Goal: Task Accomplishment & Management: Complete application form

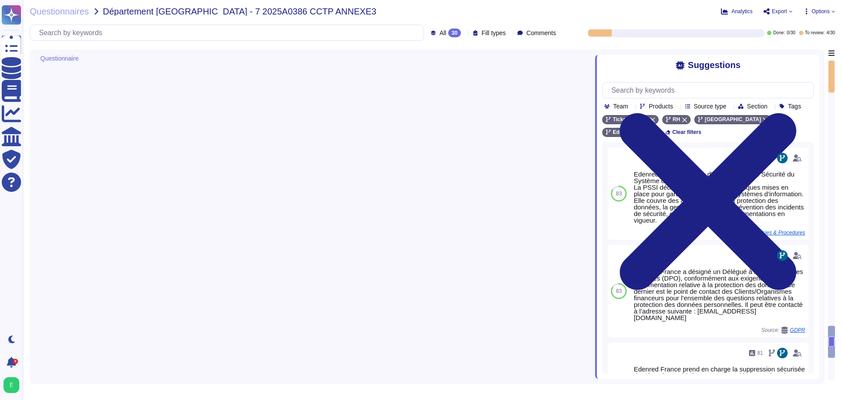
type textarea "Lor ipsumdolors ametconsec a elitsedd ei tempori utlabore : - Etd magnaali en a…"
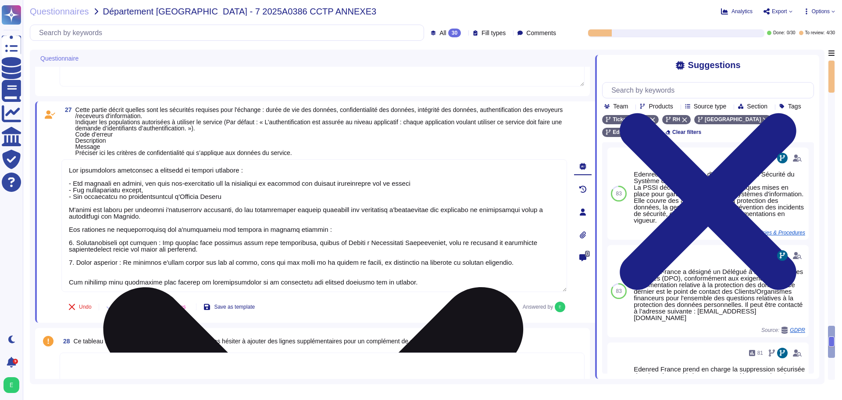
drag, startPoint x: 69, startPoint y: 171, endPoint x: 120, endPoint y: 215, distance: 67.8
click at [120, 215] on textarea at bounding box center [314, 225] width 506 height 132
click at [83, 252] on textarea at bounding box center [314, 225] width 506 height 132
drag, startPoint x: 70, startPoint y: 231, endPoint x: 383, endPoint y: 279, distance: 317.3
click at [383, 279] on textarea at bounding box center [314, 225] width 506 height 132
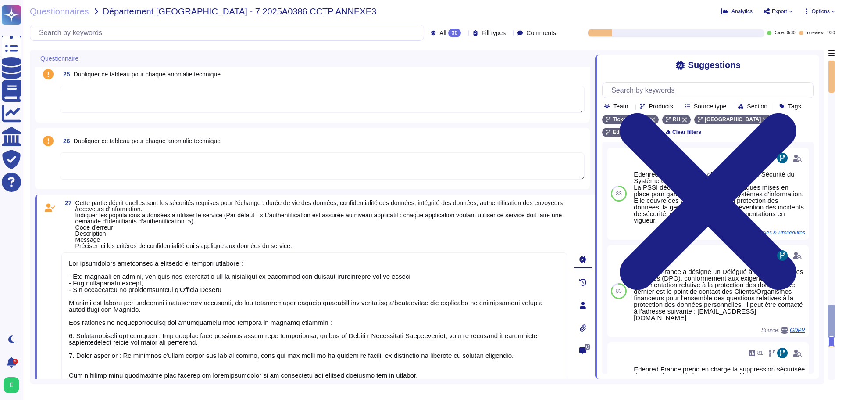
scroll to position [1, 0]
click at [453, 354] on textarea at bounding box center [314, 318] width 506 height 132
click at [179, 210] on span "Cette partie décrit quelles sont les sécurités requises pour l'échange : durée …" at bounding box center [321, 224] width 492 height 49
click at [180, 209] on span "Cette partie décrit quelles sont les sécurités requises pour l'échange : durée …" at bounding box center [321, 224] width 492 height 49
click at [362, 209] on span "Cette partie décrit quelles sont les sécurités requises pour l'échange : durée …" at bounding box center [321, 224] width 492 height 49
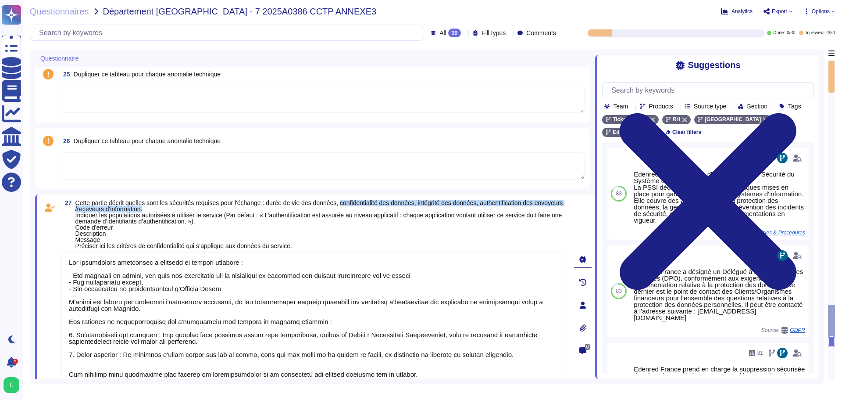
drag, startPoint x: 343, startPoint y: 204, endPoint x: 550, endPoint y: 208, distance: 206.6
click at [550, 208] on span "Cette partie décrit quelles sont les sécurités requises pour l'échange : durée …" at bounding box center [321, 224] width 492 height 49
copy span "confidentialité des données, intégrité des données, authentification des envoye…"
click at [193, 243] on span "Cette partie décrit quelles sont les sécurités requises pour l'échange : durée …" at bounding box center [319, 224] width 488 height 50
drag, startPoint x: 424, startPoint y: 200, endPoint x: 483, endPoint y: 204, distance: 59.4
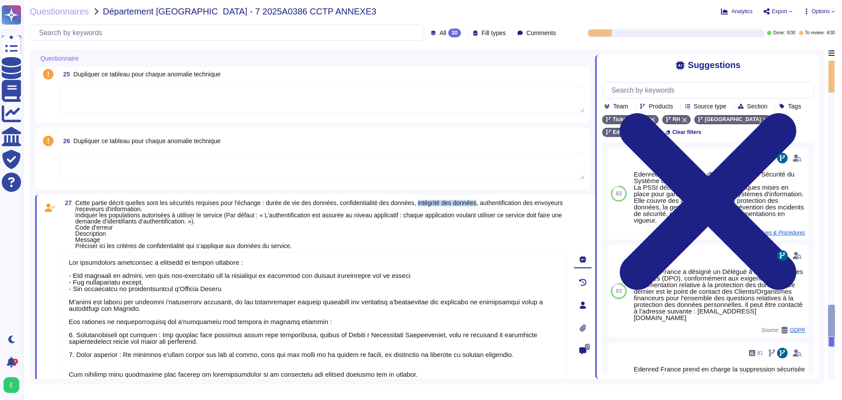
click at [483, 204] on span "Cette partie décrit quelles sont les sécurités requises pour l'échange : durée …" at bounding box center [319, 224] width 488 height 50
copy span "intégrité des données"
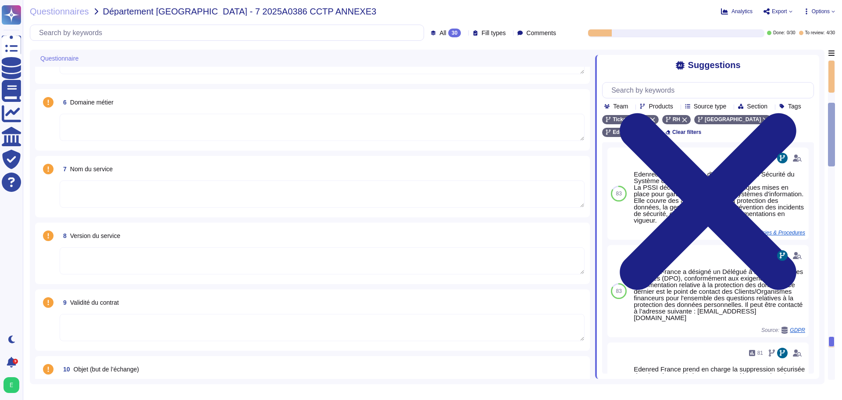
type textarea "Si nécessaire, ces supports doivent être transmis au service Helpdesk pour anal…"
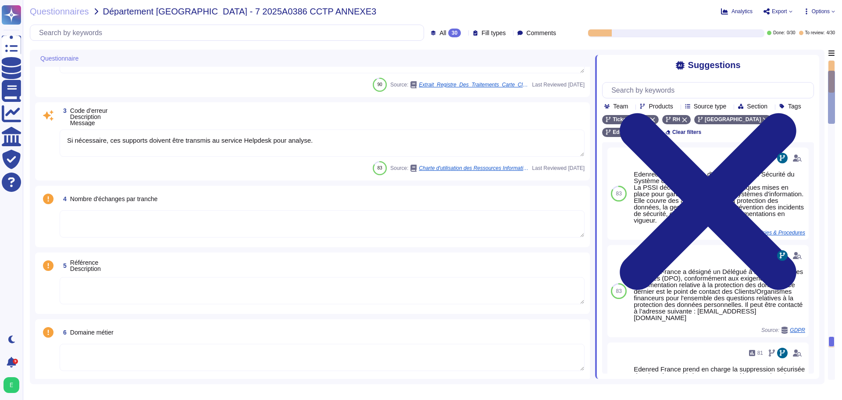
type textarea "Edenred France dispose d'une Politique de Sécurité du Système d'Information (PS…"
type textarea "Personnalisation des cartes par THALES - [GEOGRAPHIC_DATA]"
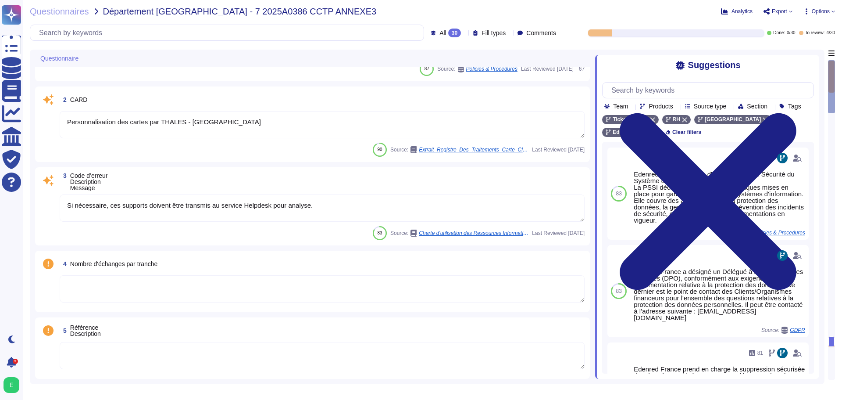
scroll to position [0, 0]
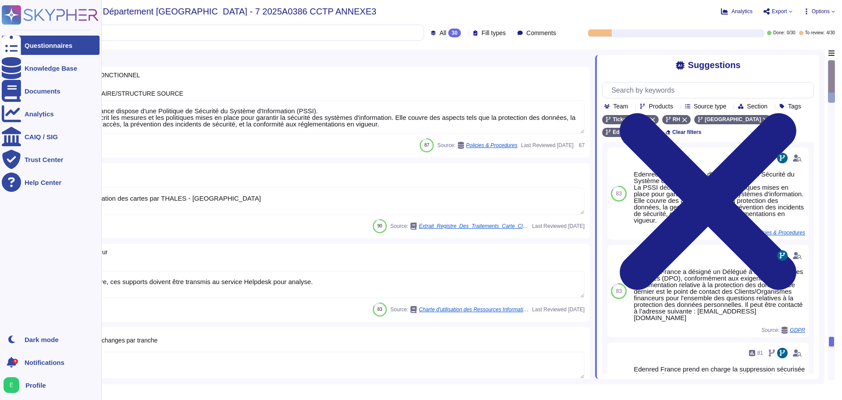
click at [28, 46] on div "Questionnaires" at bounding box center [49, 45] width 48 height 7
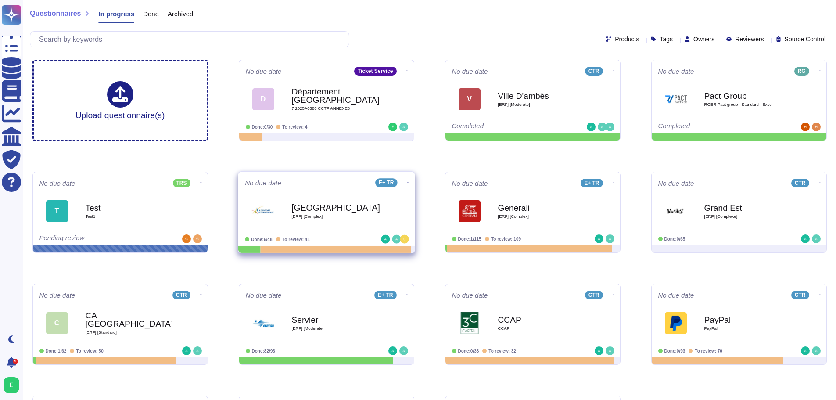
click at [355, 207] on b "[GEOGRAPHIC_DATA]" at bounding box center [335, 207] width 89 height 8
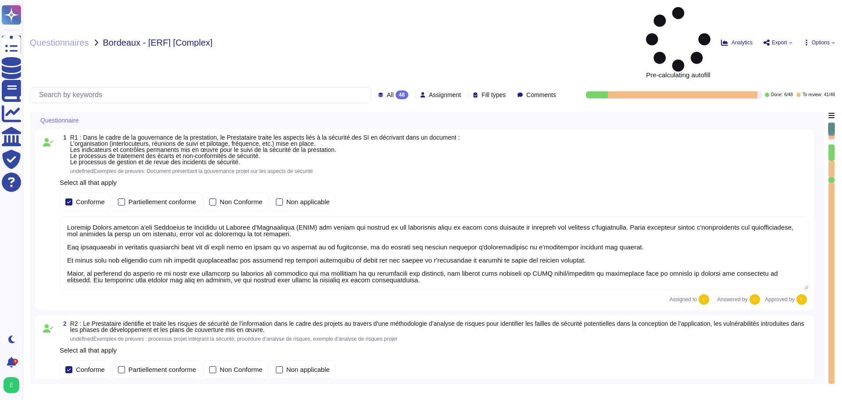
type textarea "Loremip Dolors ametcon a'eli Seddoeius te Incididu ut Laboree d'Magnaaliqua (EN…"
type textarea "Loremip Dolors ametcon adipiscingelitse doe temporin utla e do magnaali en a'mi…"
type textarea "Edenred France, en sa qualité de responsable de traitement, audite la conformit…"
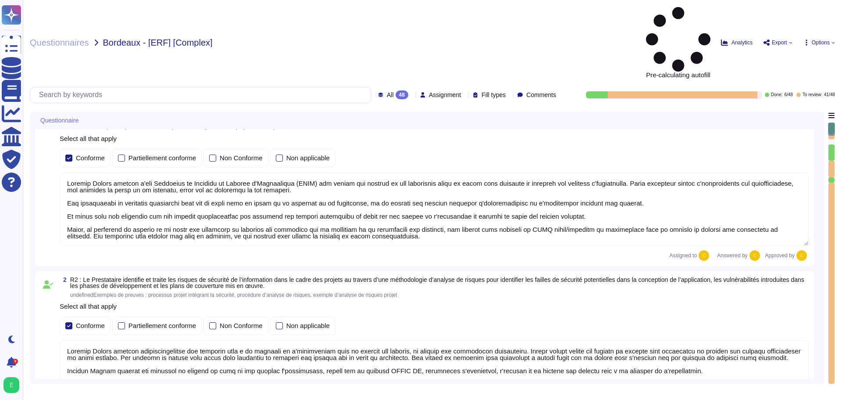
type textarea "Edenred France crée et maintient un inventaire des actifs à l'aide de la Config…"
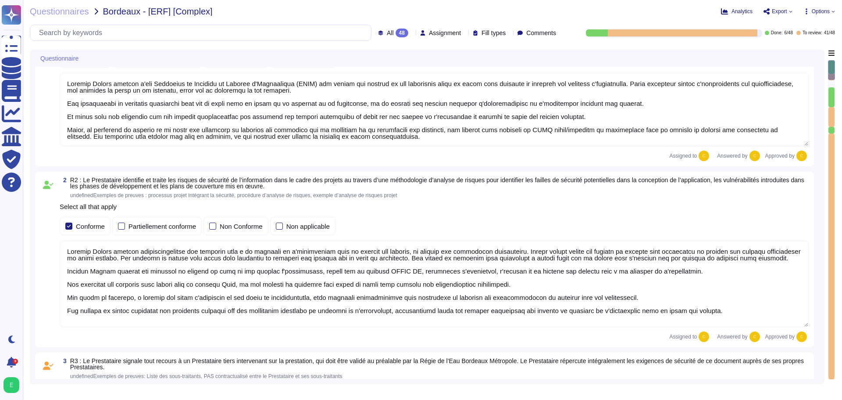
scroll to position [88, 0]
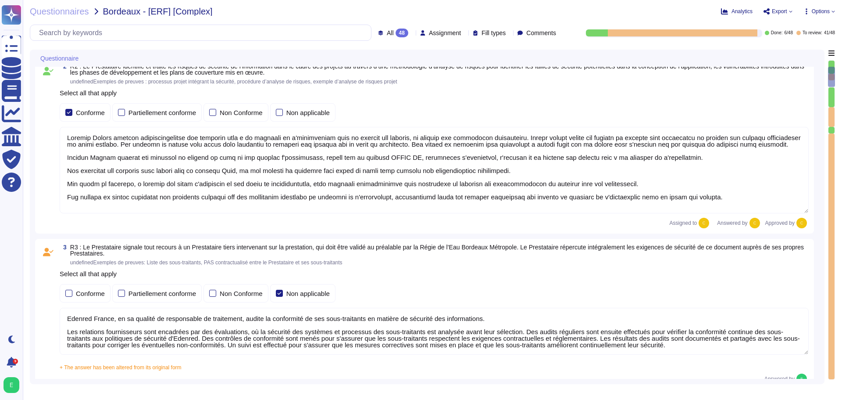
type textarea "Edenred France a mis en place plusieurs dispositifs pour lutter contre l'intrus…"
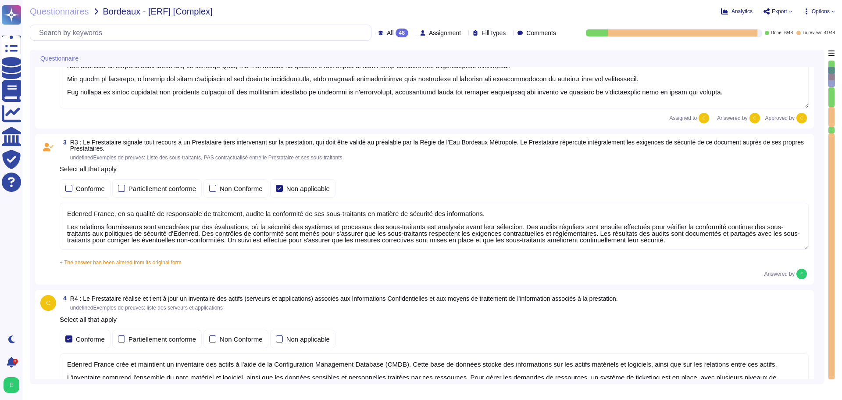
scroll to position [307, 0]
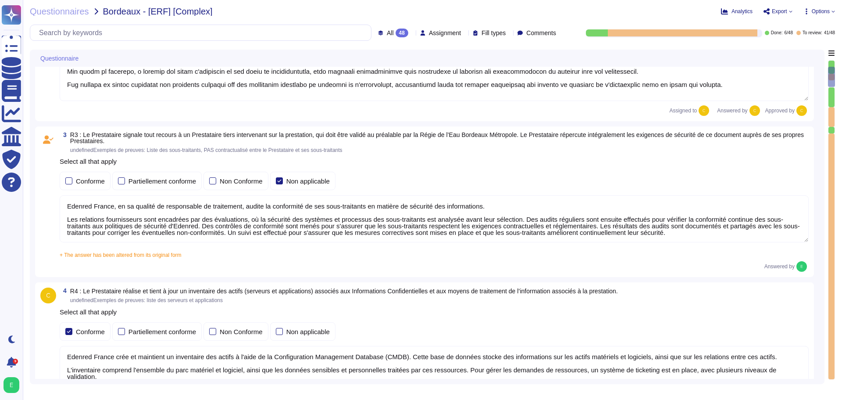
type textarea "Edenred France effectue des analyses quotidiennes et hebdomadaires avec des sol…"
click at [198, 221] on textarea "Edenred France, en sa qualité de responsable de traitement, audite la conformit…" at bounding box center [434, 218] width 749 height 47
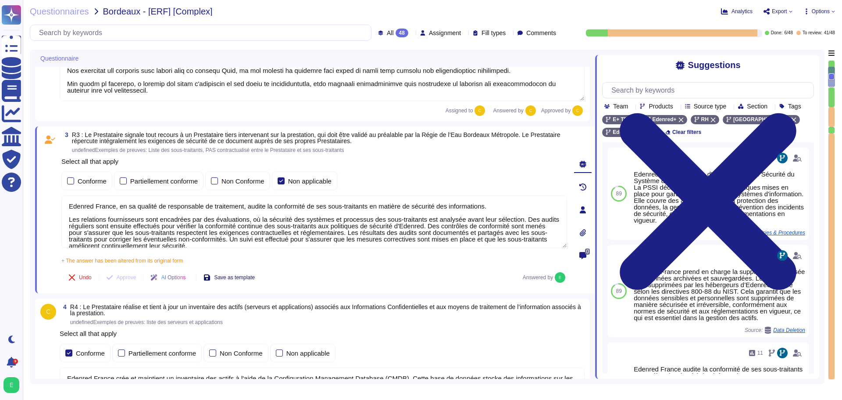
click at [239, 277] on span "Save as template" at bounding box center [234, 277] width 41 height 5
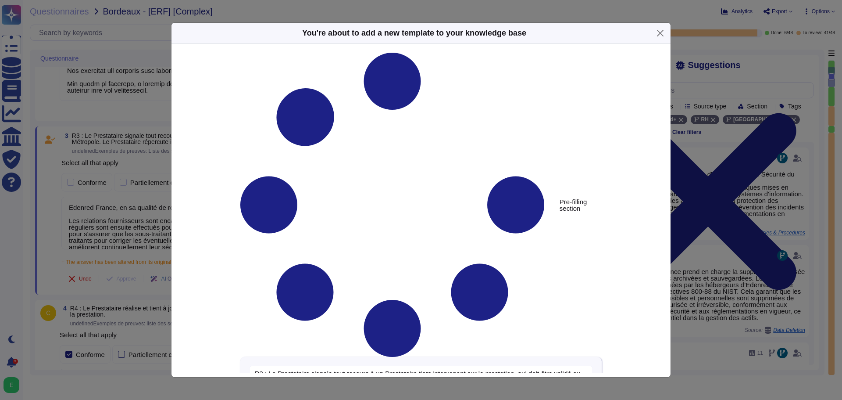
type textarea "R3 : Le Prestataire signale tout recours à un Prestataire tiers intervenant sur…"
type textarea "Edenred France, en sa qualité de responsable de traitement, audite la conformit…"
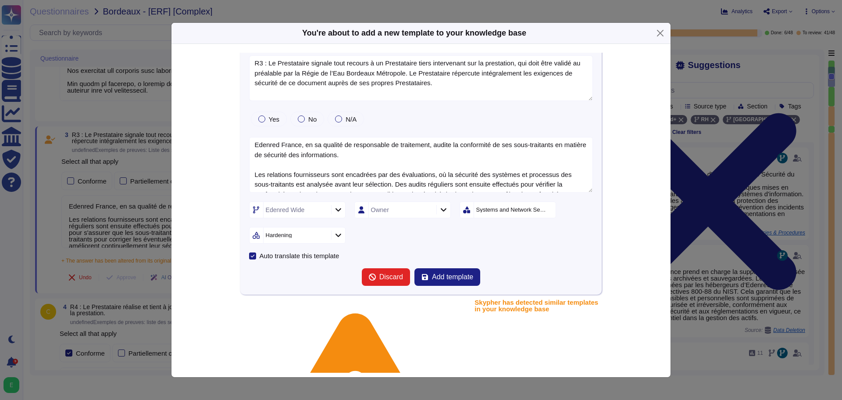
scroll to position [5, 0]
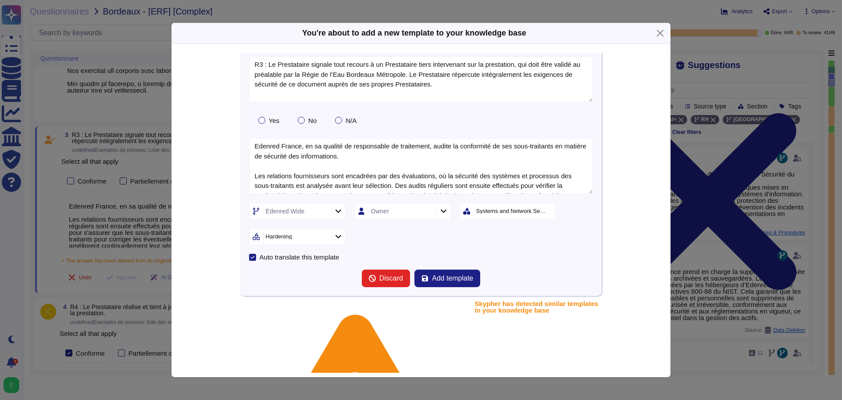
click at [333, 214] on div at bounding box center [338, 211] width 14 height 10
click at [340, 318] on div "[GEOGRAPHIC_DATA] [GEOGRAPHIC_DATA]/ RH RH/ Kadeos RH/ CESU RH/ Ticket Service …" at bounding box center [296, 292] width 87 height 88
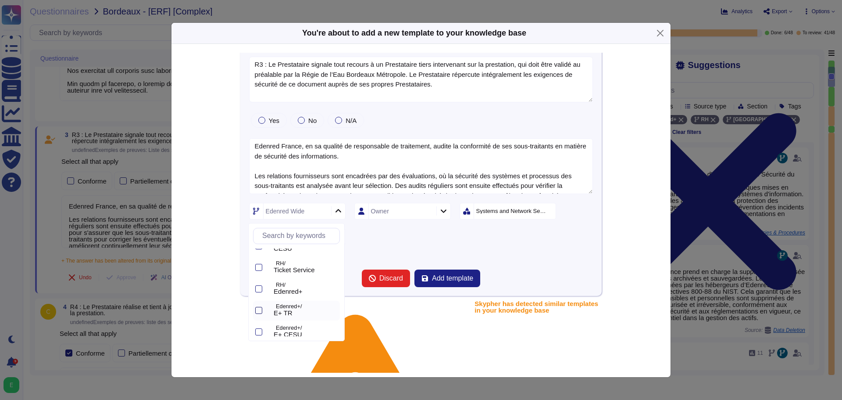
click at [258, 308] on div at bounding box center [258, 310] width 7 height 7
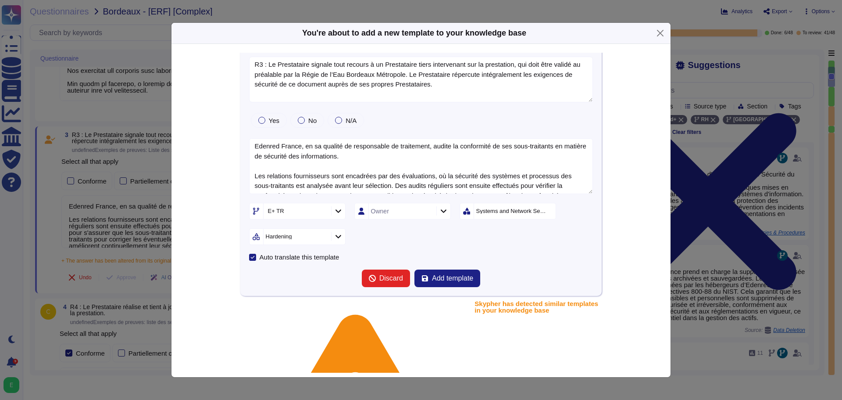
click at [390, 230] on div "E+ TR Owner Systems and Network Security Hardening" at bounding box center [421, 224] width 344 height 42
click at [523, 212] on div "Systems and Network Security" at bounding box center [511, 211] width 71 height 6
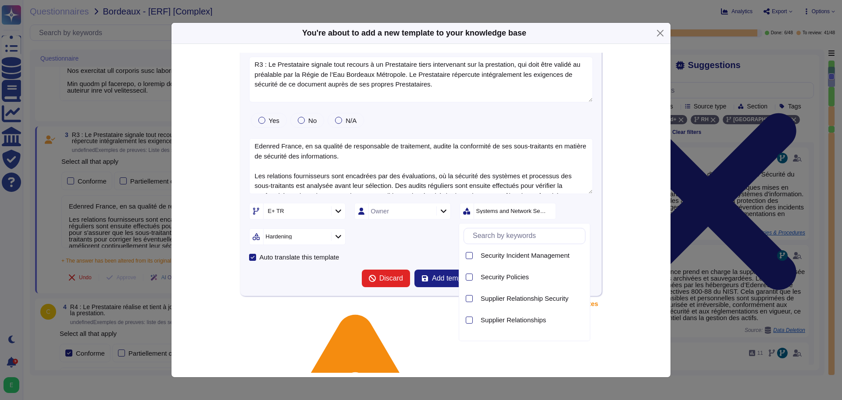
scroll to position [825, 0]
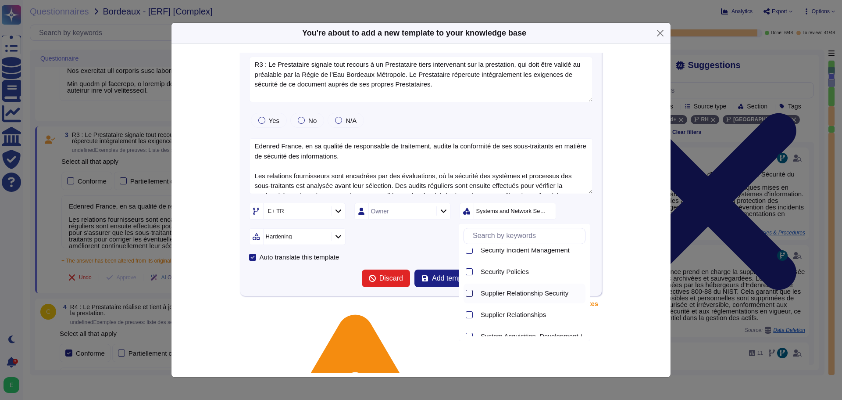
click at [468, 295] on div at bounding box center [469, 292] width 7 height 7
click at [341, 239] on div at bounding box center [338, 237] width 14 height 10
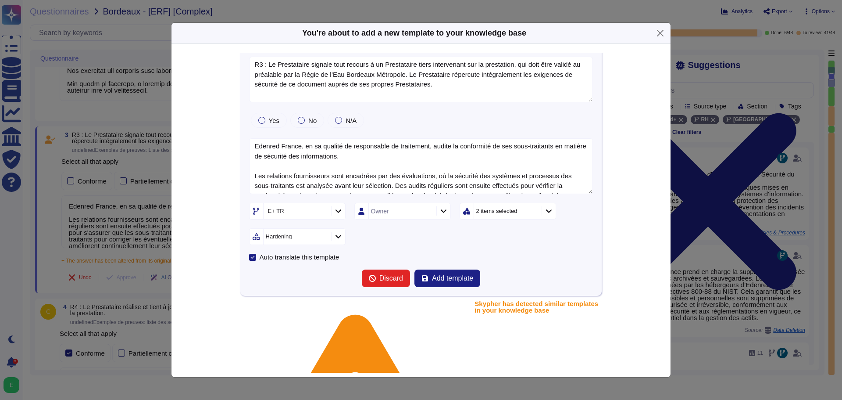
click at [552, 213] on div at bounding box center [549, 211] width 14 height 10
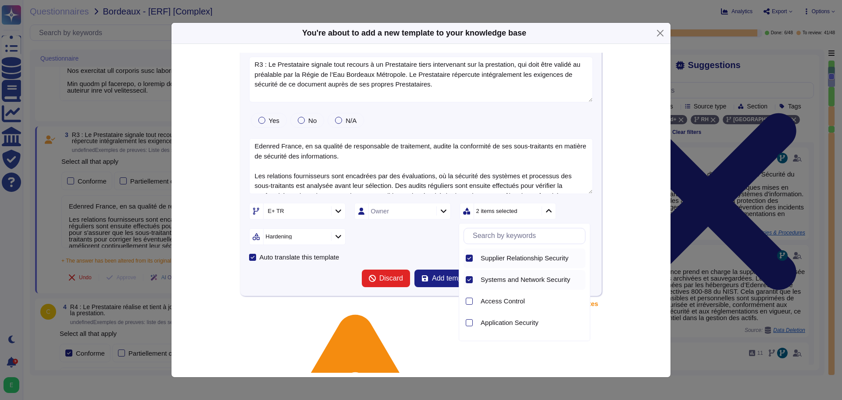
click at [471, 279] on icon at bounding box center [469, 279] width 4 height 4
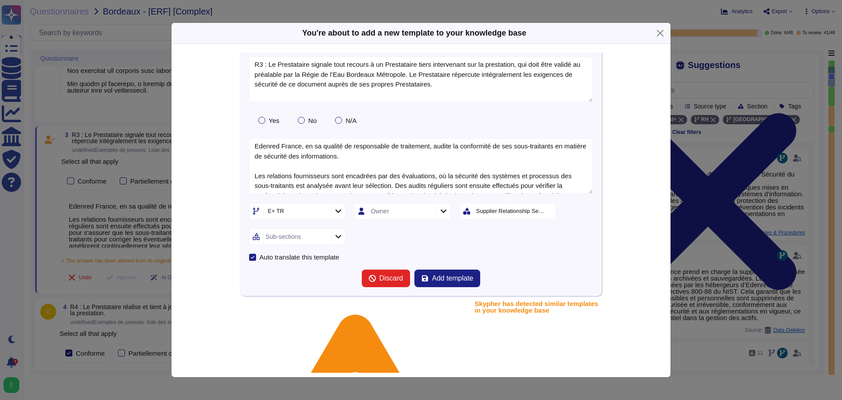
click at [339, 236] on icon at bounding box center [339, 237] width 6 height 4
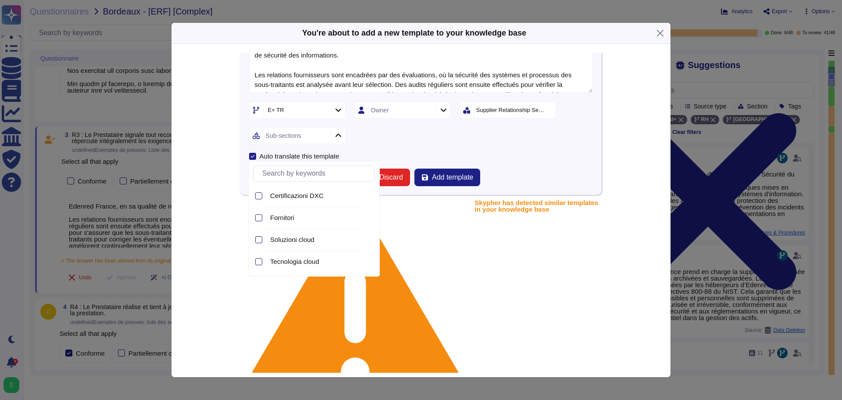
scroll to position [93, 0]
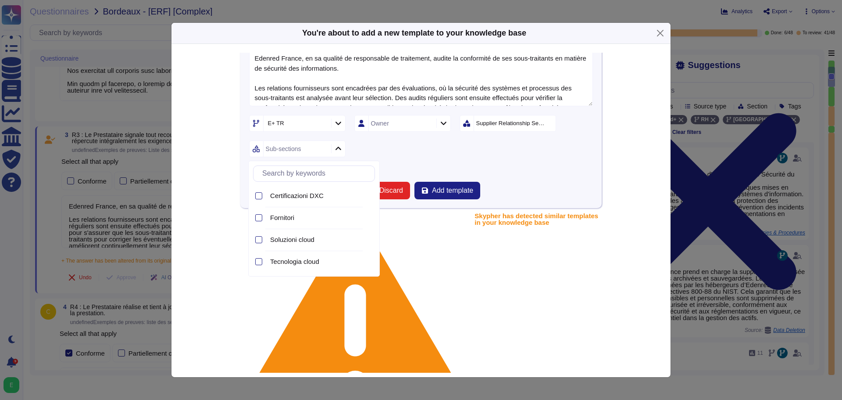
click at [488, 155] on div "E+ TR Owner Supplier Relationship Security Sub-sections" at bounding box center [421, 136] width 344 height 42
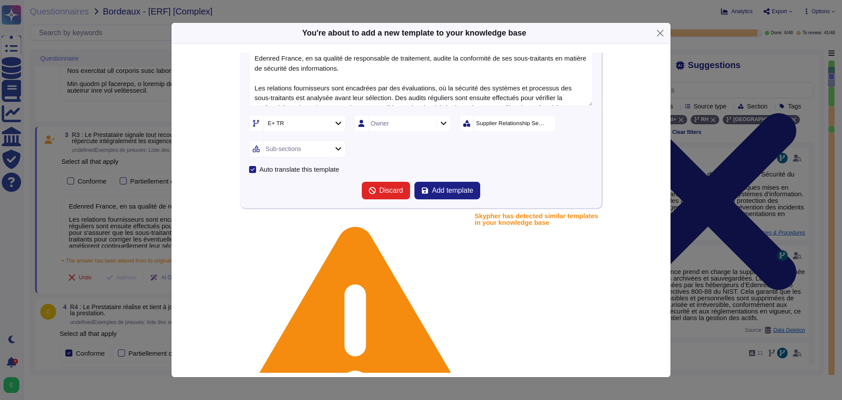
click at [546, 125] on div "Supplier Relationship Security" at bounding box center [510, 123] width 69 height 6
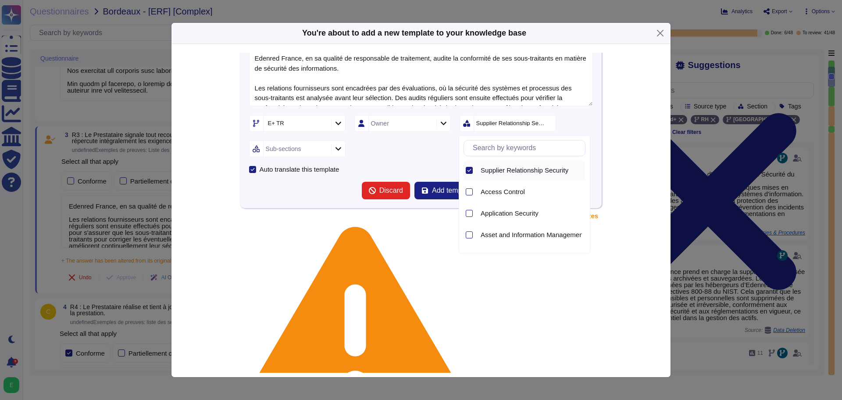
click at [471, 170] on icon at bounding box center [469, 170] width 4 height 4
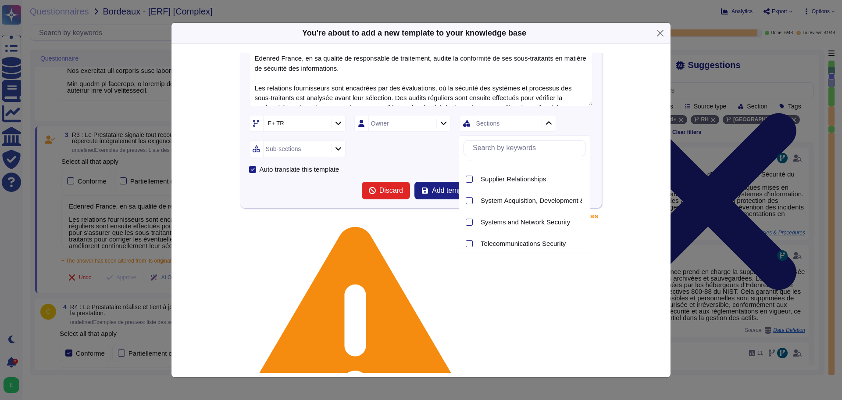
scroll to position [843, 0]
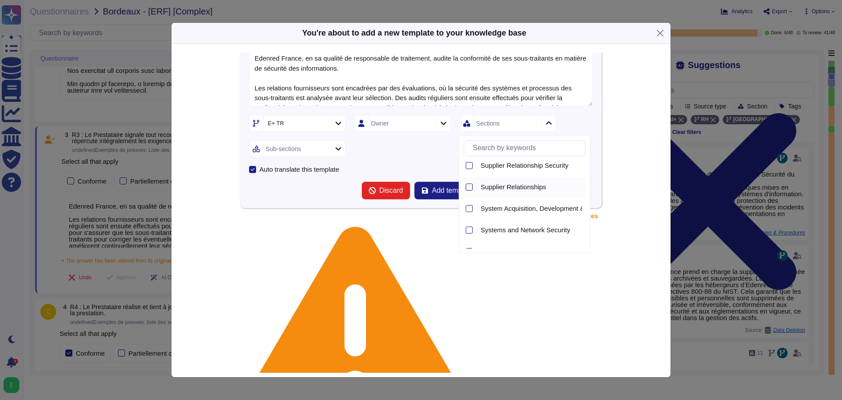
click at [471, 187] on div at bounding box center [469, 186] width 7 height 7
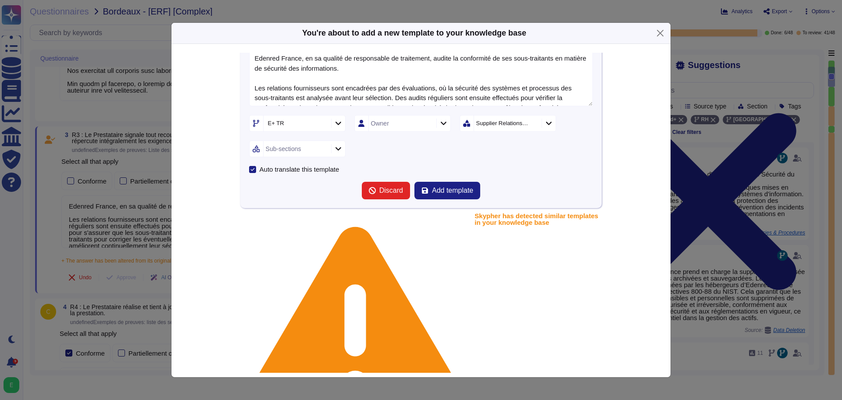
click at [360, 163] on form "R3 : Le Prestataire signale tout recours à un Prestataire tiers intervenant sur…" at bounding box center [421, 84] width 344 height 230
click at [342, 148] on div at bounding box center [338, 149] width 14 height 10
drag, startPoint x: 258, startPoint y: 173, endPoint x: 267, endPoint y: 174, distance: 8.8
click at [258, 173] on div at bounding box center [258, 174] width 7 height 7
click at [436, 188] on span "Add template" at bounding box center [452, 190] width 41 height 7
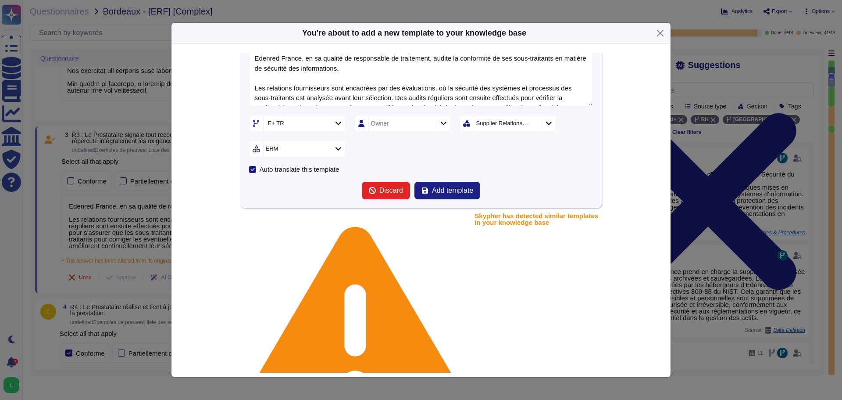
scroll to position [0, 0]
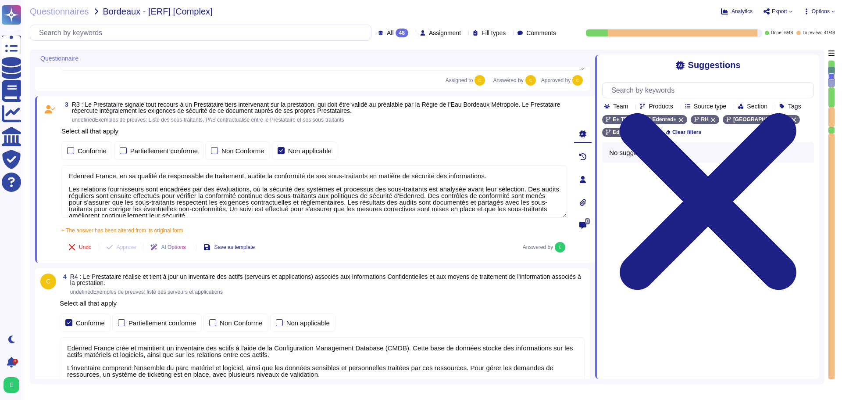
type textarea "Edenred France effectue des analyses quotidiennes et hebdomadaires avec des sol…"
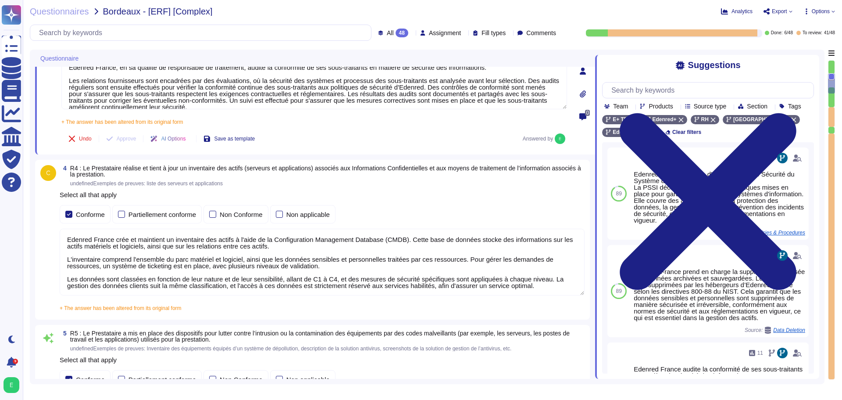
scroll to position [482, 0]
type textarea "Edenred France a mis en place un processus de gestion des correctifs bien défin…"
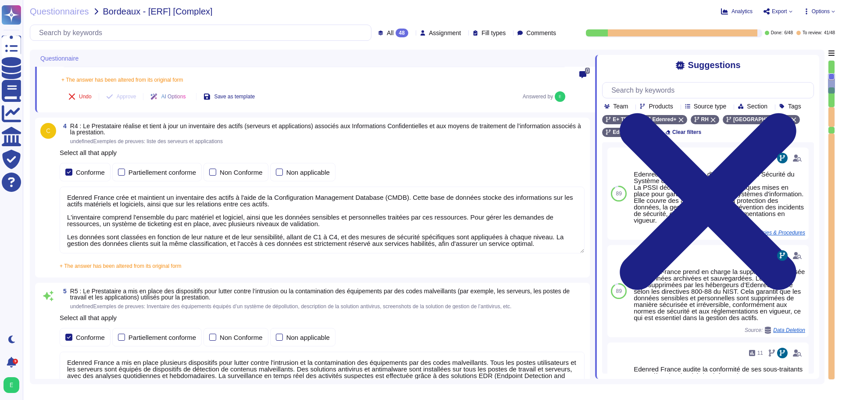
click at [411, 223] on textarea "Edenred France crée et maintient un inventaire des actifs à l'aide de la Config…" at bounding box center [322, 219] width 525 height 67
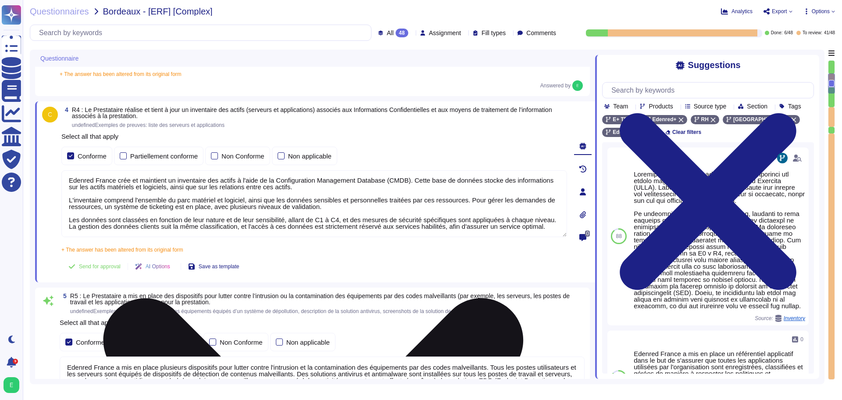
scroll to position [8, 0]
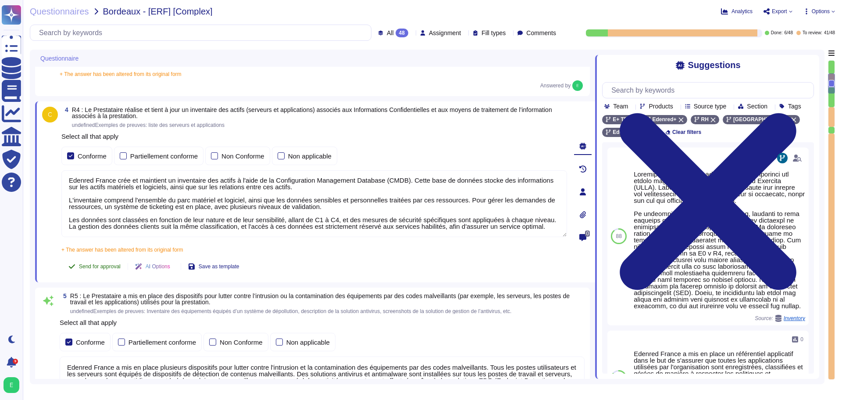
click at [87, 267] on span "Send for approval" at bounding box center [100, 266] width 42 height 5
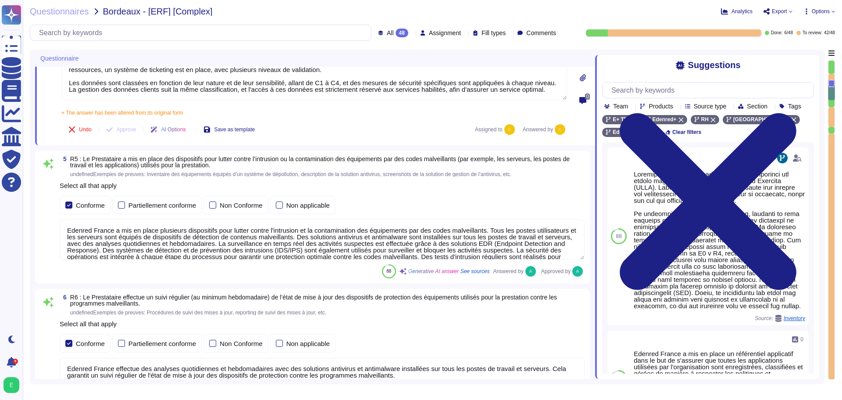
type textarea "Edenred France effectue des scans de vulnérabilités mensuels sur l’ensemble de …"
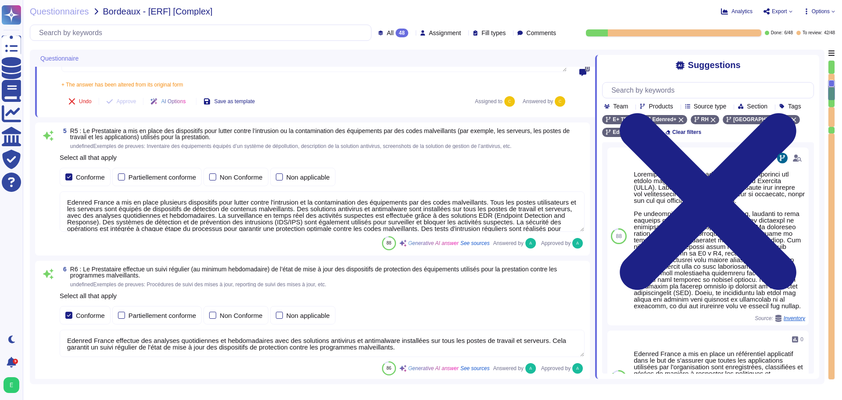
scroll to position [658, 0]
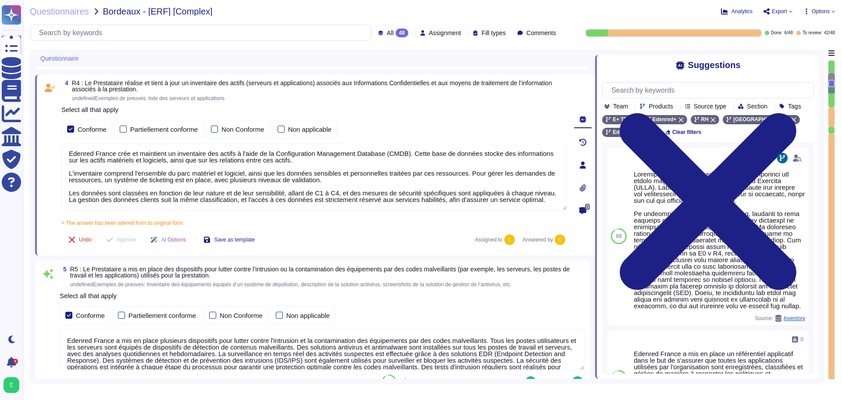
type textarea "Loremip Dolors ametcon adipiscingelitse doe temporin utla e do magnaali en a'mi…"
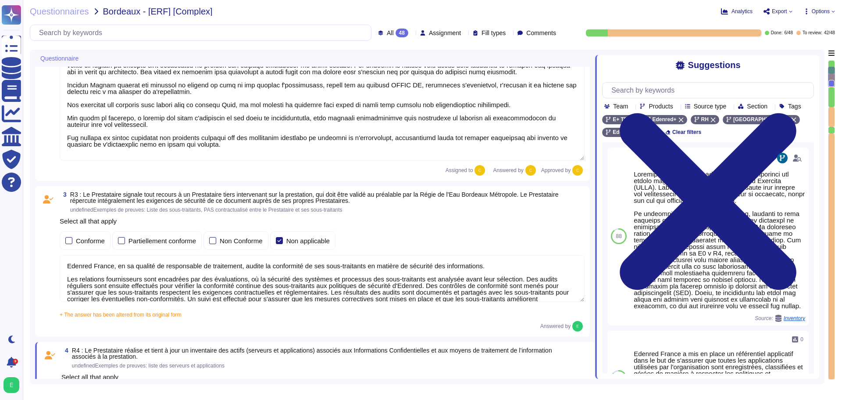
scroll to position [259, 0]
type textarea "Loremip Dolors ametcon a'eli Seddoeius te Incididu ut Laboree d'Magnaaliqua (EN…"
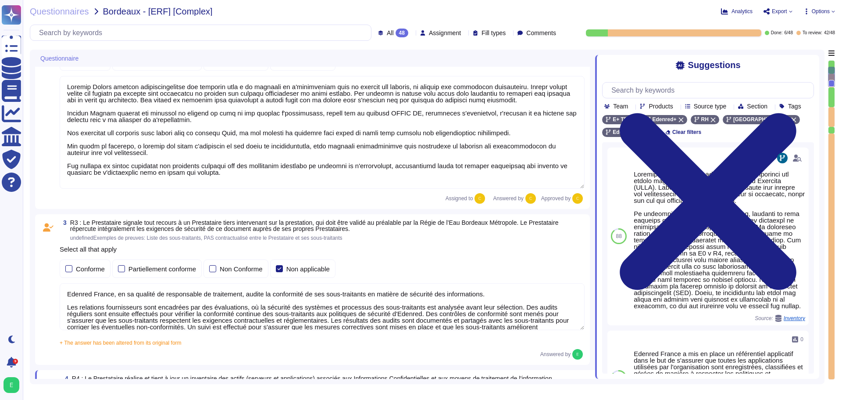
scroll to position [1, 0]
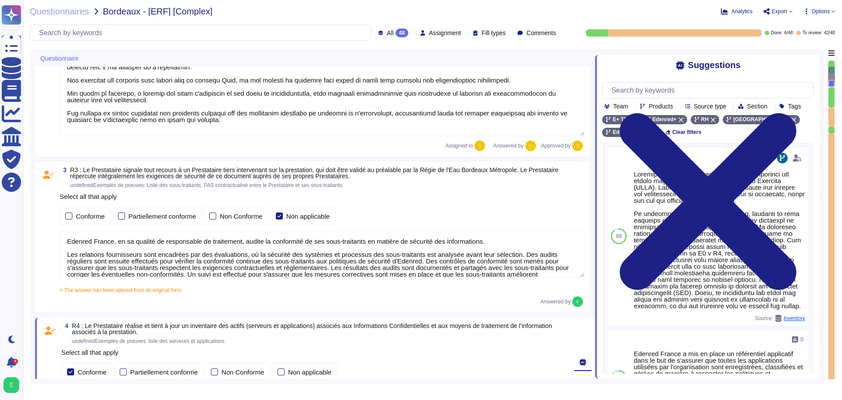
type textarea "Edenred France effectue des analyses quotidiennes et hebdomadaires avec des sol…"
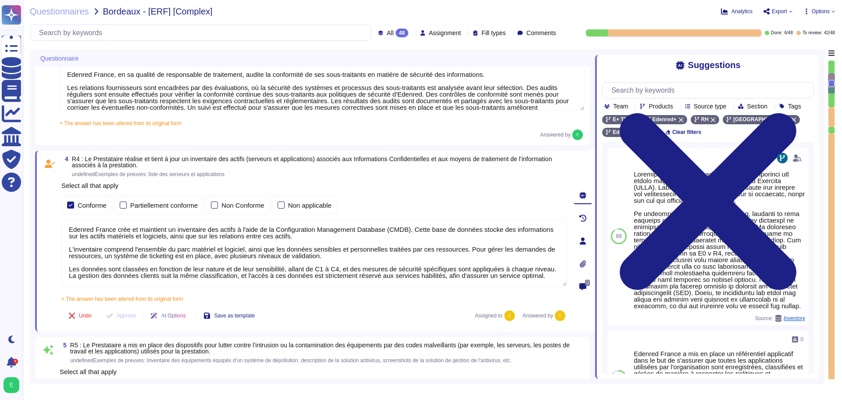
scroll to position [14, 0]
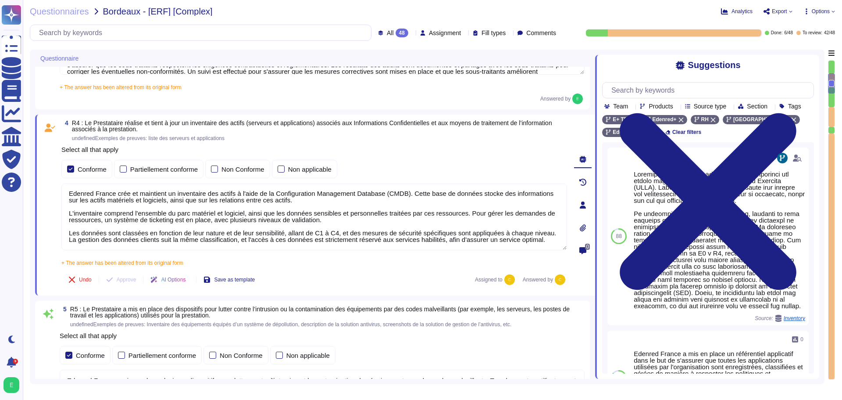
type textarea "Edenred France a mis en place un processus de gestion des correctifs bien défin…"
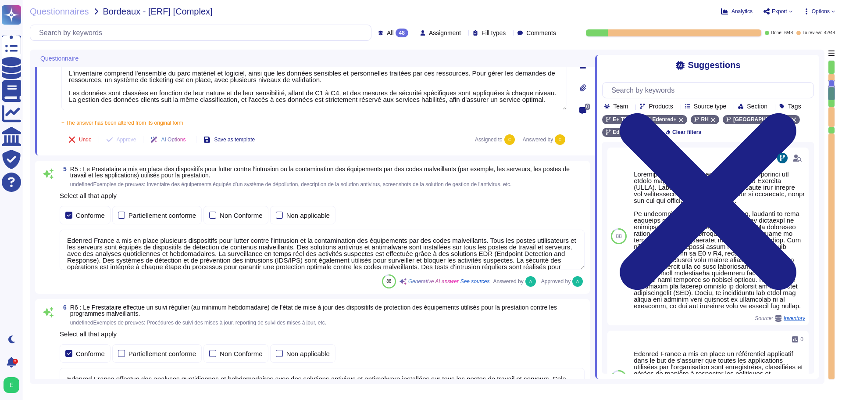
type textarea "Edenred France effectue des scans de vulnérabilités mensuels sur l’ensemble de …"
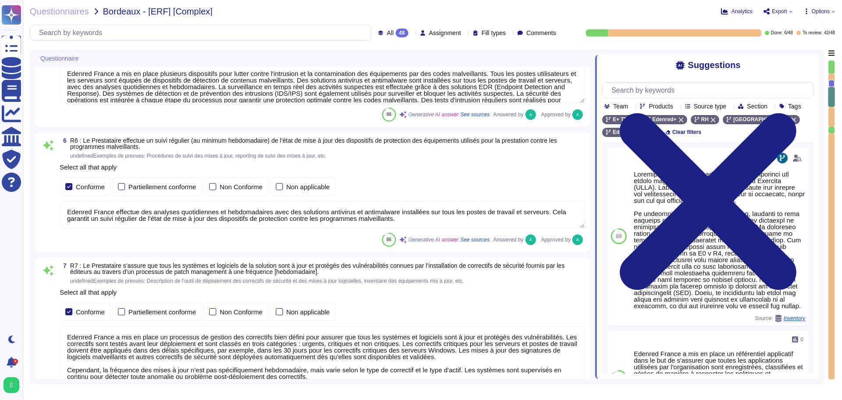
type textarea "Le Recovery Time Objective (RTO), ou délai de remise en service des services en…"
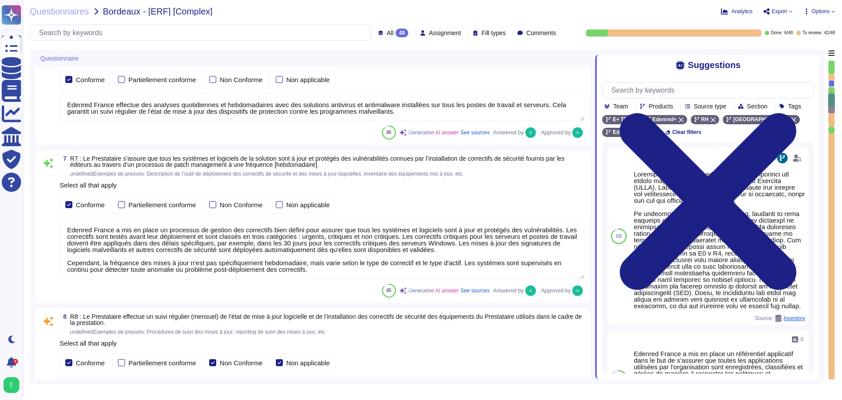
scroll to position [917, 0]
type textarea "Le Recovery Time Objective (RTO), ou délai de remise en service des services en…"
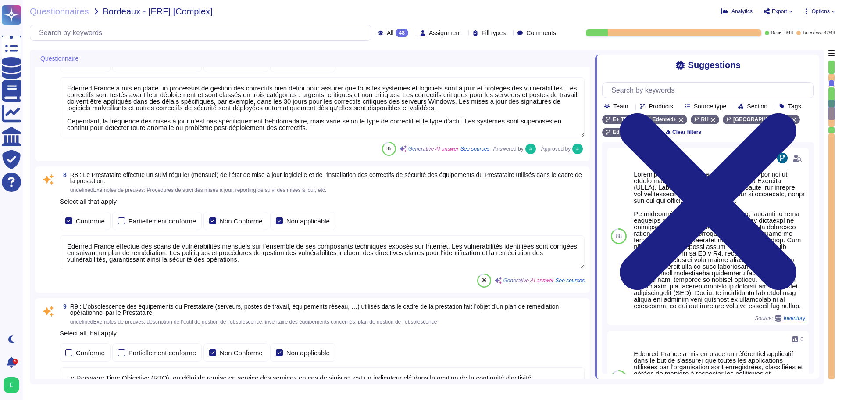
type textarea "Edenred France a mis en place des processus, procédures et mesures techniques p…"
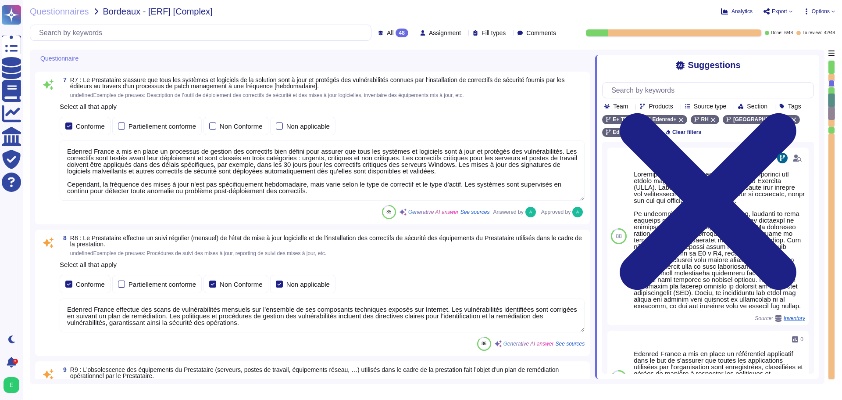
scroll to position [1004, 0]
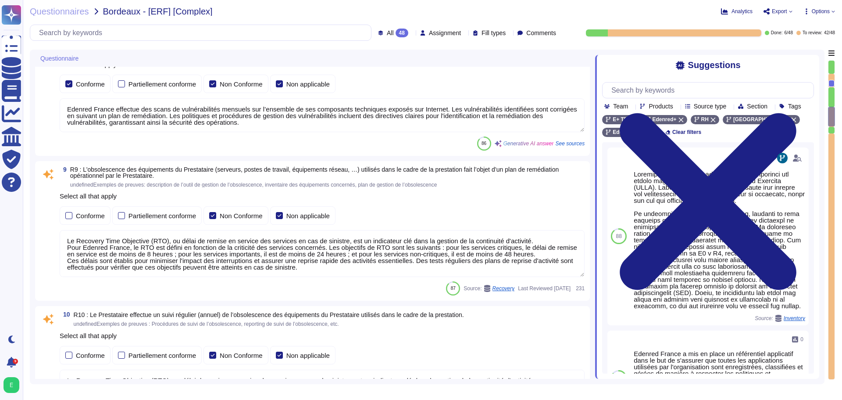
type textarea "Edenred France assure la sécurité physique des locaux hébergeant les équipement…"
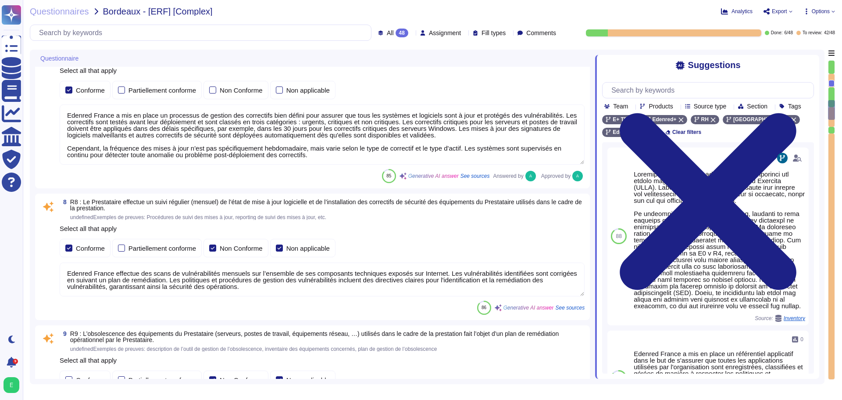
scroll to position [1018, 0]
type textarea "Edenred France a mis en place plusieurs dispositifs pour lutter contre l'intrus…"
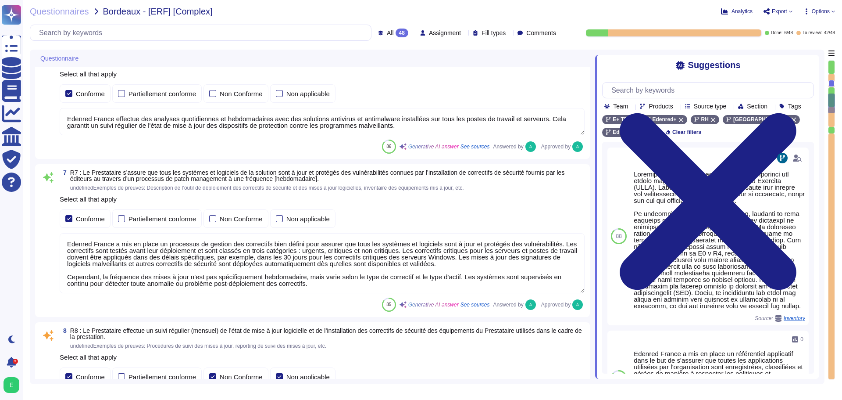
scroll to position [899, 0]
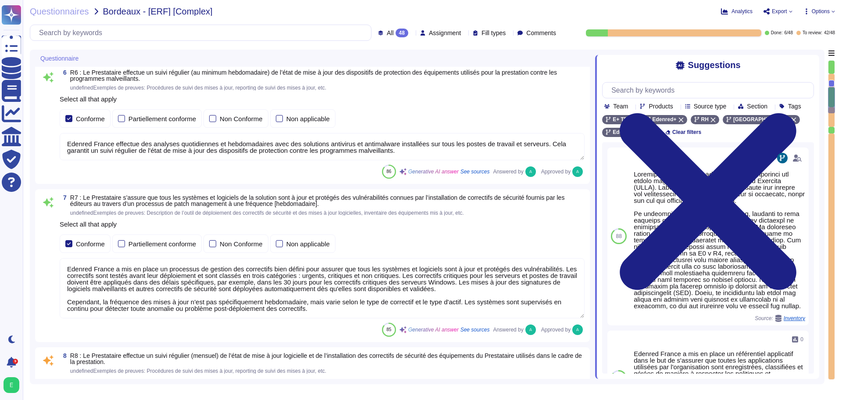
type textarea "Edenred France crée et maintient un inventaire des actifs à l'aide de la Config…"
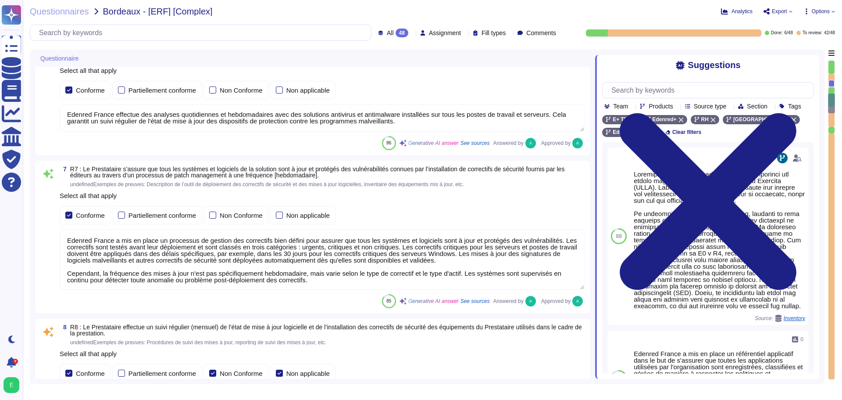
scroll to position [943, 0]
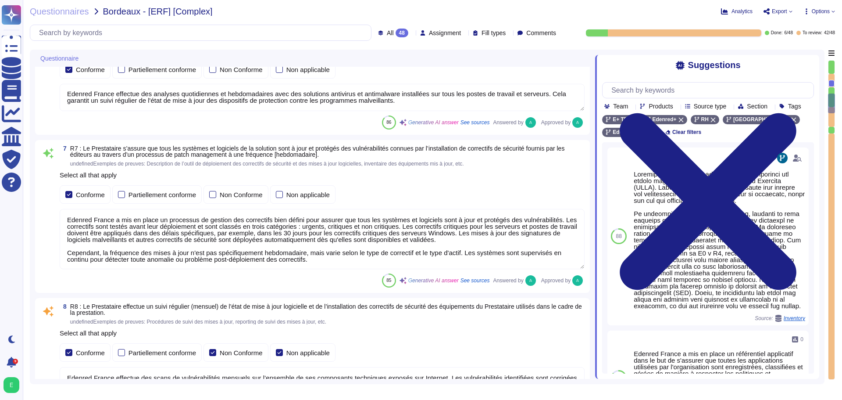
type textarea "Le Recovery Time Objective (RTO), ou délai de remise en service des services en…"
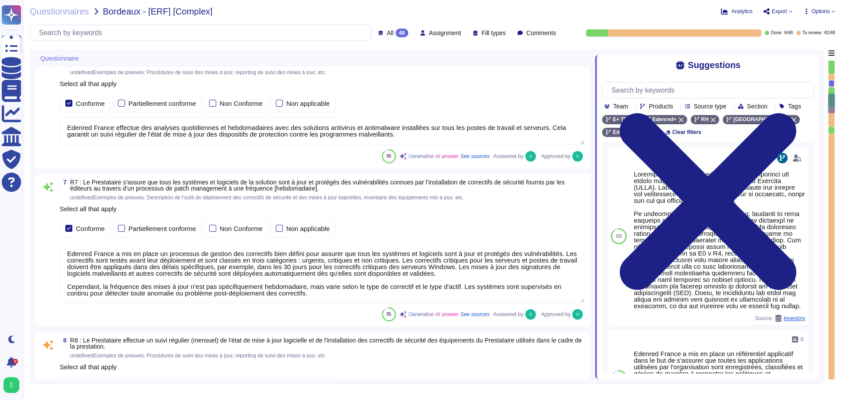
type textarea "Edenred France crée et maintient un inventaire des actifs à l'aide de la Config…"
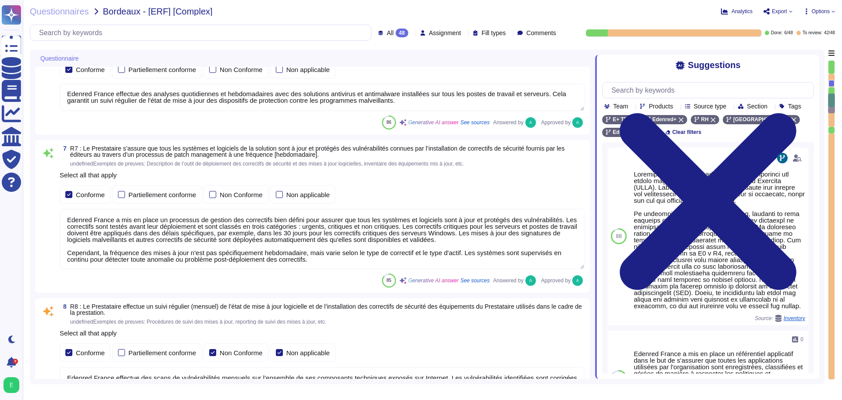
type textarea "Le Recovery Time Objective (RTO), ou délai de remise en service des services en…"
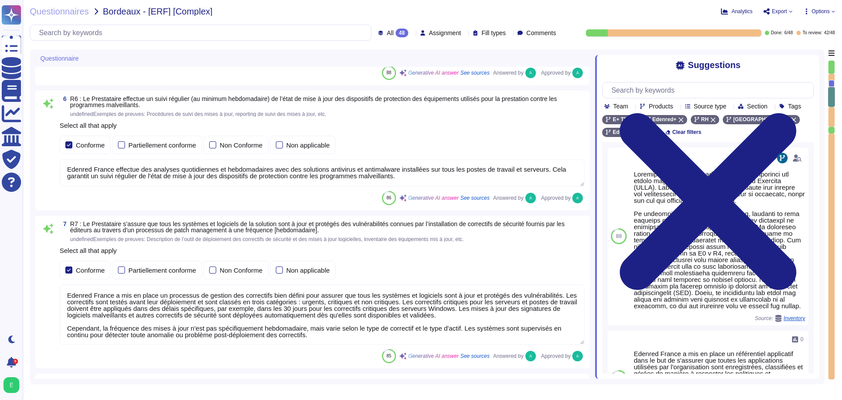
type textarea "Edenred France crée et maintient un inventaire des actifs à l'aide de la Config…"
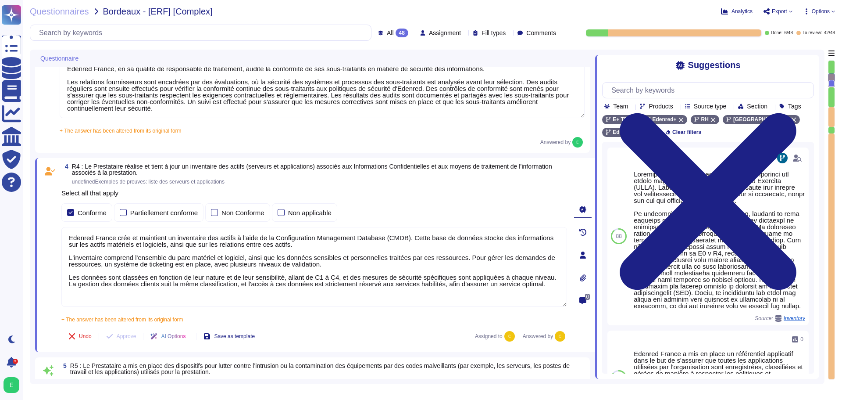
type textarea "Loremip Dolors ametcon adipiscingelitse doe temporin utla e do magnaali en a'mi…"
type textarea "Edenred France, en sa qualité de responsable de traitement, audite la conformit…"
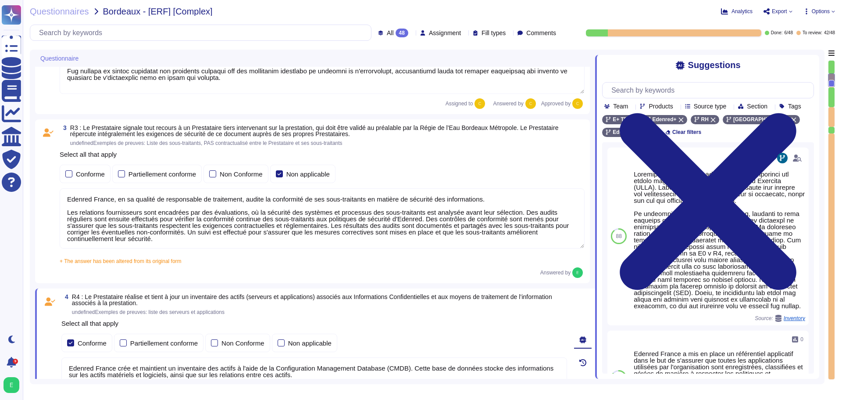
scroll to position [327, 0]
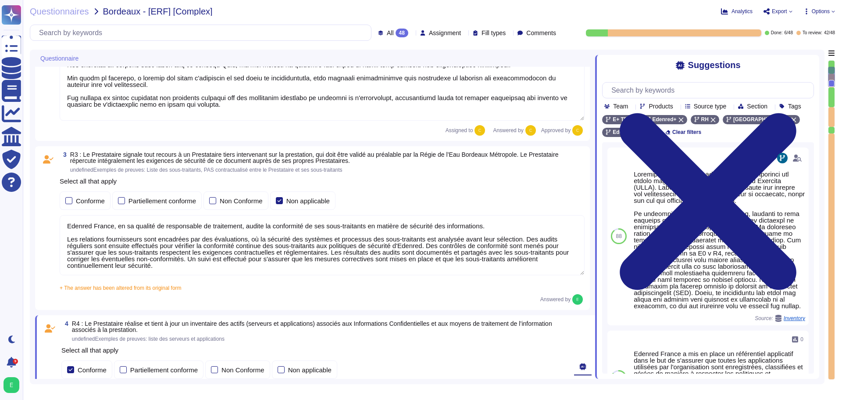
type textarea "Loremip Dolors ametcon a'eli Seddoeius te Incididu ut Laboree d'Magnaaliqua (EN…"
click at [506, 264] on textarea "Edenred France, en sa qualité de responsable de traitement, audite la conformit…" at bounding box center [322, 245] width 525 height 60
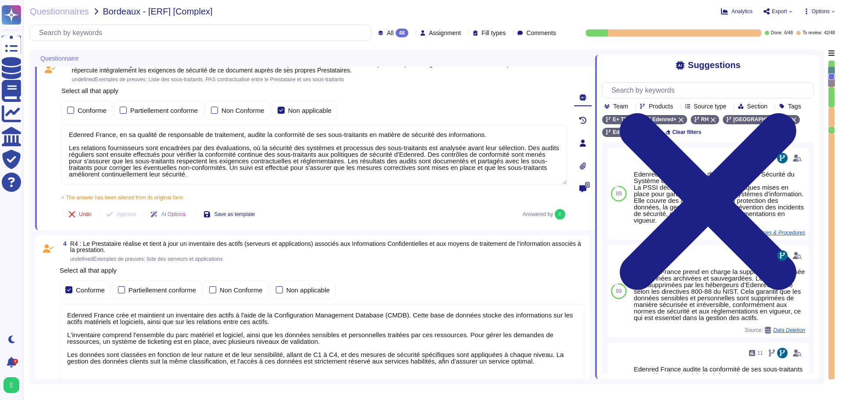
type textarea "Edenred France effectue des analyses quotidiennes et hebdomadaires avec des sol…"
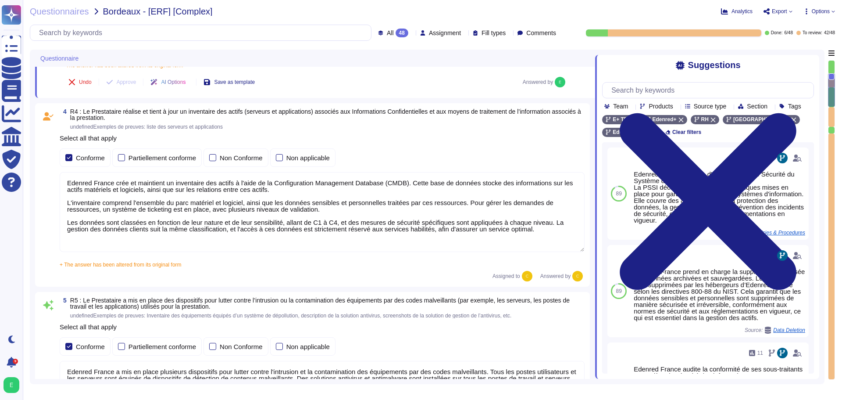
type textarea "Edenred France a mis en place un processus de gestion des correctifs bien défin…"
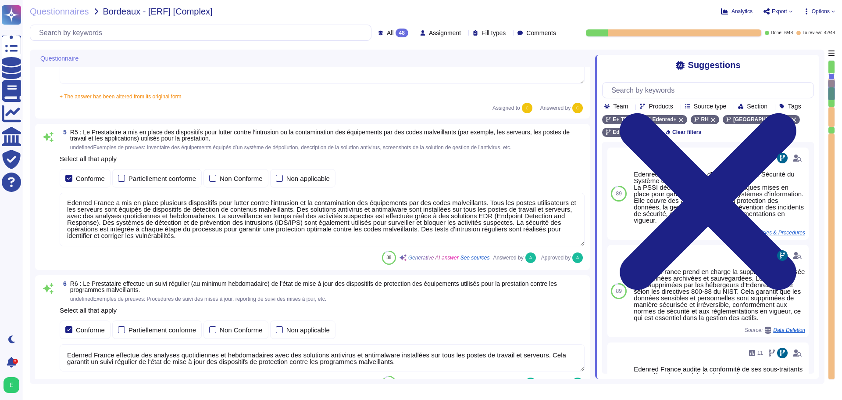
type textarea "Edenred France effectue des scans de vulnérabilités mensuels sur l’ensemble de …"
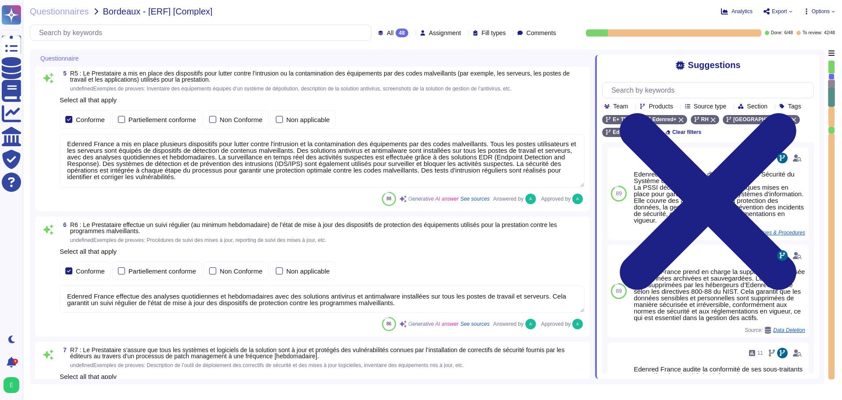
scroll to position [809, 0]
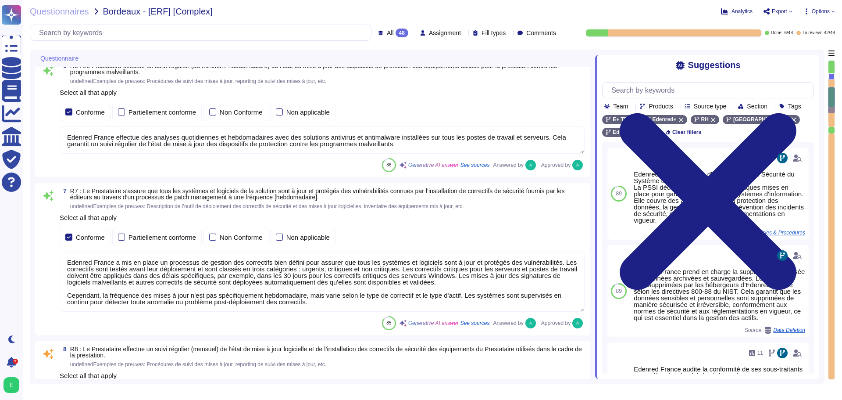
type textarea "Le Recovery Time Objective (RTO), ou délai de remise en service des services en…"
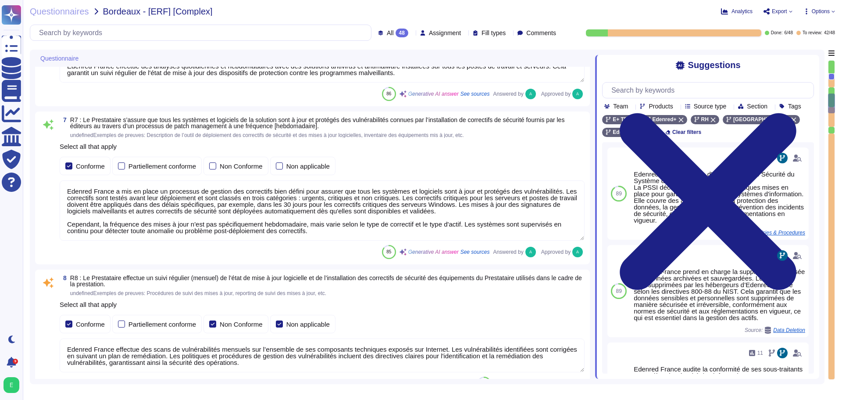
type textarea "Le Recovery Time Objective (RTO), ou délai de remise en service des services en…"
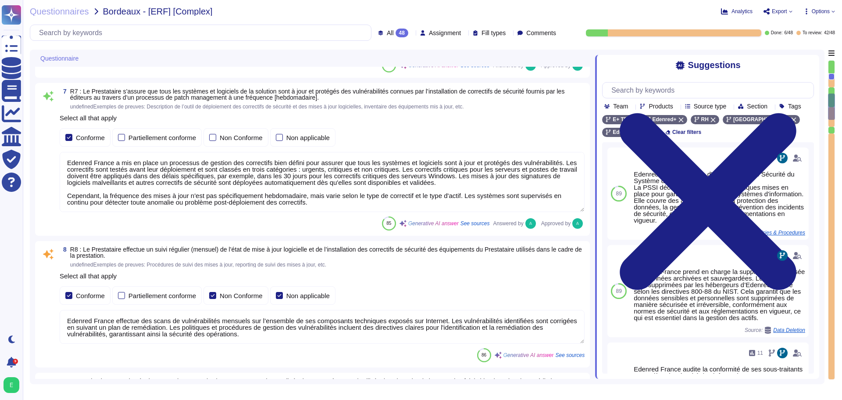
scroll to position [1029, 0]
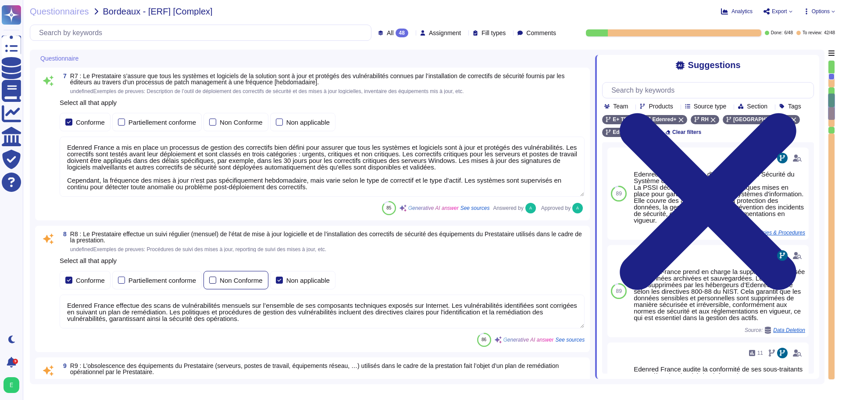
click at [214, 279] on div at bounding box center [212, 279] width 7 height 7
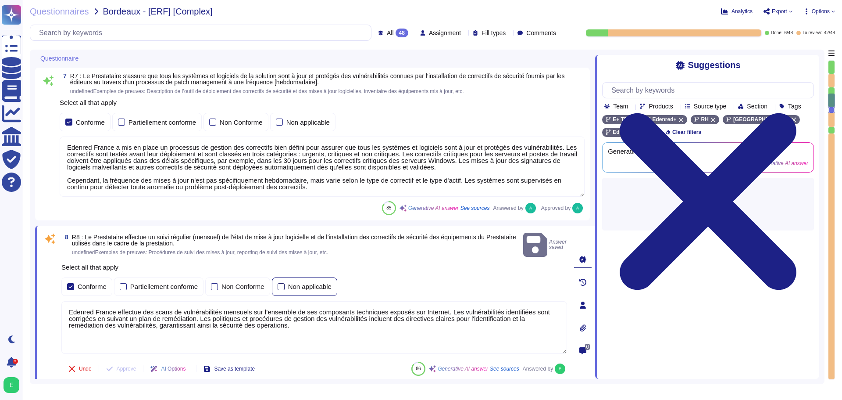
click at [283, 283] on div at bounding box center [281, 286] width 7 height 7
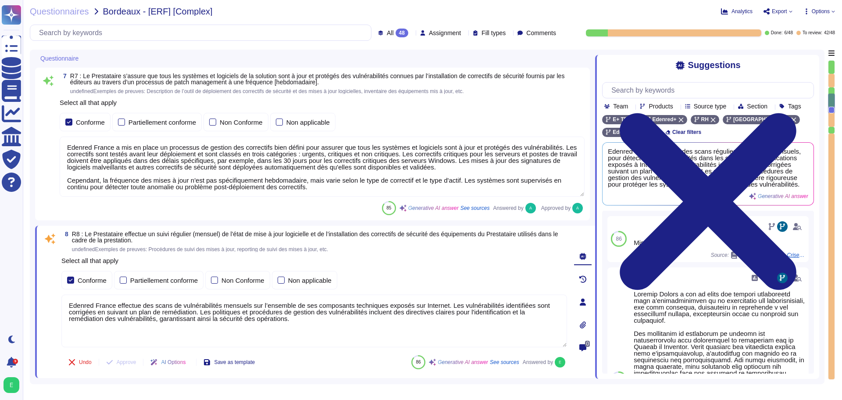
click at [477, 332] on textarea "Edenred France effectue des scans de vulnérabilités mensuels sur l’ensemble de …" at bounding box center [314, 320] width 506 height 53
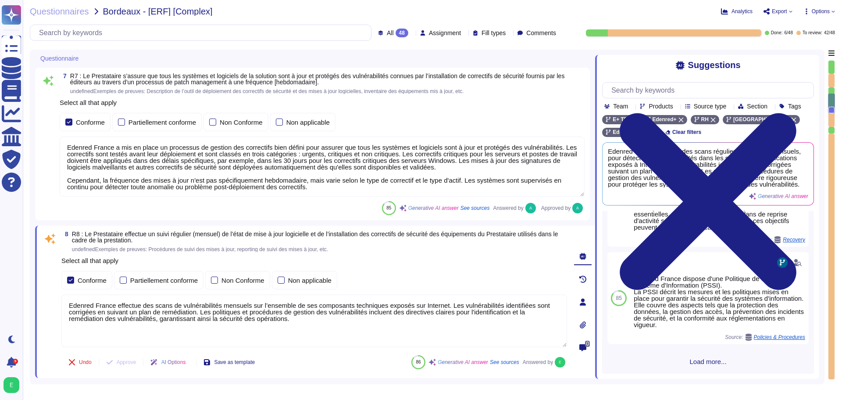
scroll to position [443, 0]
click at [712, 359] on span "Load more..." at bounding box center [708, 361] width 212 height 7
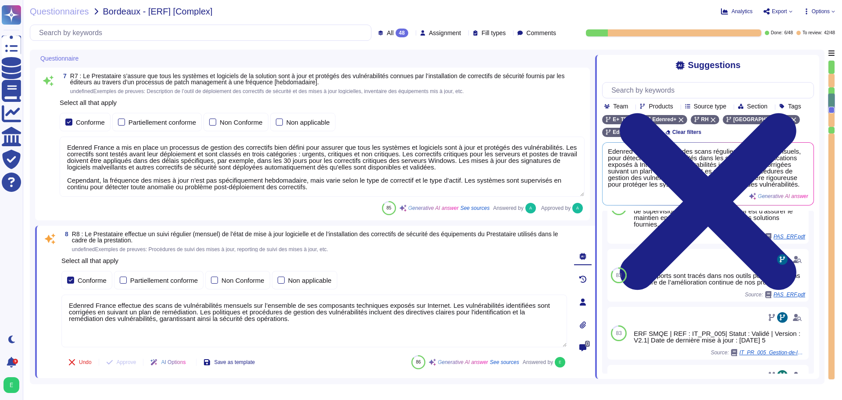
scroll to position [1084, 0]
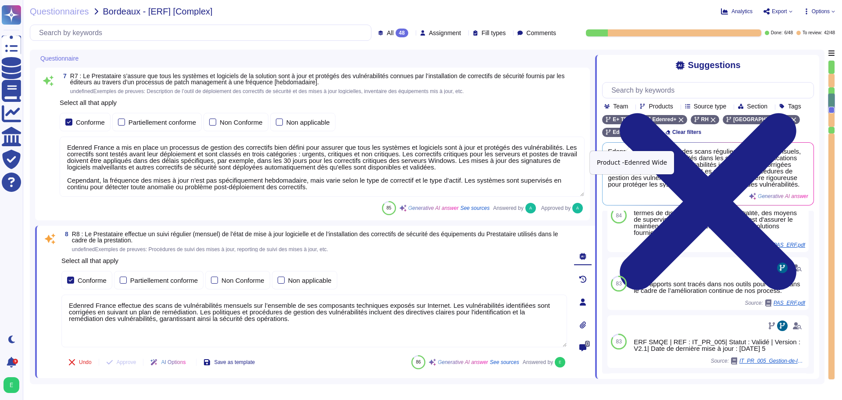
click at [650, 135] on icon at bounding box center [652, 132] width 5 height 5
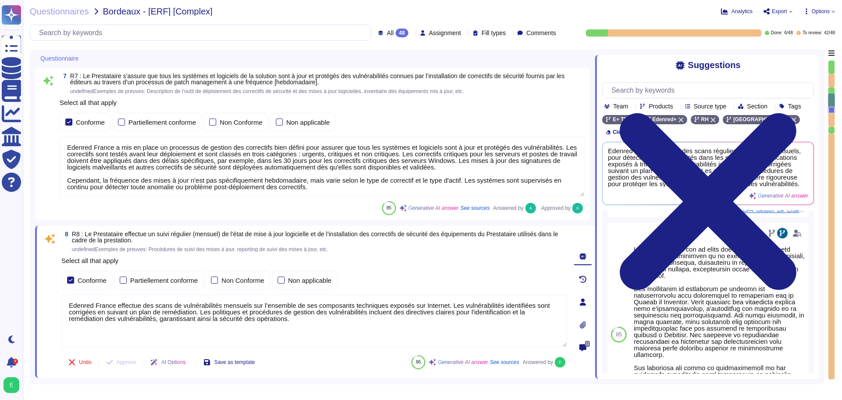
scroll to position [53, 0]
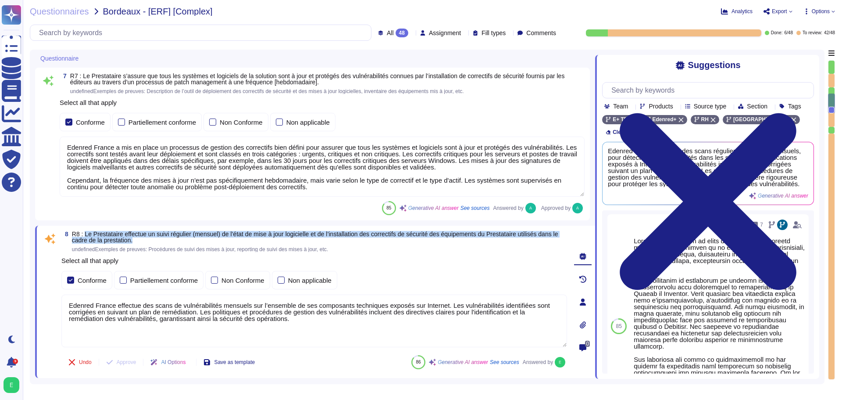
drag, startPoint x: 85, startPoint y: 236, endPoint x: 140, endPoint y: 238, distance: 55.7
click at [140, 238] on span "R8 : Le Prestataire effectue un suivi régulier (mensuel) de l’état de mise à jo…" at bounding box center [315, 236] width 486 height 13
copy span "Le Prestataire effectue un suivi régulier (mensuel) de l’état de mise à jour lo…"
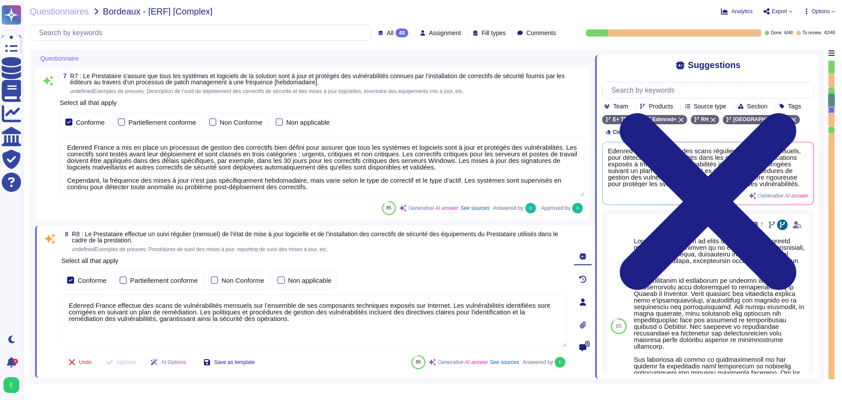
click at [171, 339] on textarea "Edenred France effectue des scans de vulnérabilités mensuels sur l’ensemble de …" at bounding box center [314, 320] width 506 height 53
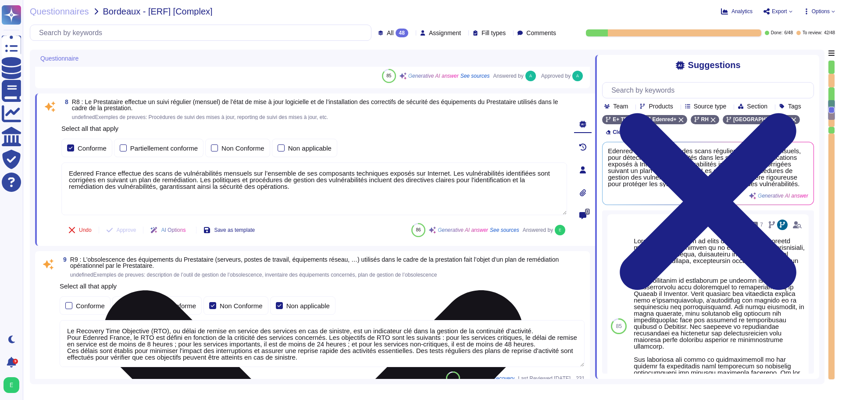
scroll to position [1160, 0]
type textarea "Edenred France a mis en place des processus, procédures et mesures techniques p…"
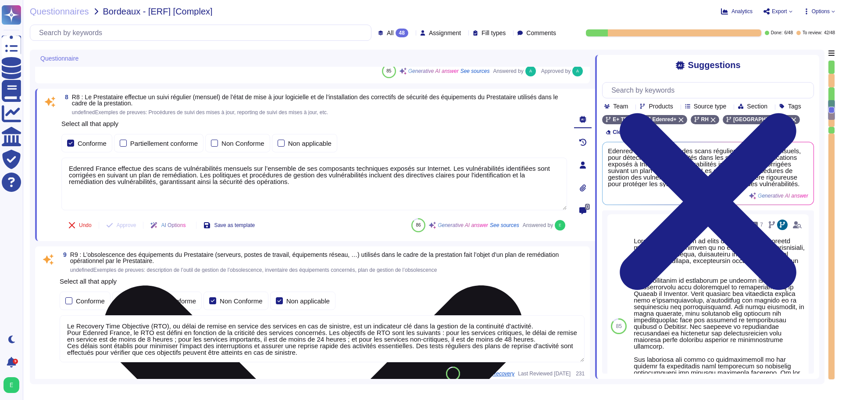
scroll to position [1, 0]
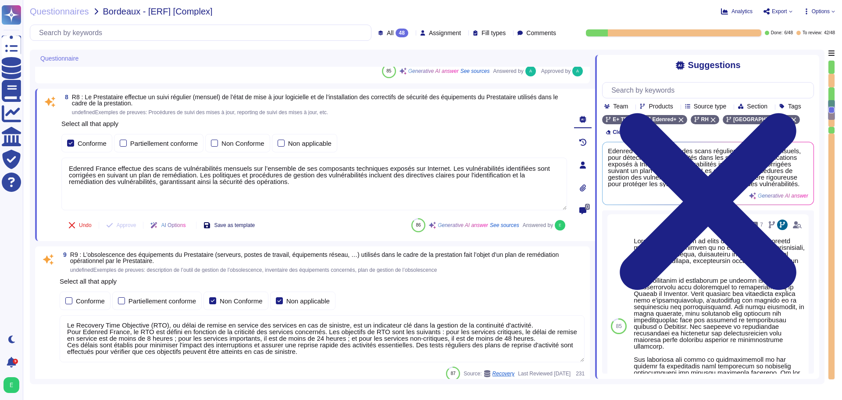
click at [254, 227] on span "Save as template" at bounding box center [234, 224] width 41 height 5
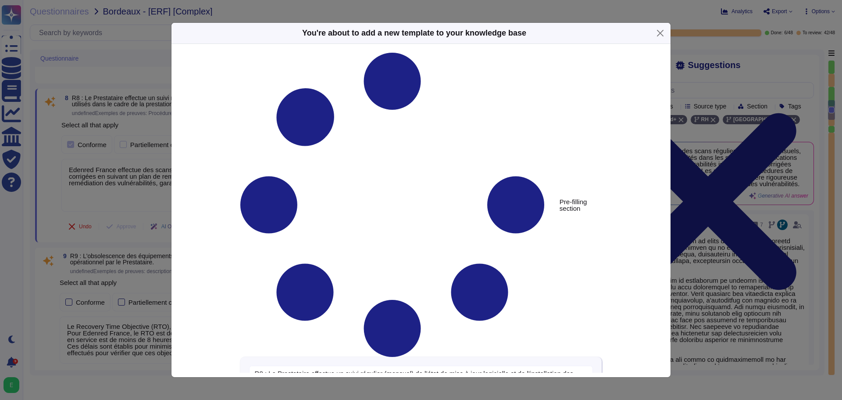
type textarea "R8 : Le Prestataire effectue un suivi régulier (mensuel) de l’état de mise à jo…"
type textarea "Edenred France effectue des scans de vulnérabilités mensuels sur l’ensemble de …"
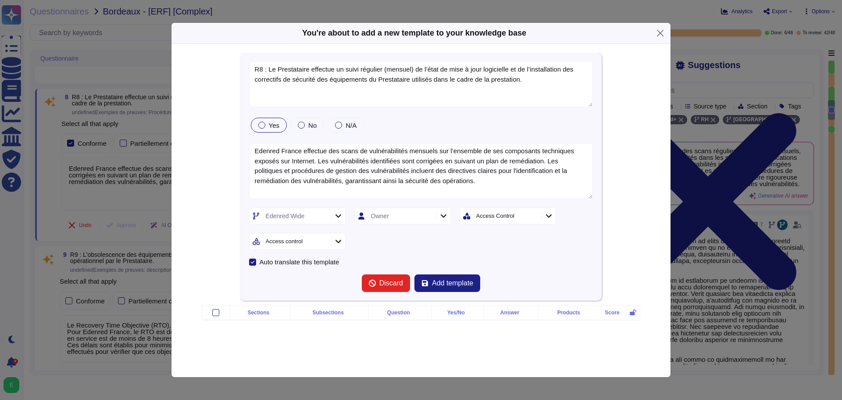
click at [264, 126] on div at bounding box center [261, 124] width 7 height 7
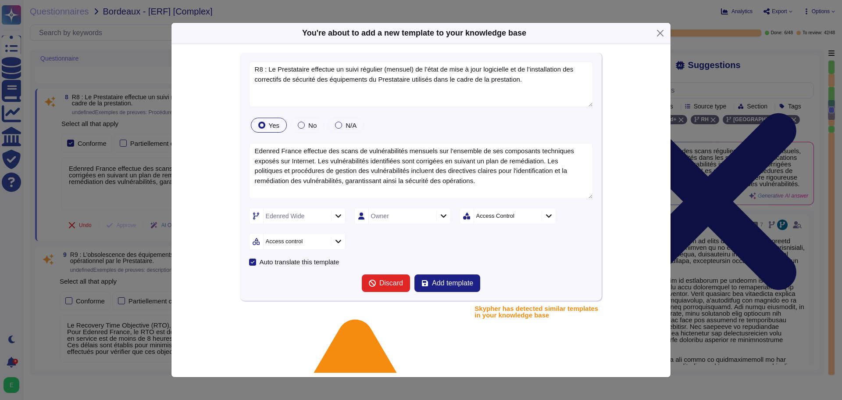
click at [339, 217] on icon at bounding box center [338, 215] width 7 height 7
click at [260, 314] on div at bounding box center [258, 314] width 7 height 7
click at [364, 262] on div "Auto translate this template" at bounding box center [421, 261] width 344 height 7
click at [546, 217] on icon at bounding box center [549, 215] width 7 height 7
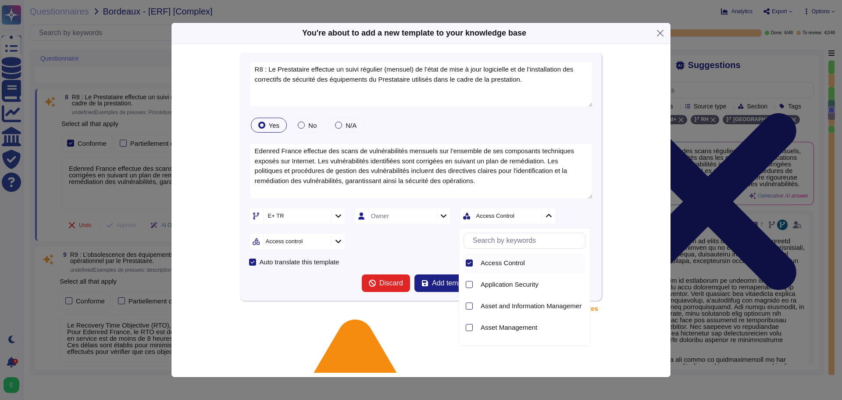
click at [469, 261] on icon at bounding box center [469, 263] width 4 height 4
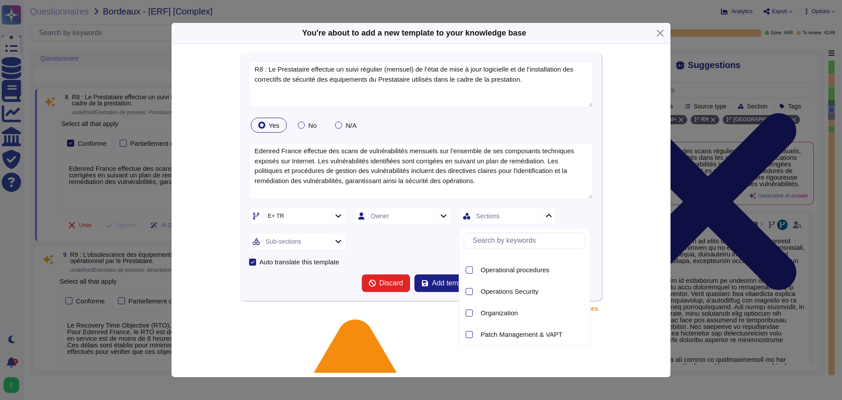
scroll to position [548, 0]
click at [470, 337] on div at bounding box center [469, 337] width 7 height 7
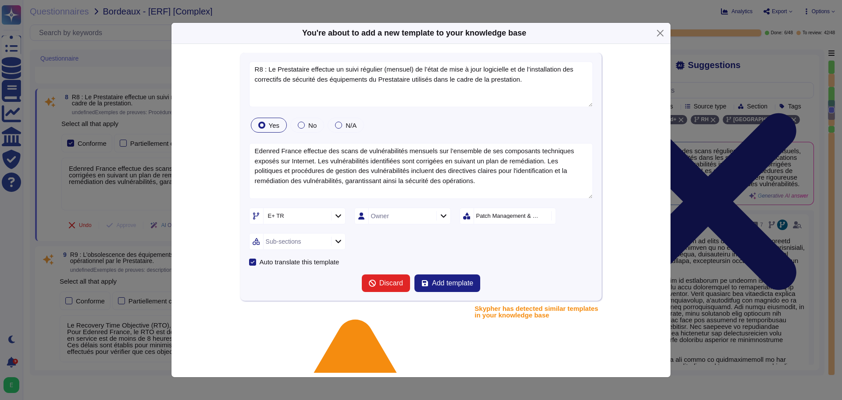
click at [338, 243] on icon at bounding box center [338, 240] width 7 height 7
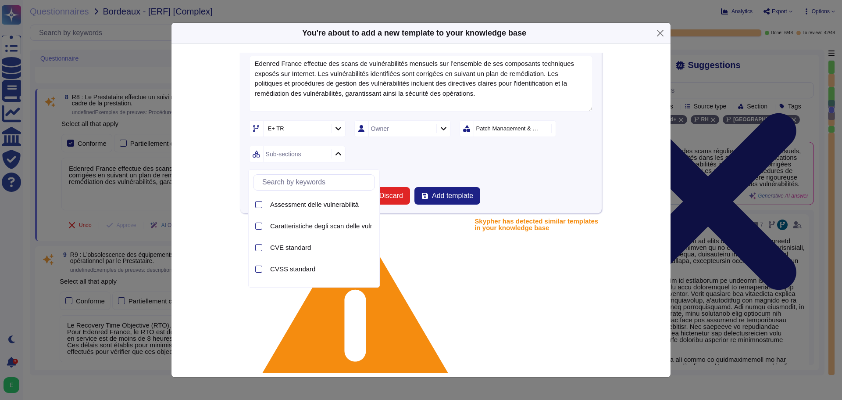
scroll to position [88, 0]
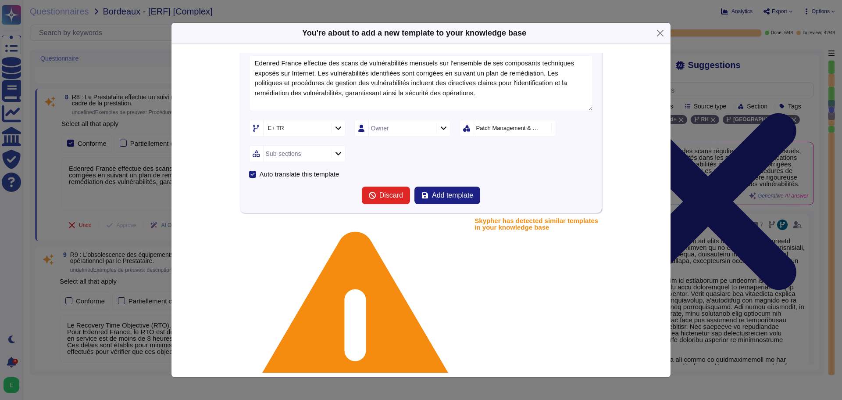
click at [438, 156] on div "E+ TR Owner Patch Management & VAPT Sub-sections" at bounding box center [421, 141] width 344 height 42
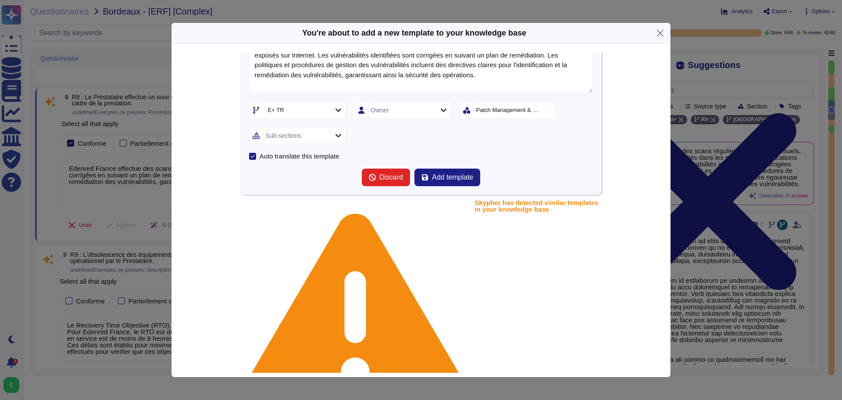
scroll to position [0, 0]
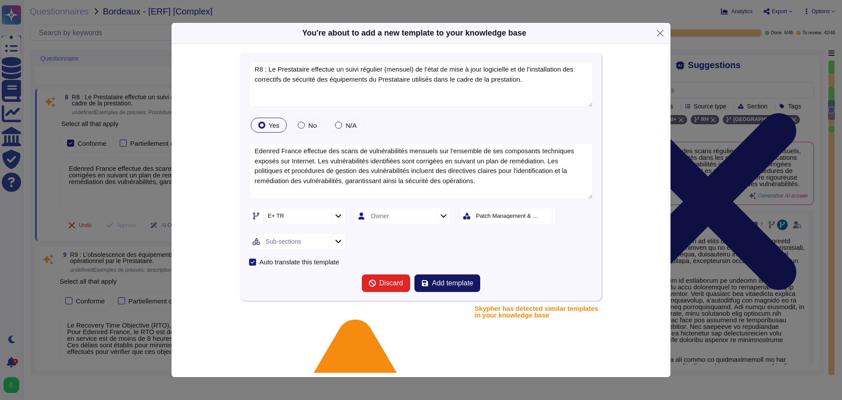
click at [465, 282] on span "Add template" at bounding box center [452, 282] width 41 height 7
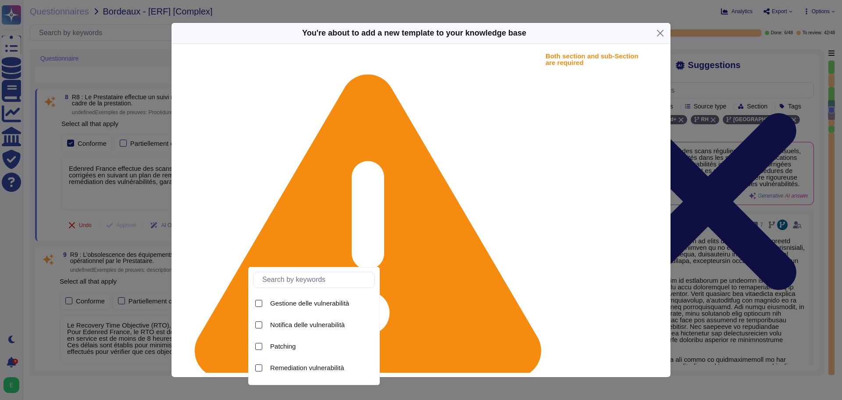
scroll to position [123, 0]
click at [275, 329] on span "Patching" at bounding box center [282, 329] width 25 height 8
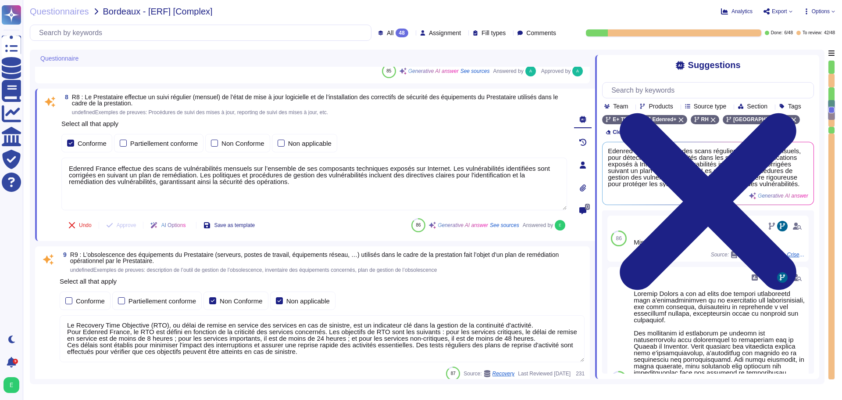
scroll to position [1204, 0]
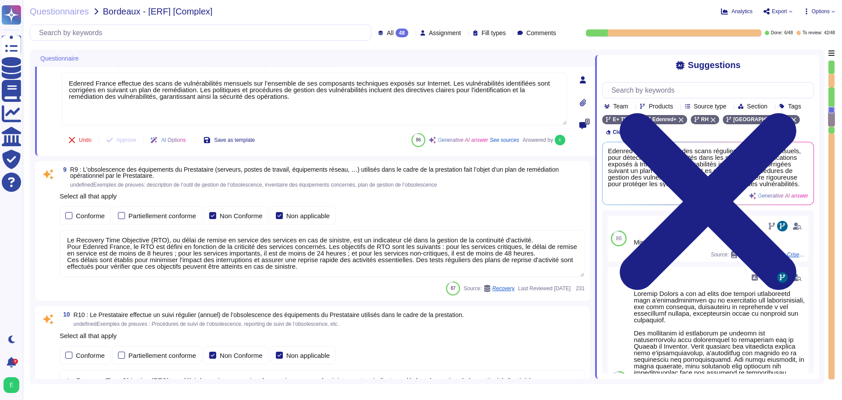
type textarea "Edenred France assure la sécurité physique des locaux hébergeant les équipement…"
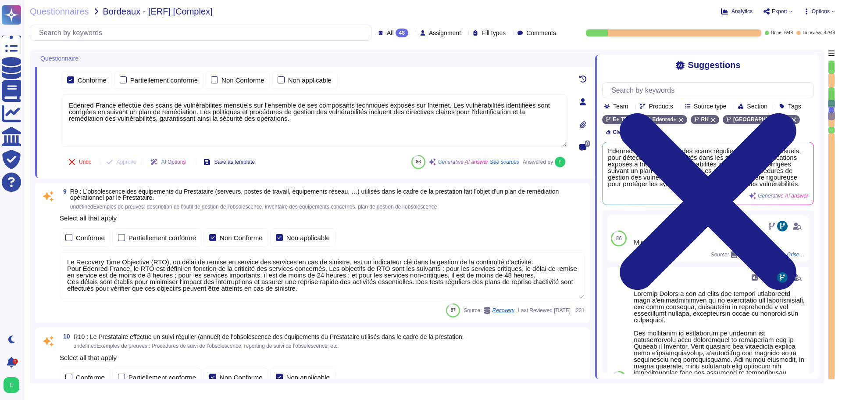
type textarea "Edenred France effectue des analyses quotidiennes et hebdomadaires avec des sol…"
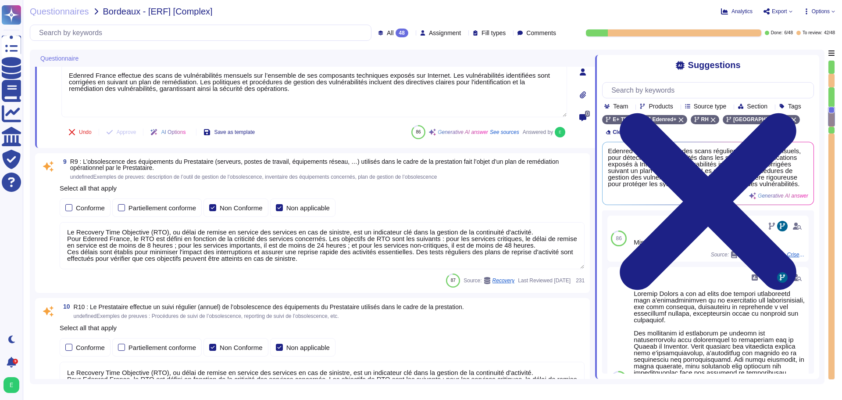
type textarea "Edenred France assure la sécurité physique des locaux hébergeant les équipement…"
click at [67, 209] on div at bounding box center [68, 207] width 7 height 7
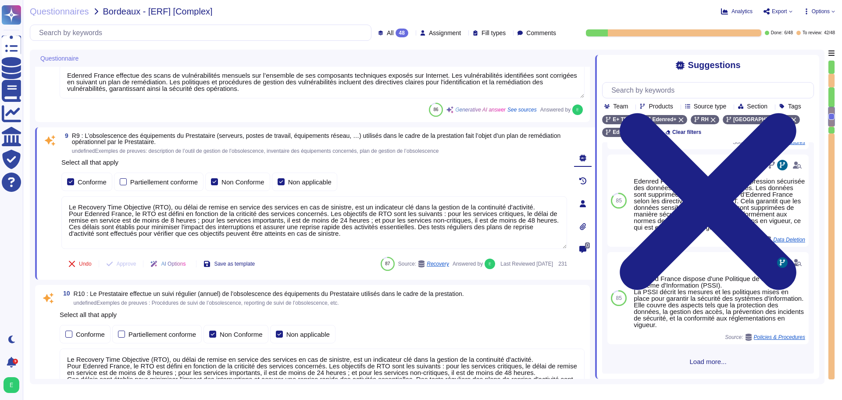
scroll to position [315, 0]
click at [716, 360] on span "Load more..." at bounding box center [708, 361] width 212 height 7
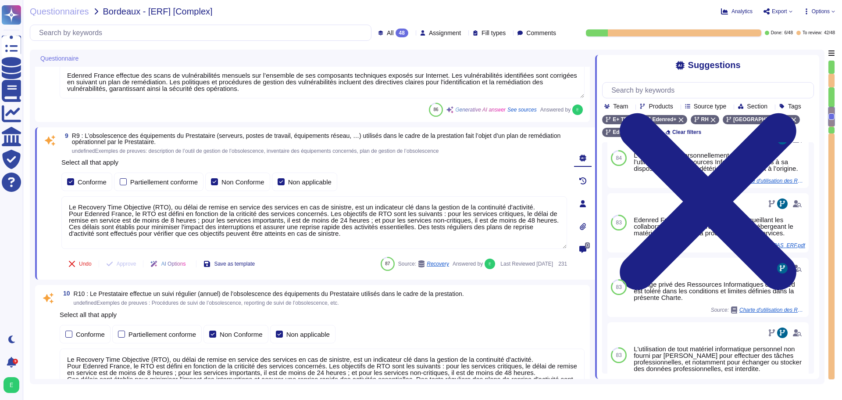
scroll to position [987, 0]
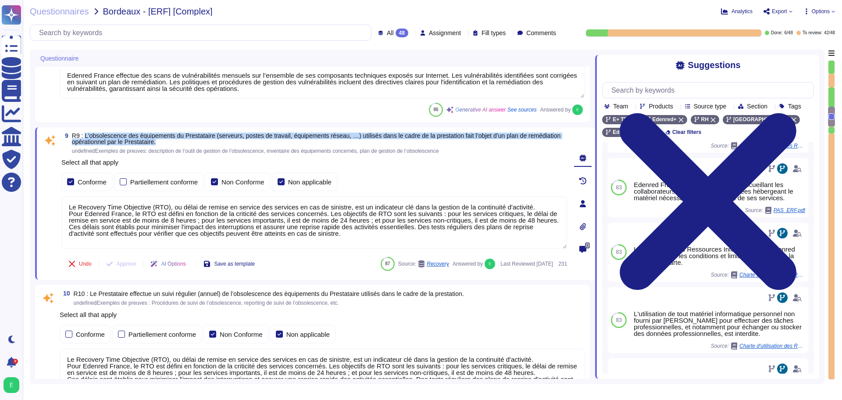
drag, startPoint x: 172, startPoint y: 141, endPoint x: 85, endPoint y: 139, distance: 87.7
click at [85, 139] on span "R9 : L’obsolescence des équipements du Prestataire (serveurs, postes de travail…" at bounding box center [319, 138] width 495 height 12
copy span "L’obsolescence des équipements du Prestataire (serveurs, postes de travail, équ…"
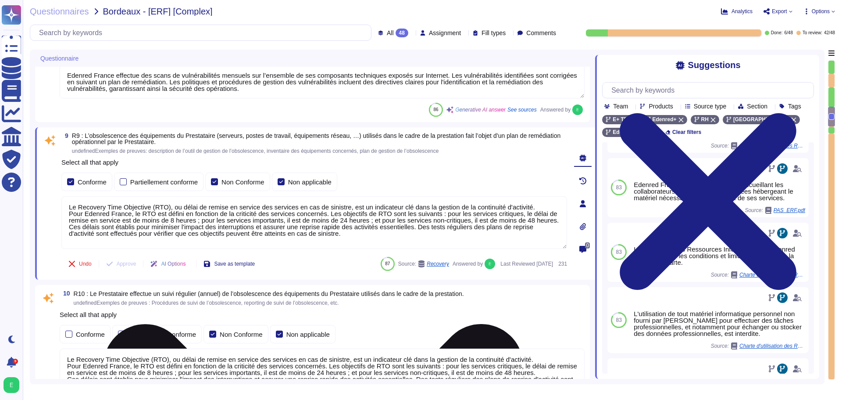
drag, startPoint x: 314, startPoint y: 236, endPoint x: 252, endPoint y: 237, distance: 62.3
click at [252, 237] on textarea "Le Recovery Time Objective (RTO), ou délai de remise en service des services en…" at bounding box center [314, 222] width 506 height 53
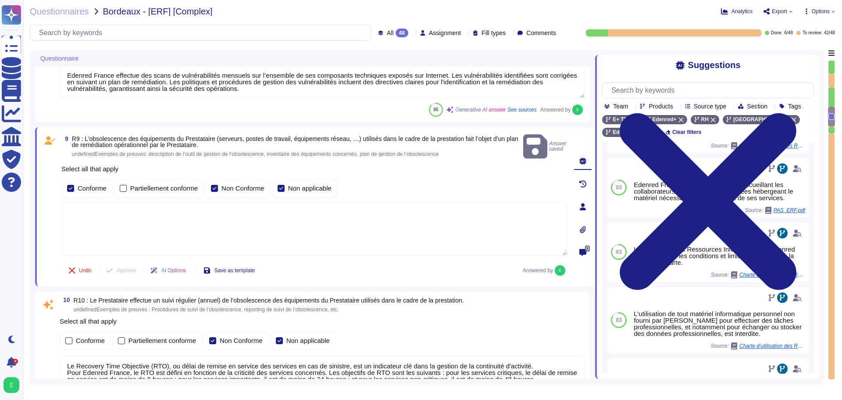
click at [137, 223] on textarea at bounding box center [314, 229] width 506 height 53
paste textarea "Edenred dispose d’une politique de patch management sur laquelle elle s’appuie …"
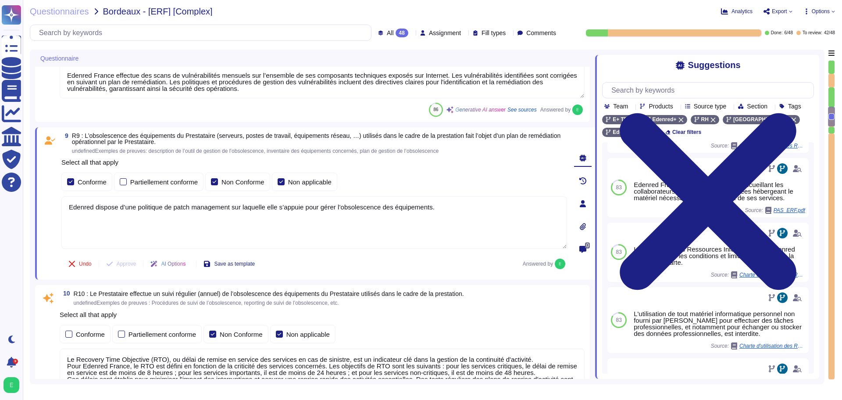
click at [133, 266] on div "9 R9 : L’obsolescence des équipements du Prestataire (serveurs, postes de trava…" at bounding box center [304, 203] width 525 height 142
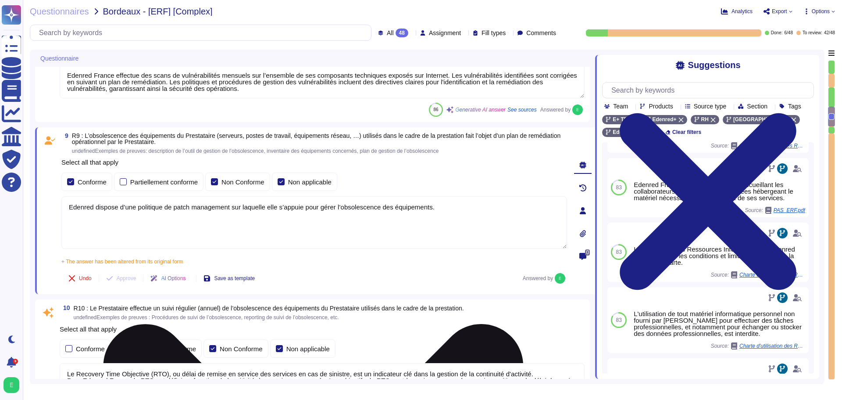
click at [441, 209] on textarea "Edenred dispose d’une politique de patch management sur laquelle elle s’appuie …" at bounding box center [314, 222] width 506 height 53
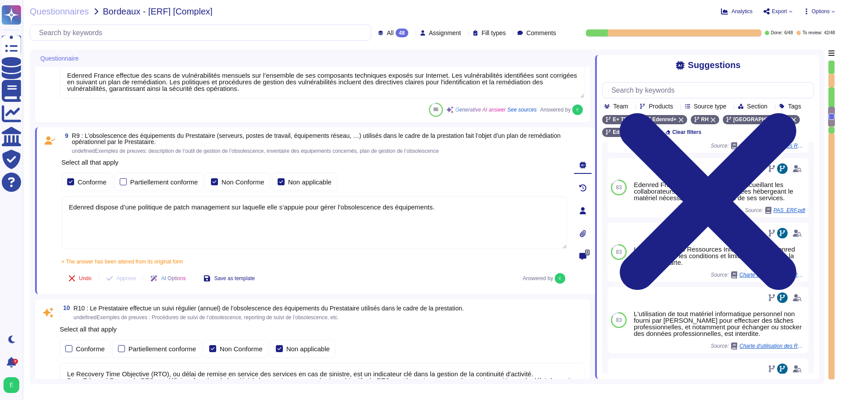
paste textarea "Tous les actifs (serveurs, postes de travail, équipements réseau, logiciels, fi…"
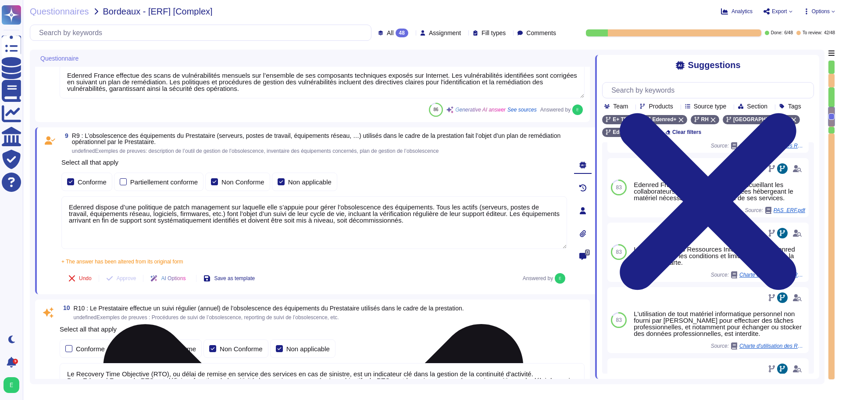
click at [410, 225] on textarea "Edenred dispose d’une politique de patch management sur laquelle elle s’appuie …" at bounding box center [314, 222] width 506 height 53
paste textarea "Un processus de veille technologique est également mis en place pour anticiper …"
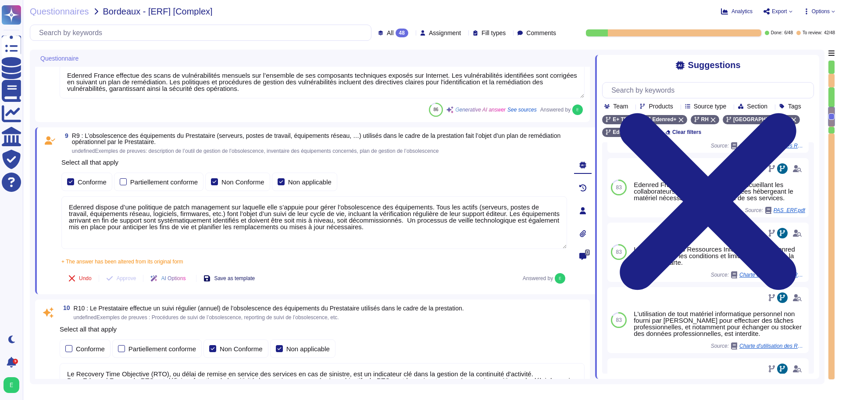
type textarea "Edenred dispose d’une politique de patch management sur laquelle elle s’appuie …"
click at [254, 279] on span "Save as template" at bounding box center [234, 279] width 41 height 5
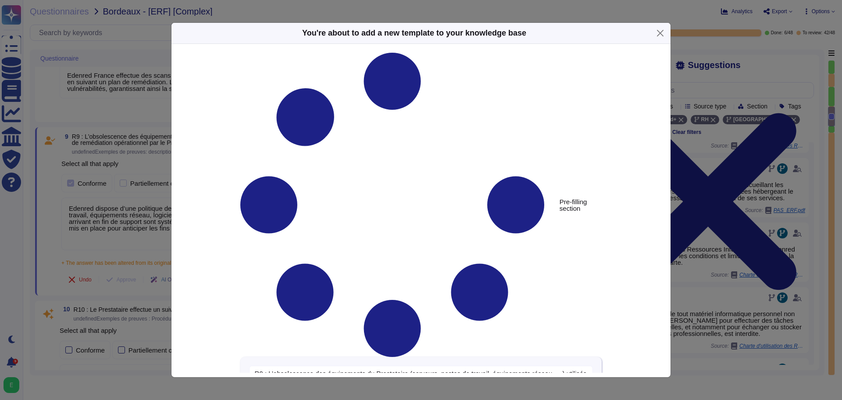
type textarea "R9 : L’obsolescence des équipements du Prestataire (serveurs, postes de travail…"
type textarea "Edenred dispose d’une politique de patch management sur laquelle elle s’appuie …"
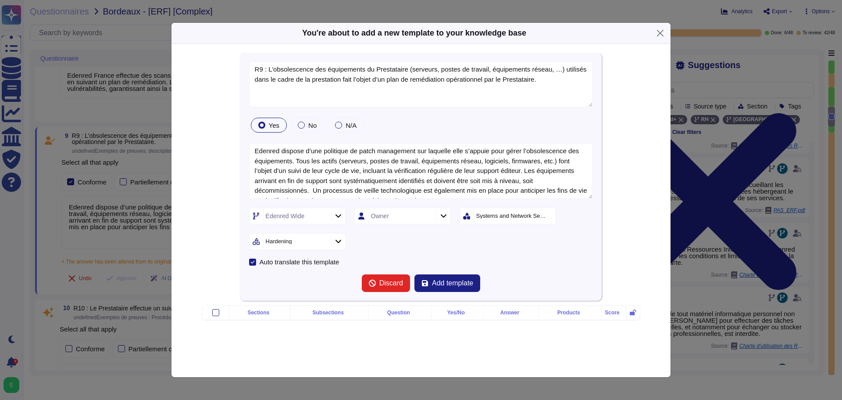
click at [333, 216] on div at bounding box center [338, 216] width 14 height 10
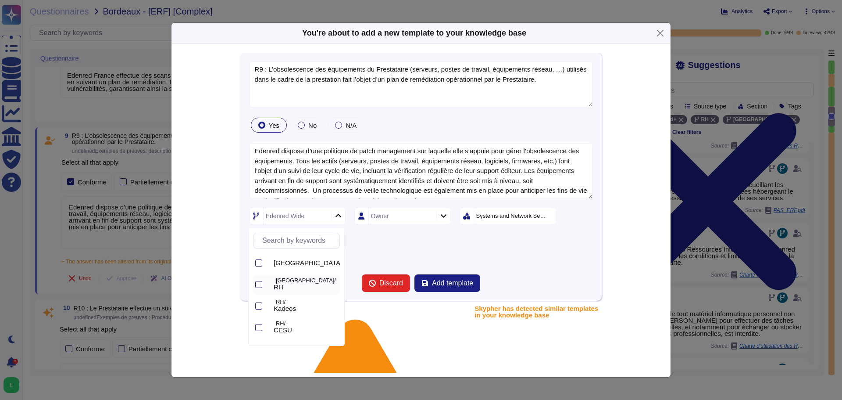
click at [259, 284] on div at bounding box center [258, 284] width 7 height 7
click at [259, 300] on div at bounding box center [258, 300] width 7 height 7
click at [258, 322] on div at bounding box center [258, 321] width 7 height 7
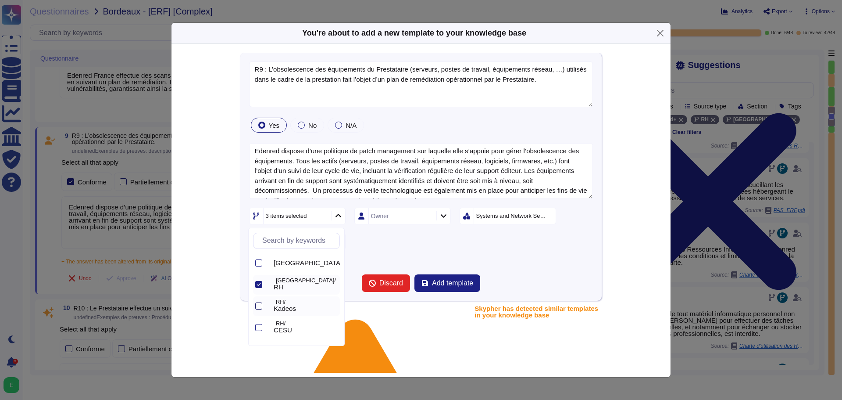
click at [261, 304] on div at bounding box center [258, 305] width 7 height 7
drag, startPoint x: 259, startPoint y: 325, endPoint x: 281, endPoint y: 328, distance: 22.1
click at [259, 325] on div at bounding box center [258, 327] width 7 height 7
click at [260, 264] on div at bounding box center [258, 260] width 7 height 7
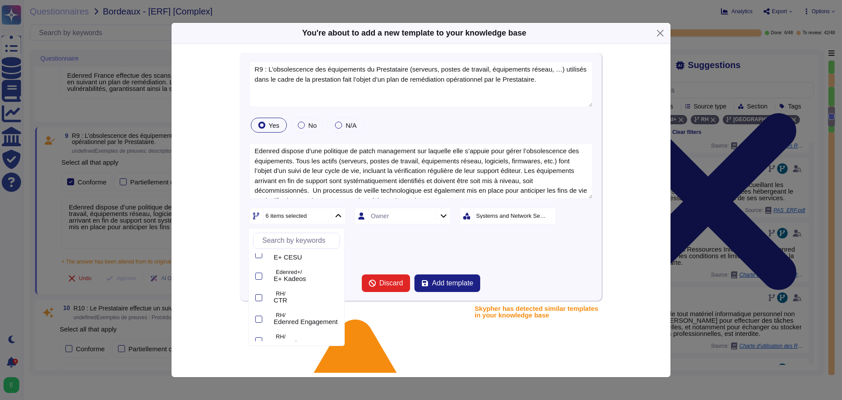
scroll to position [175, 0]
click at [261, 282] on div at bounding box center [258, 280] width 7 height 7
click at [263, 323] on div "RH/ TR papier" at bounding box center [296, 324] width 87 height 20
click at [259, 301] on div at bounding box center [258, 300] width 7 height 7
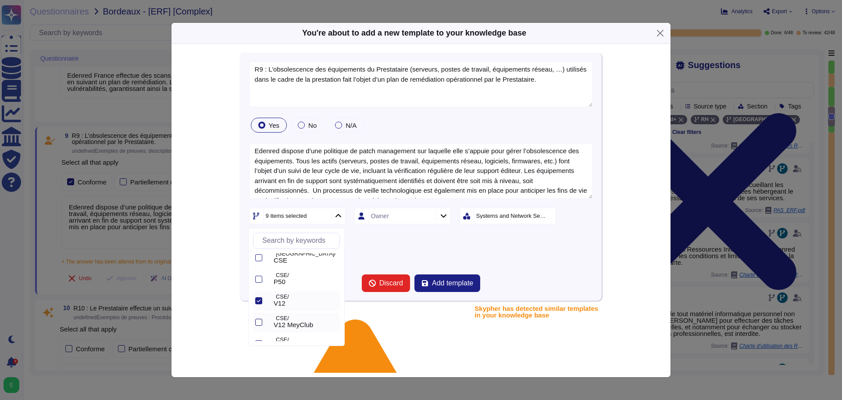
click at [260, 318] on div at bounding box center [258, 321] width 7 height 7
click at [259, 278] on div at bounding box center [258, 278] width 7 height 7
click at [260, 254] on div at bounding box center [258, 255] width 7 height 7
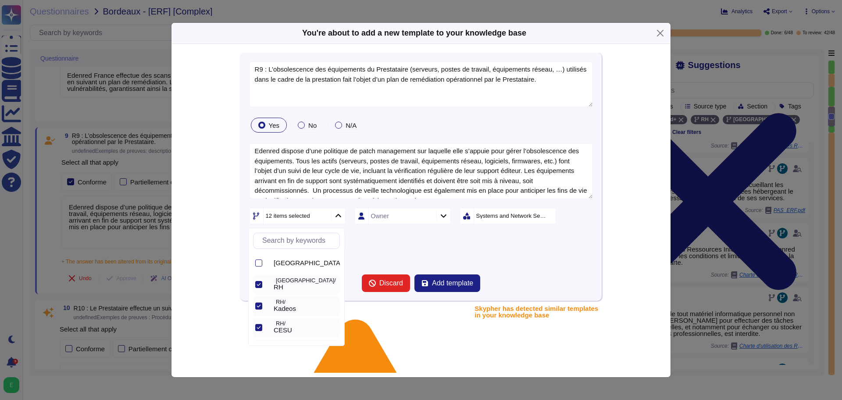
click at [499, 213] on div "Systems and Network Security" at bounding box center [511, 216] width 71 height 6
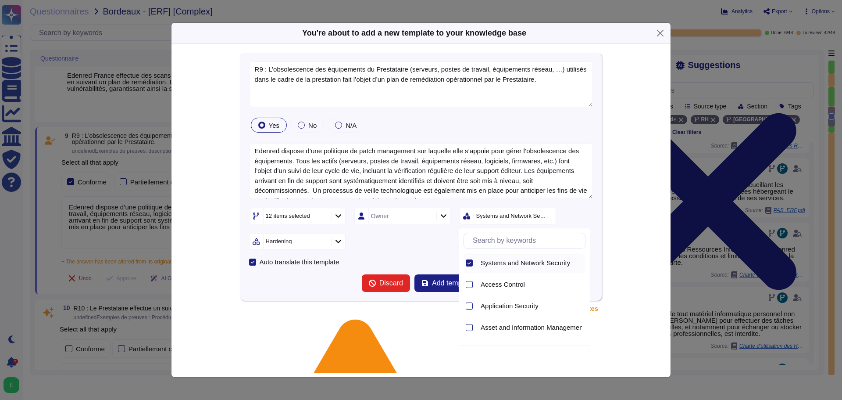
click at [467, 262] on div at bounding box center [469, 262] width 7 height 7
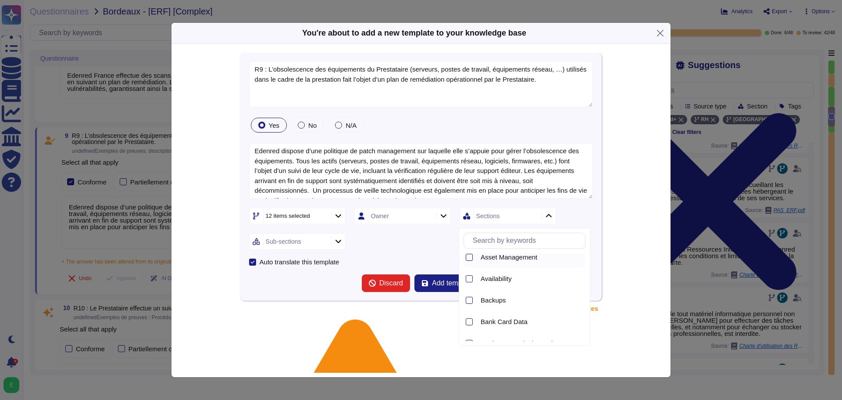
click at [470, 255] on div at bounding box center [469, 257] width 7 height 7
click at [336, 243] on icon at bounding box center [338, 240] width 7 height 7
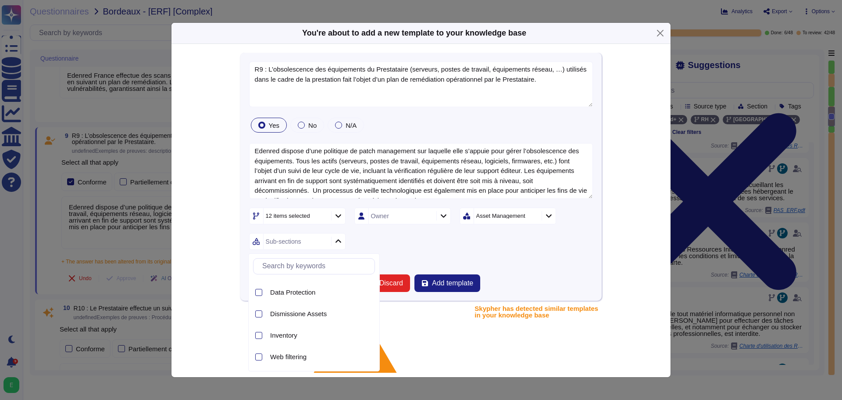
scroll to position [125, 0]
click at [303, 314] on span "Dismissione Assets" at bounding box center [298, 313] width 57 height 8
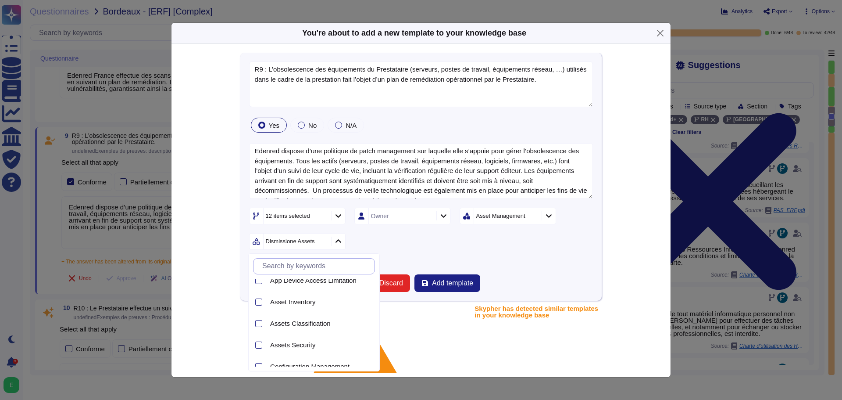
scroll to position [0, 0]
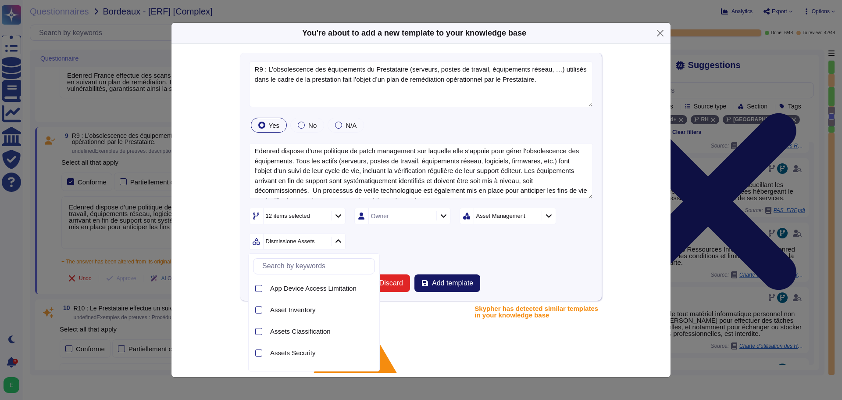
click at [424, 281] on icon "submit" at bounding box center [425, 282] width 7 height 7
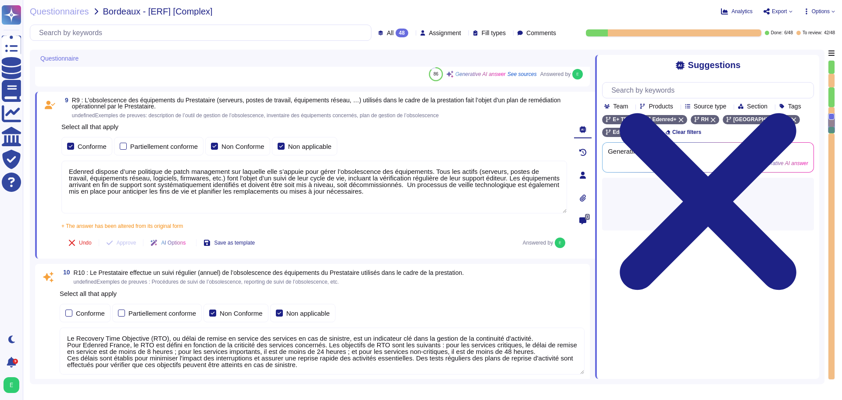
type textarea "Edenred France a mis en place des systèmes de contrôle environnemental dans ses…"
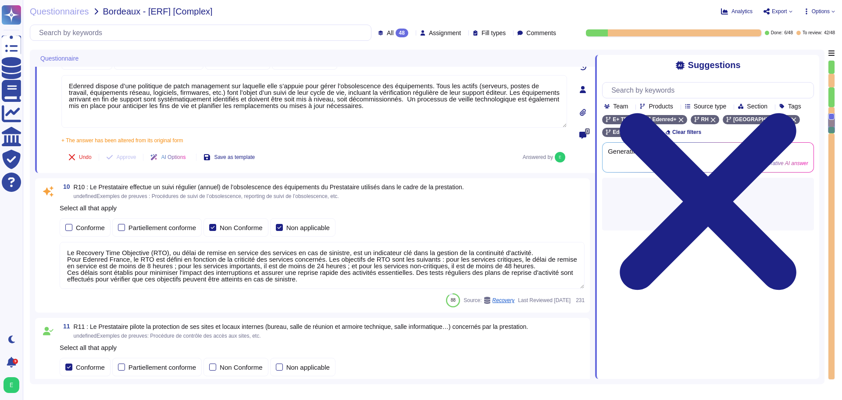
scroll to position [1379, 0]
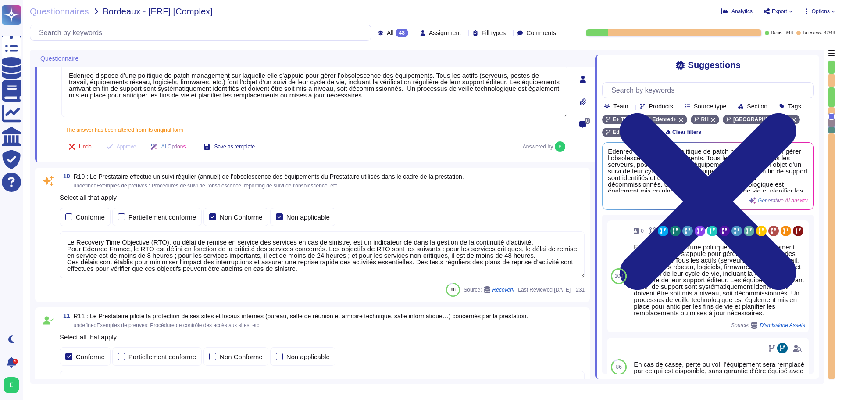
click at [109, 250] on textarea "Le Recovery Time Objective (RTO), ou délai de remise en service des services en…" at bounding box center [322, 254] width 525 height 47
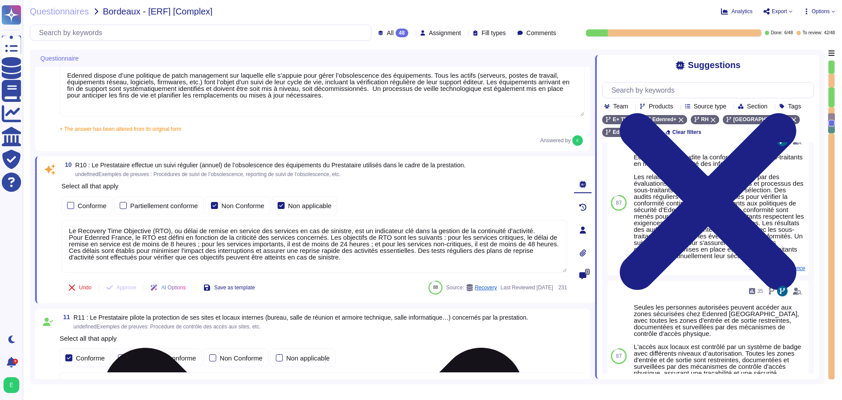
scroll to position [365, 0]
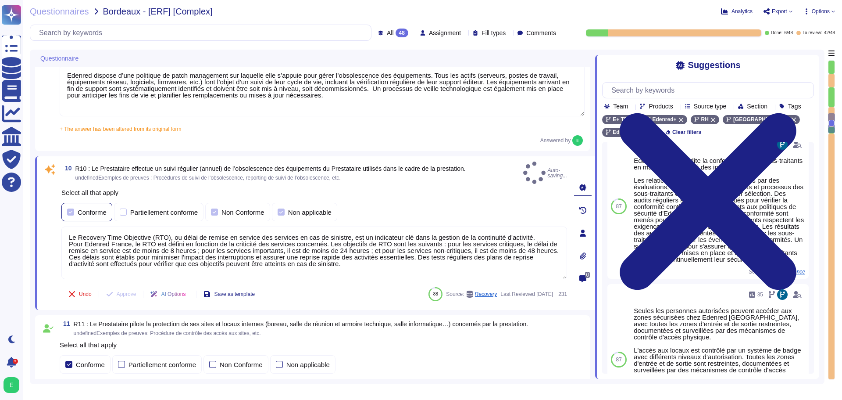
click at [72, 208] on div at bounding box center [70, 211] width 7 height 7
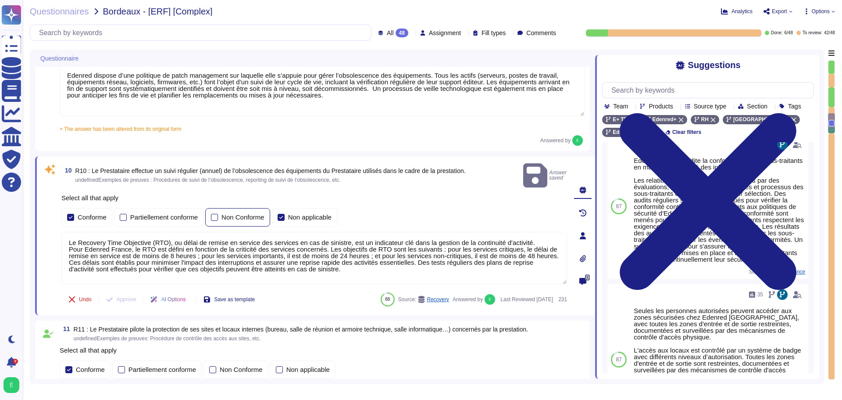
click at [210, 208] on div "Non Conforme" at bounding box center [237, 217] width 65 height 18
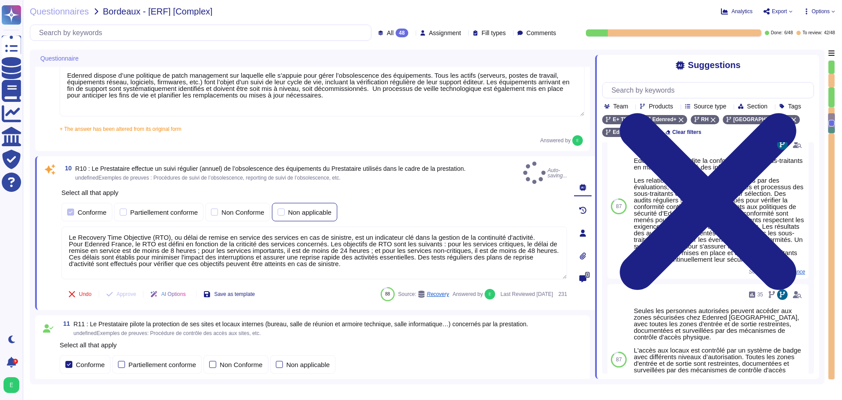
click at [278, 208] on div at bounding box center [281, 211] width 7 height 7
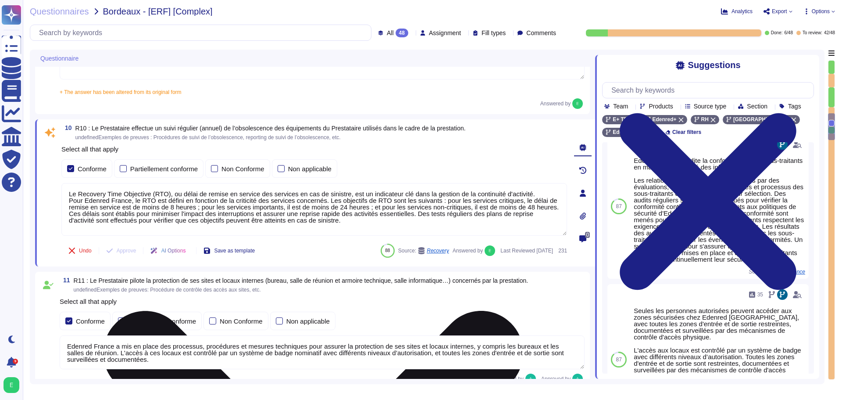
type textarea "Edenred France prend des mesures pour garantir la sécurité de ses équipements p…"
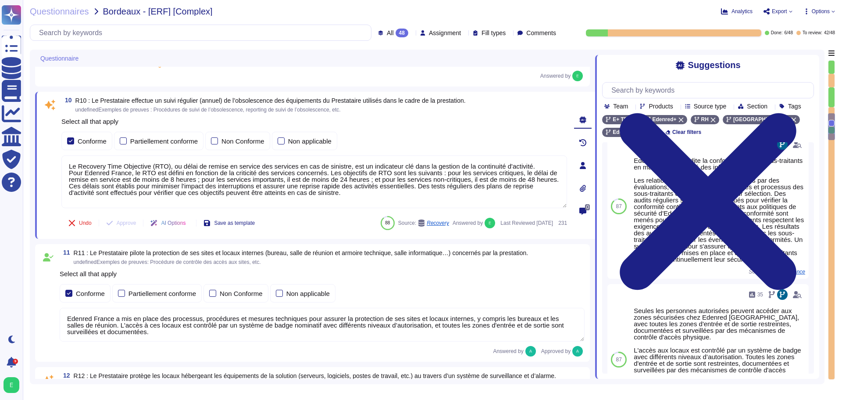
scroll to position [1423, 0]
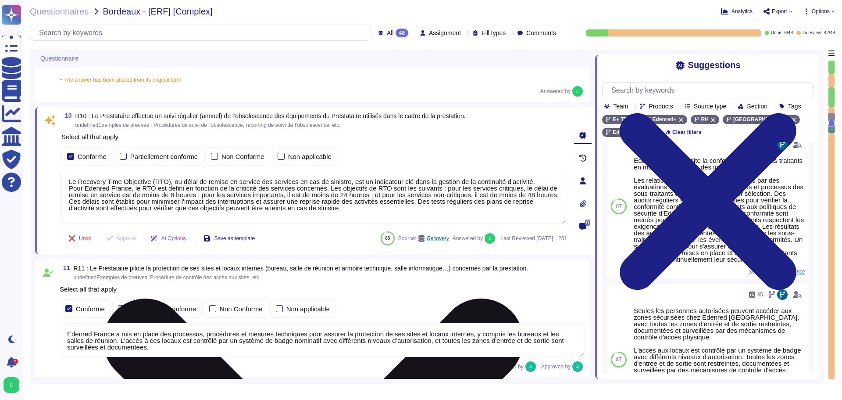
drag, startPoint x: 316, startPoint y: 207, endPoint x: 69, endPoint y: 182, distance: 248.7
click at [69, 182] on textarea "Le Recovery Time Objective (RTO), ou délai de remise en service des services en…" at bounding box center [314, 197] width 506 height 53
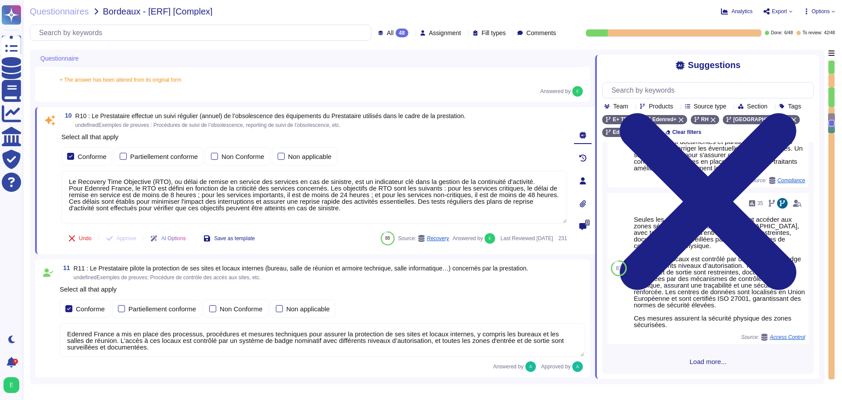
scroll to position [479, 0]
click at [720, 362] on span "Load more..." at bounding box center [708, 361] width 212 height 7
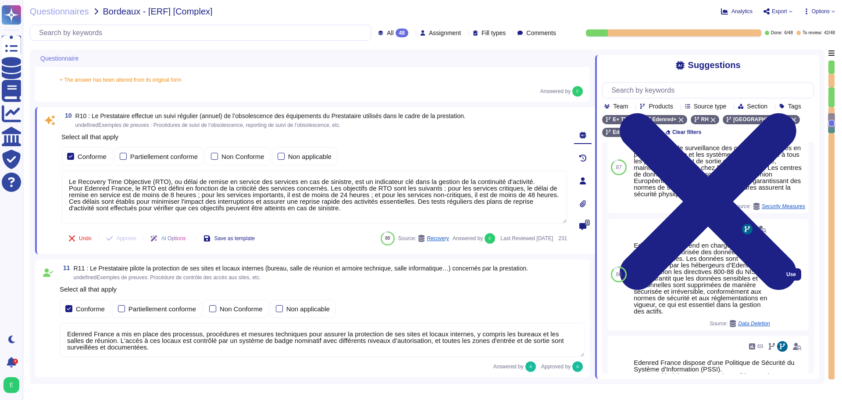
scroll to position [689, 0]
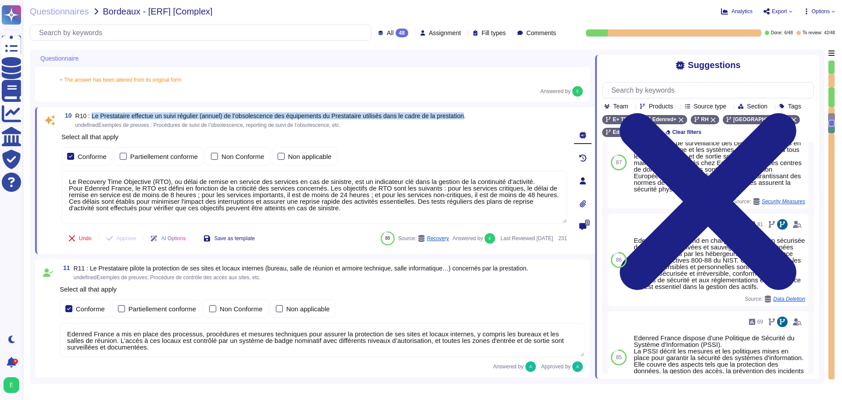
drag, startPoint x: 467, startPoint y: 117, endPoint x: 89, endPoint y: 118, distance: 377.2
click at [89, 118] on span "R10 : Le Prestataire effectue un suivi régulier (annuel) de l’obsolescence des …" at bounding box center [270, 115] width 390 height 7
copy span "Le Prestataire effectue un suivi régulier (annuel) de l’obsolescence des équipe…"
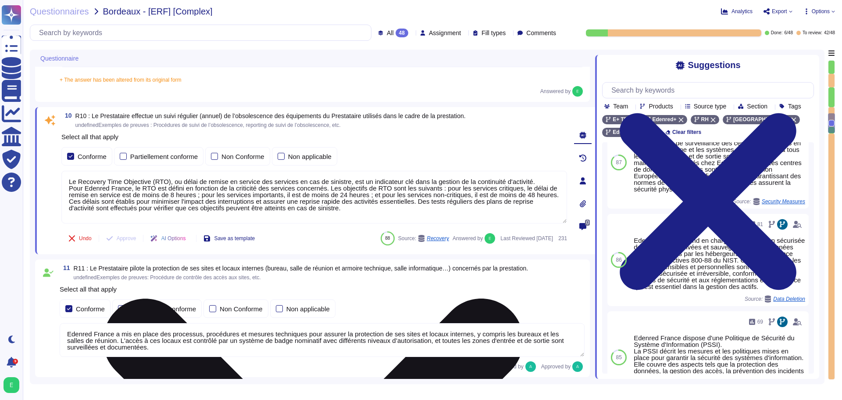
drag, startPoint x: 319, startPoint y: 211, endPoint x: 70, endPoint y: 181, distance: 250.9
click at [70, 181] on textarea "Le Recovery Time Objective (RTO), ou délai de remise en service des services en…" at bounding box center [314, 197] width 506 height 53
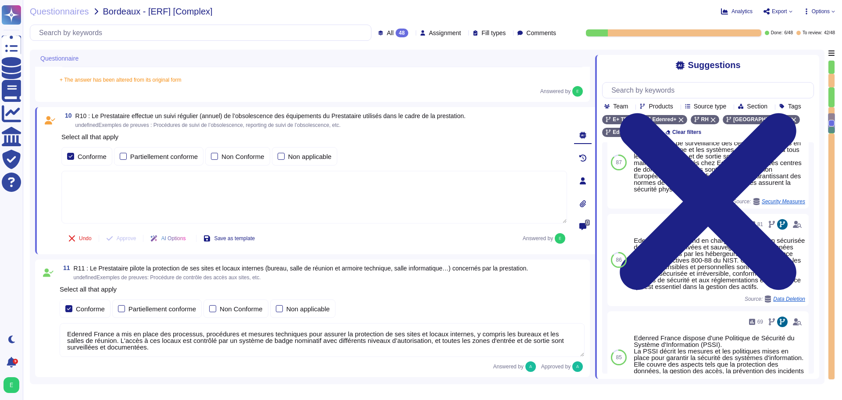
click at [76, 182] on textarea at bounding box center [314, 197] width 506 height 53
click at [75, 179] on textarea at bounding box center [314, 197] width 506 height 53
paste textarea "Le suivi de l’obsolescence est assuré au travers de la mise place des projets d…"
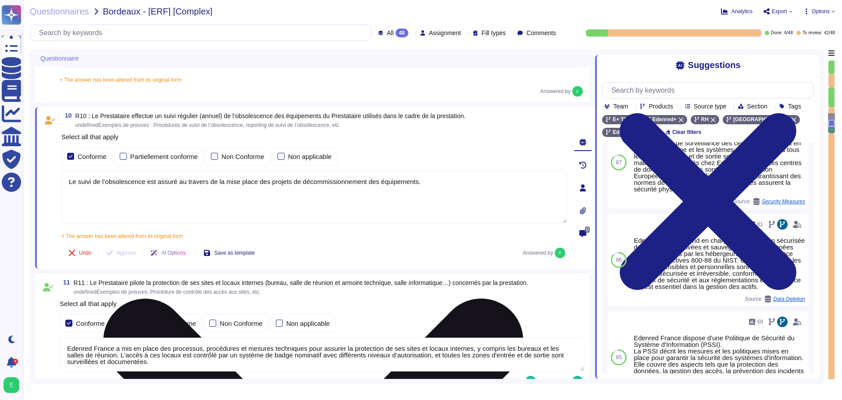
click at [424, 183] on textarea "Le suivi de l’obsolescence est assuré au travers de la mise place des projets d…" at bounding box center [314, 197] width 506 height 53
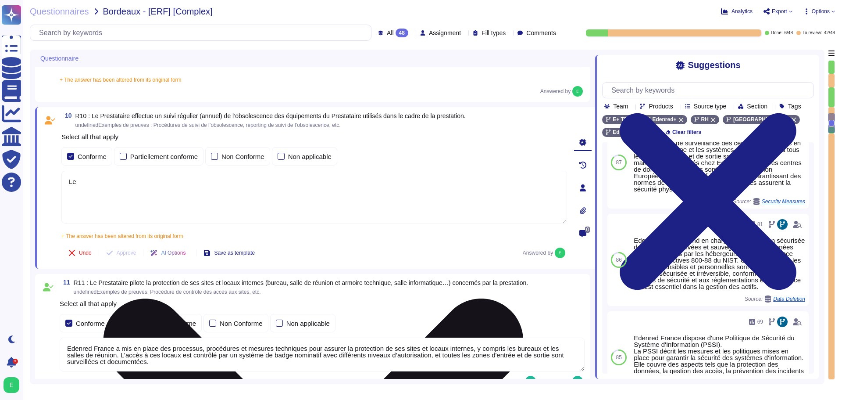
type textarea "L"
click at [350, 182] on textarea "La procédure de suivi de l'obsolescence des équipements utilisés dans le cadre …" at bounding box center [314, 197] width 506 height 53
paste textarea "repose sur un inventaire centralisé des actifs, régulièrement mis à jour, et su…"
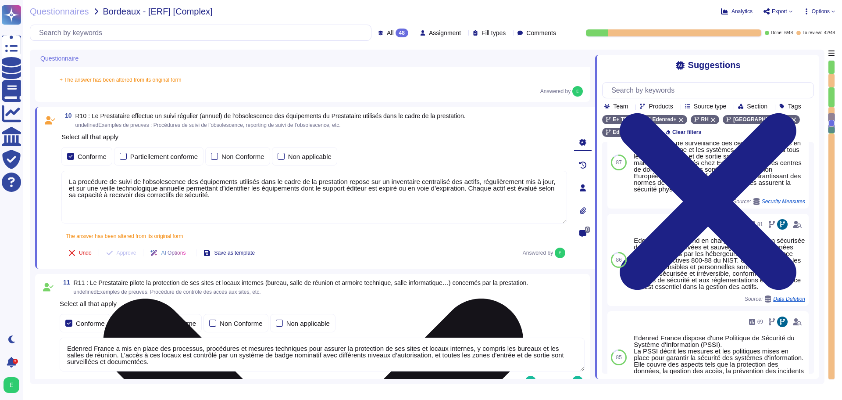
click at [223, 195] on textarea "La procédure de suivi de l'obsolescence des équipements utilisés dans le cadre …" at bounding box center [314, 197] width 506 height 53
paste textarea "Les équipements identifiés comme en fin de support font l’objet d’un plan d’act…"
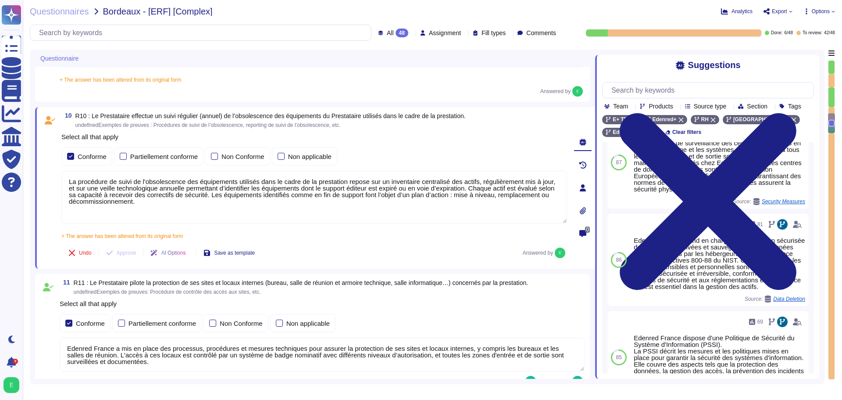
type textarea "La procédure de suivi de l'obsolescence des équipements utilisés dans le cadre …"
click at [239, 255] on span "Save as template" at bounding box center [234, 252] width 41 height 5
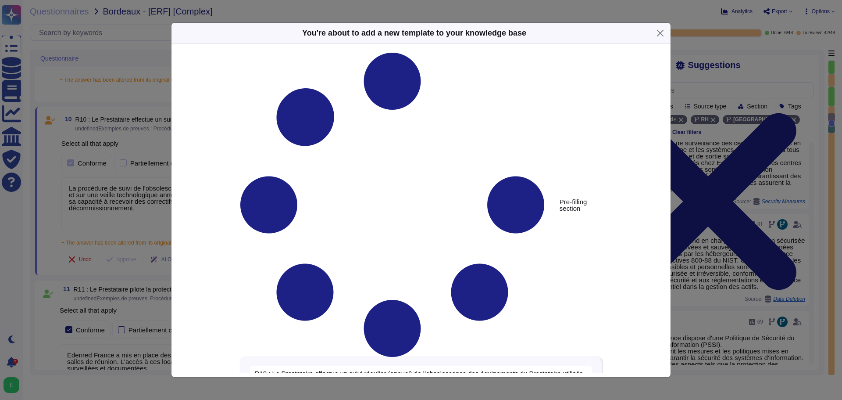
type textarea "R10 : Le Prestataire effectue un suivi régulier (annuel) de l’obsolescence des …"
type textarea "La procédure de suivi de l'obsolescence des équipements utilisés dans le cadre …"
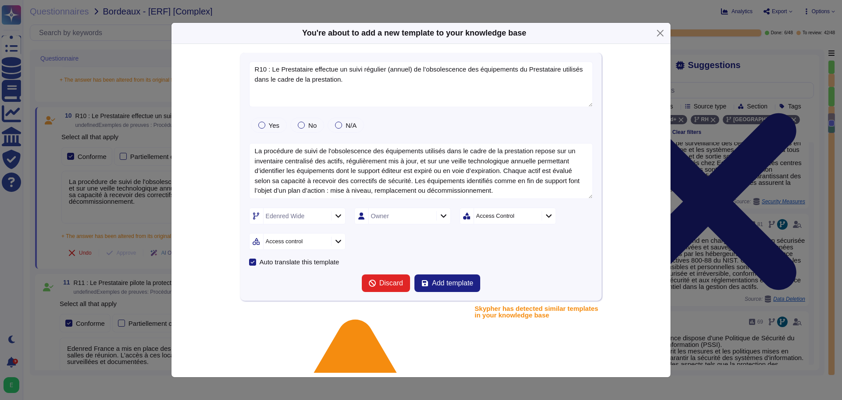
click at [546, 217] on icon at bounding box center [549, 215] width 7 height 7
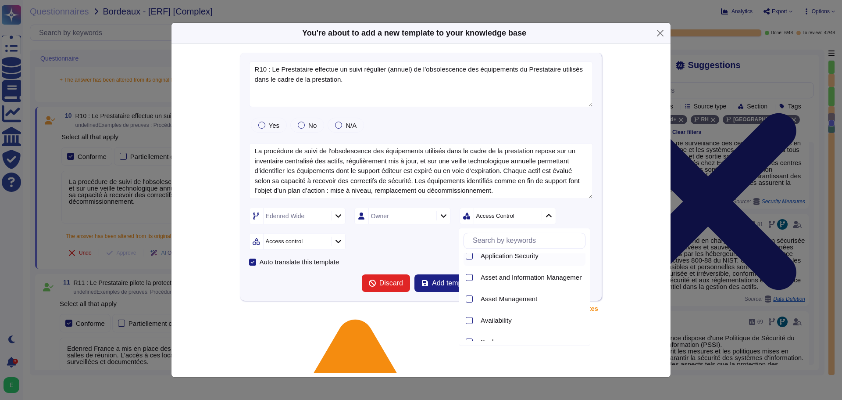
scroll to position [44, 0]
click at [470, 284] on div at bounding box center [469, 283] width 7 height 7
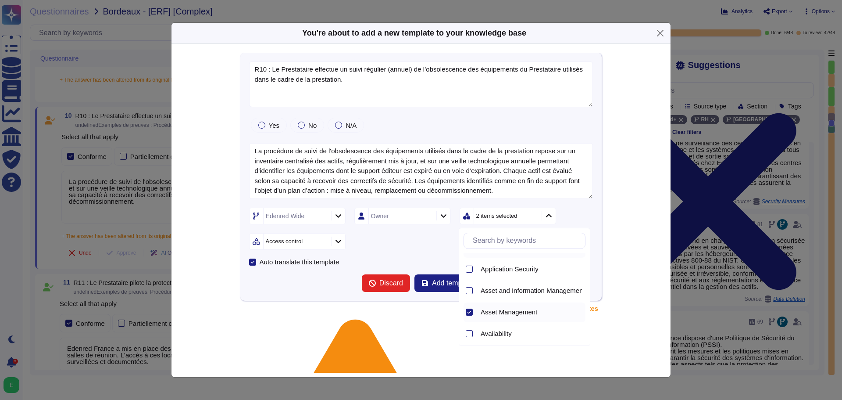
scroll to position [0, 0]
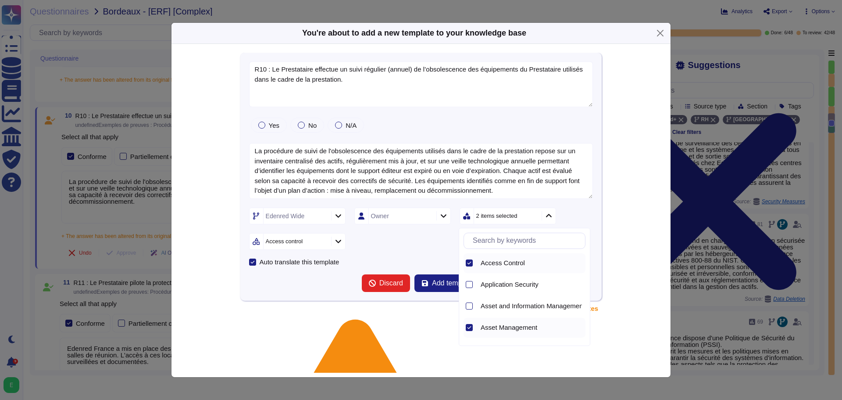
click at [470, 261] on icon at bounding box center [469, 263] width 4 height 4
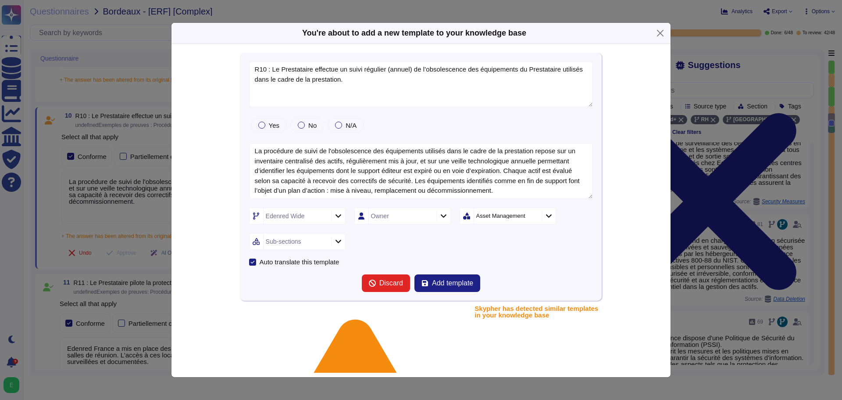
click at [336, 242] on icon at bounding box center [338, 240] width 7 height 7
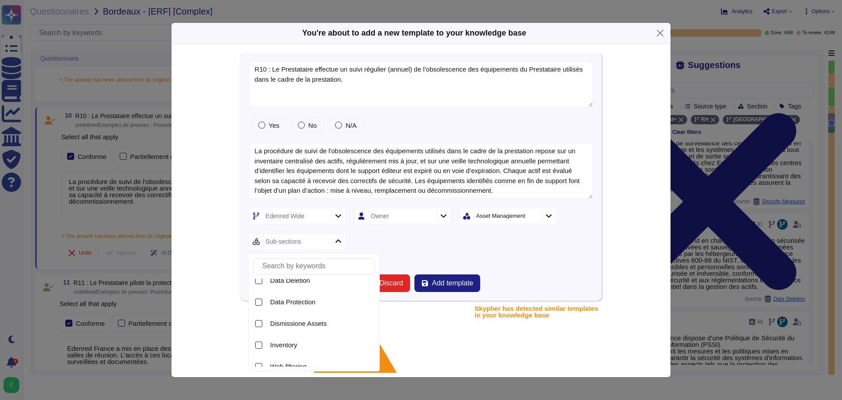
scroll to position [125, 0]
click at [258, 314] on div at bounding box center [258, 313] width 7 height 7
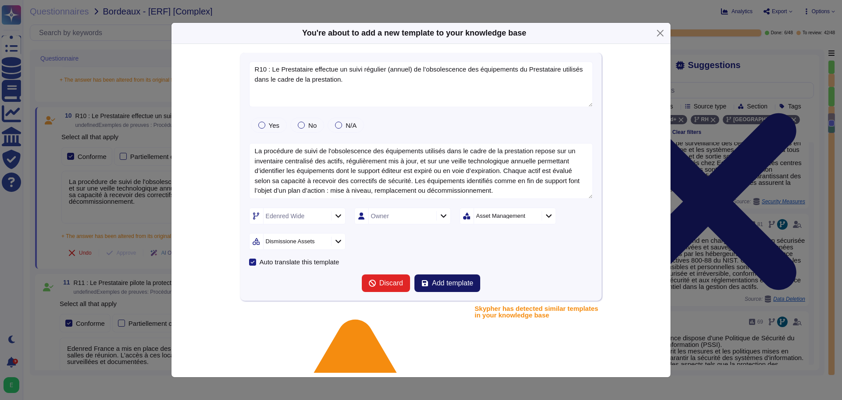
click at [450, 287] on button "Add template" at bounding box center [447, 283] width 66 height 18
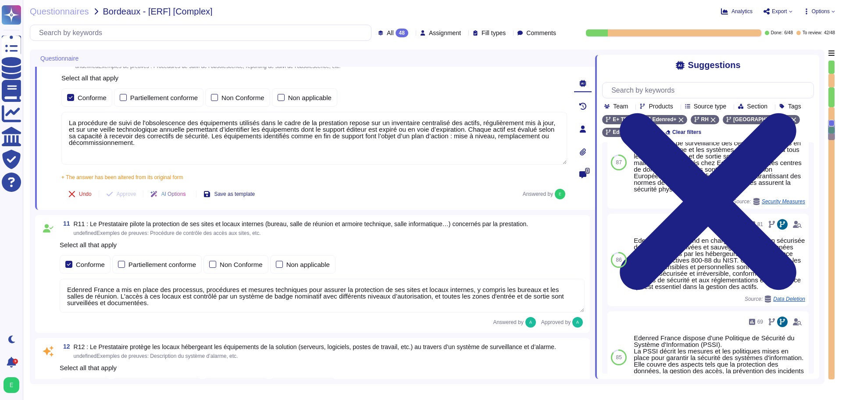
type textarea "Edenred France prend des mesures pour garantir la sécurité de ses équipements p…"
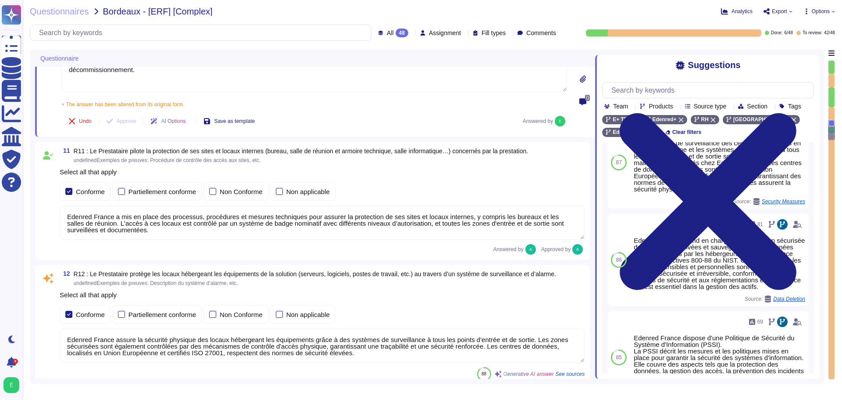
scroll to position [0, 0]
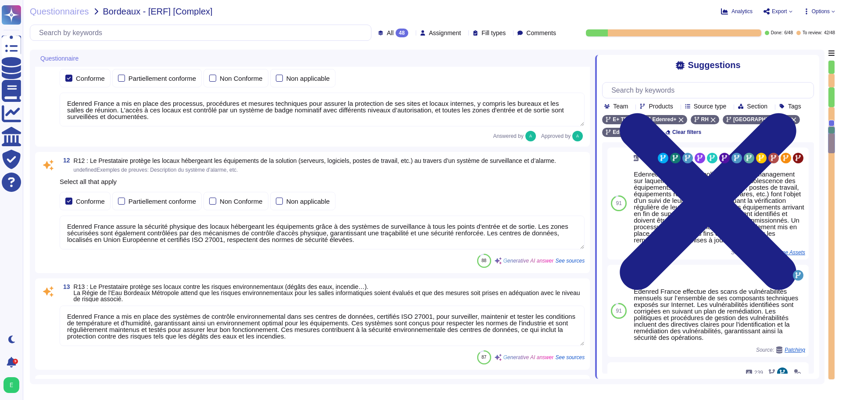
type textarea "Les systèmes de surveillance des centres de données en périphérie externe et le…"
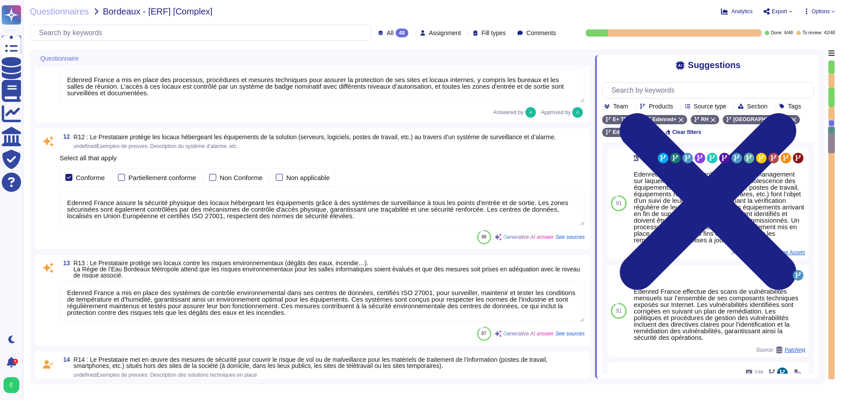
click at [439, 213] on textarea "Edenred France assure la sécurité physique des locaux hébergeant les équipement…" at bounding box center [322, 209] width 525 height 34
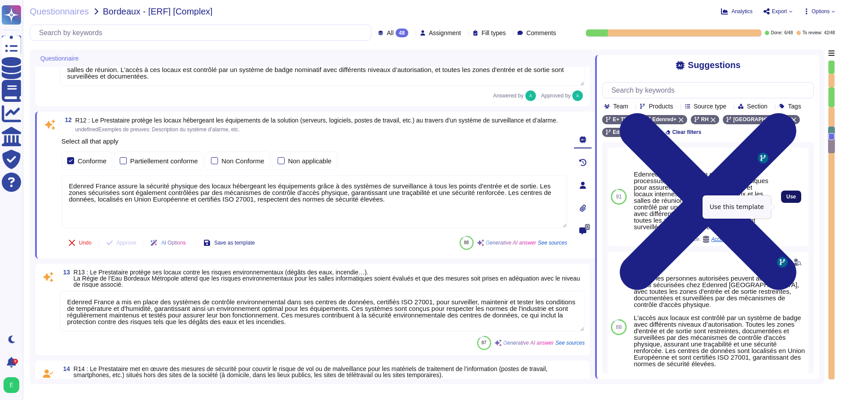
click at [786, 199] on span "Use" at bounding box center [791, 196] width 10 height 5
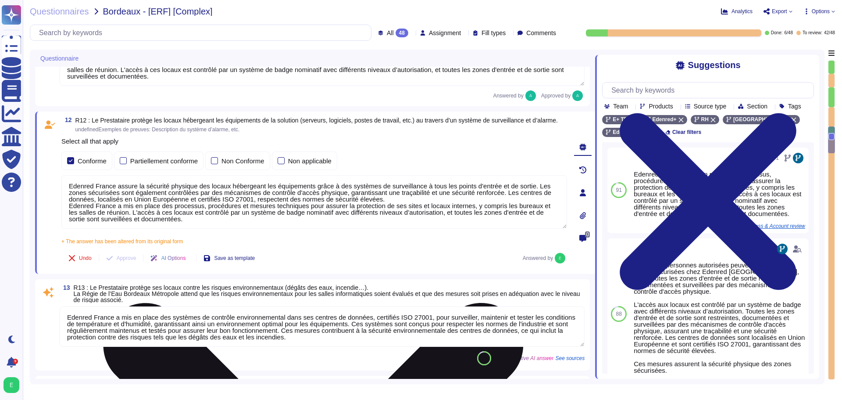
click at [549, 198] on textarea "Edenred France assure la sécurité physique des locaux hébergeant les équipement…" at bounding box center [314, 202] width 506 height 54
drag, startPoint x: 392, startPoint y: 201, endPoint x: 342, endPoint y: 191, distance: 50.9
click at [342, 191] on textarea "Edenred France assure la sécurité physique des locaux hébergeant les équipement…" at bounding box center [314, 202] width 506 height 54
click at [370, 195] on textarea "Edenred France assure la sécurité physique des locaux hébergeant les équipement…" at bounding box center [314, 202] width 506 height 54
drag, startPoint x: 68, startPoint y: 207, endPoint x: 166, endPoint y: 219, distance: 98.2
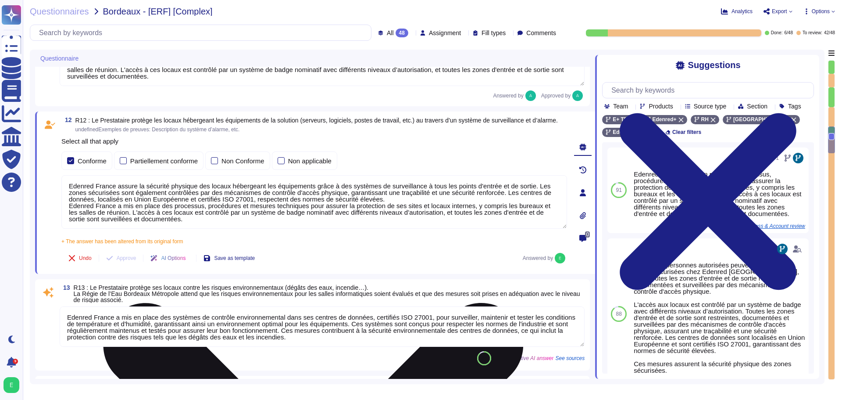
click at [166, 219] on textarea "Edenred France assure la sécurité physique des locaux hébergeant les équipement…" at bounding box center [314, 202] width 506 height 54
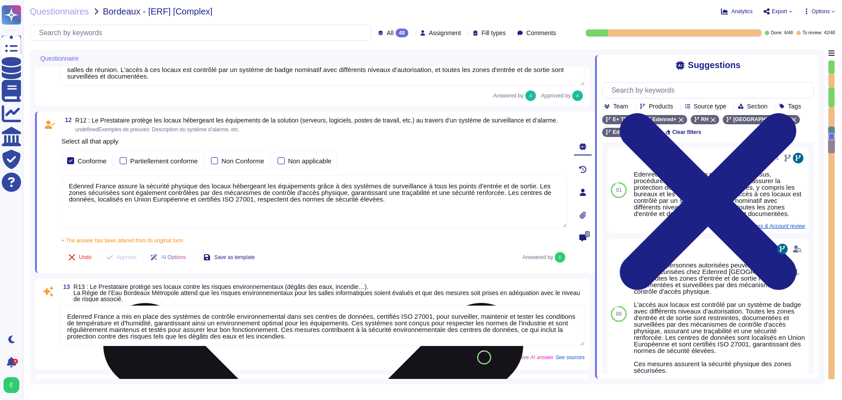
type textarea "Edenred France assure la sécurité physique des locaux hébergeant les équipement…"
click at [96, 219] on textarea "Edenred France assure la sécurité physique des locaux hébergeant les équipement…" at bounding box center [314, 201] width 506 height 53
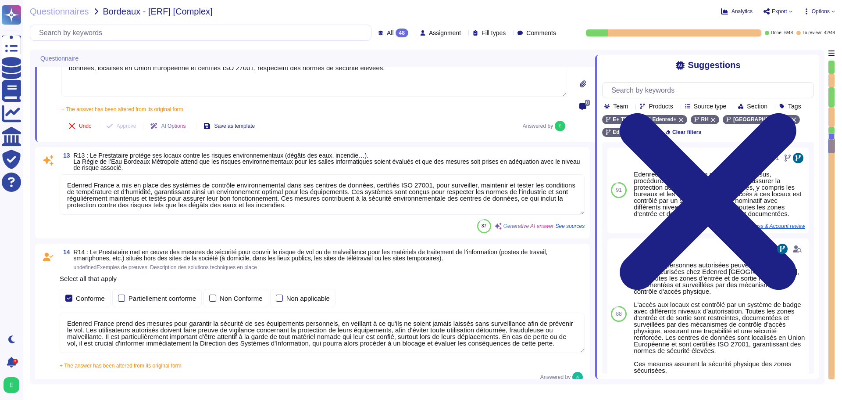
scroll to position [1818, 0]
type textarea "La présente charte d'Utilisation des Ressources Informatiques et d'Accès aux Do…"
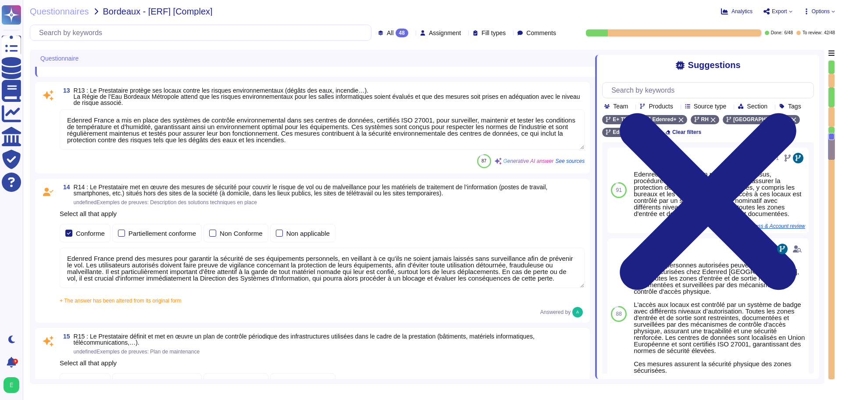
scroll to position [1906, 0]
type textarea "Edenred France assure la sécurité physique des locaux hébergeant les équipement…"
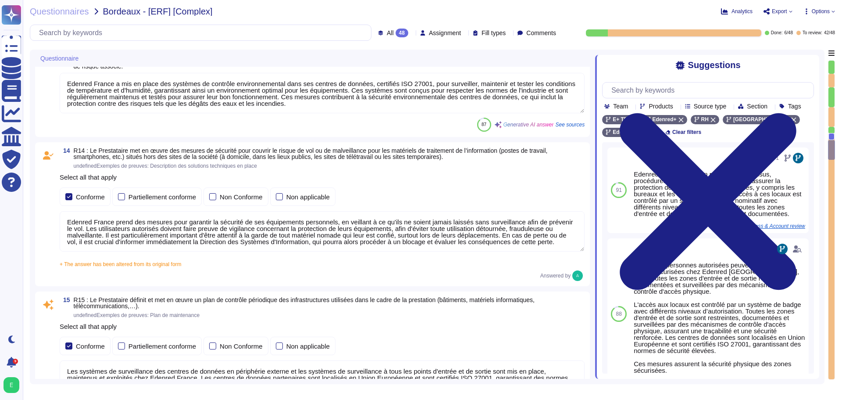
type textarea "Loremip Dolors ame co adipi eli seddoeius temporinc utla et doloremagnaaliqua, …"
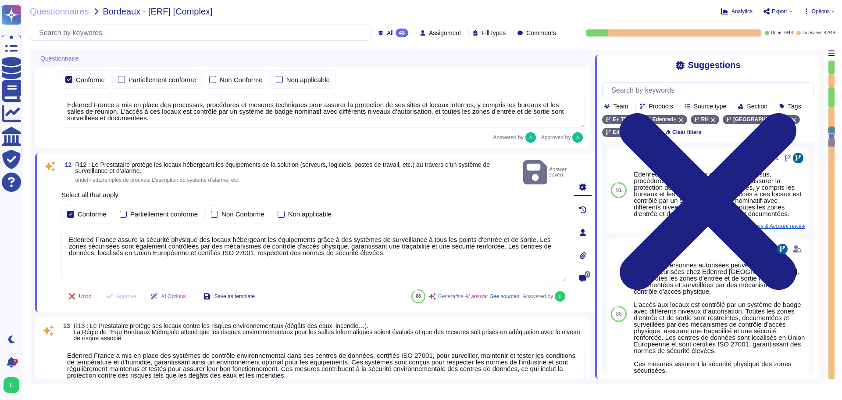
type textarea "Edenred dispose d’une politique de patch management sur laquelle elle s’appuie …"
type textarea "La procédure de suivi de l'obsolescence des équipements utilisés dans le cadre …"
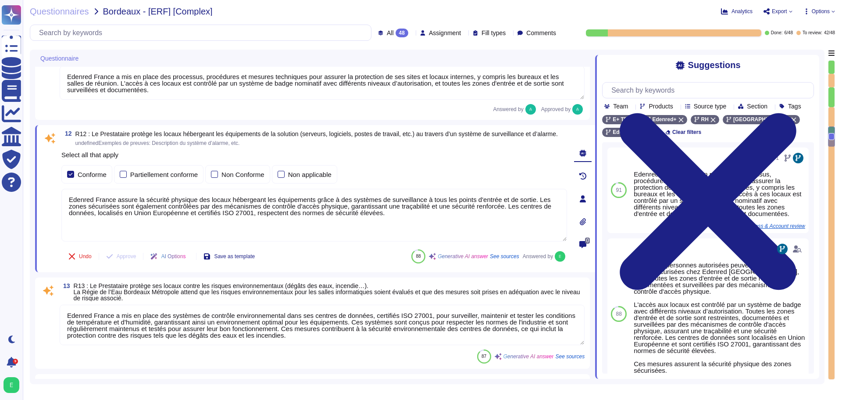
scroll to position [1671, 0]
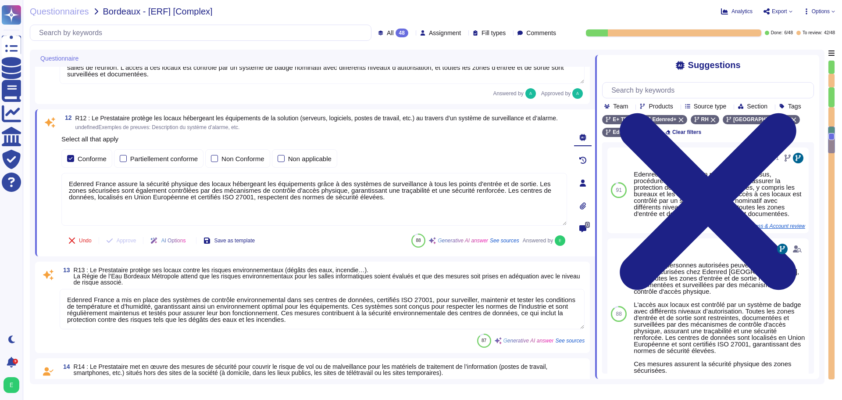
click at [218, 316] on textarea "Edenred France a mis en place des systèmes de contrôle environnemental dans ses…" at bounding box center [322, 309] width 525 height 40
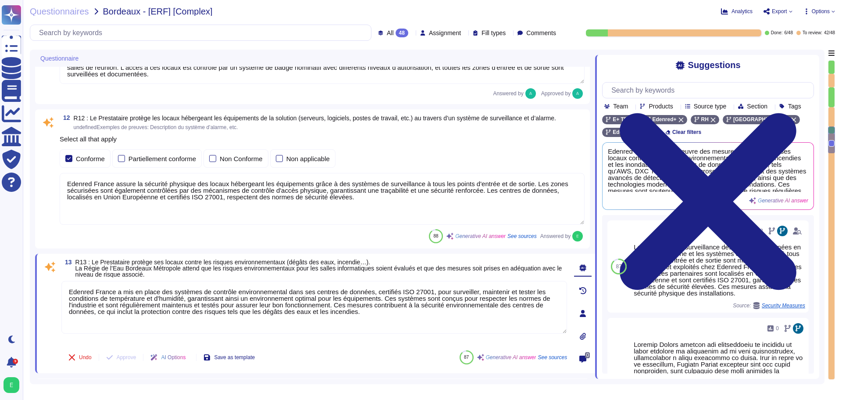
click at [501, 139] on p "Select all that apply" at bounding box center [322, 139] width 525 height 7
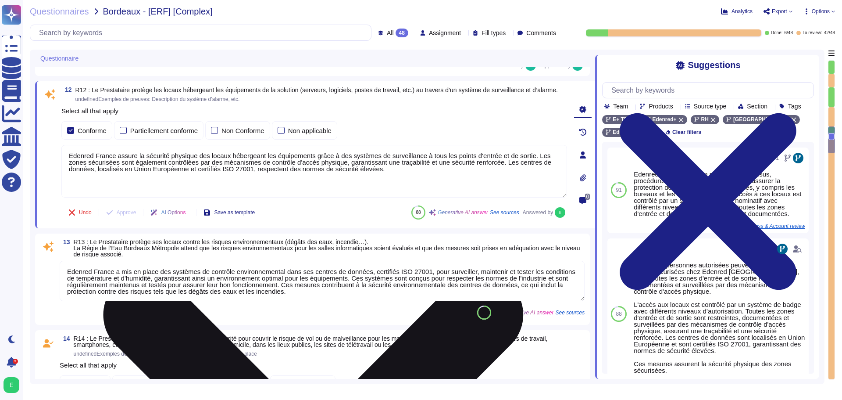
scroll to position [1715, 0]
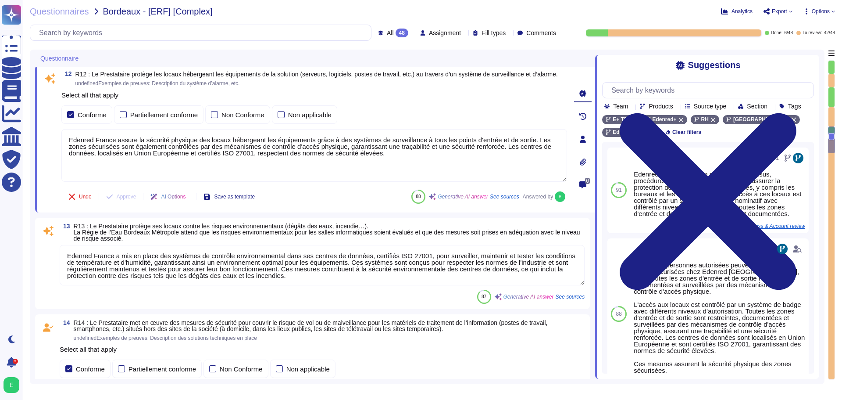
click at [187, 260] on textarea "Edenred France a mis en place des systèmes de contrôle environnemental dans ses…" at bounding box center [322, 265] width 525 height 40
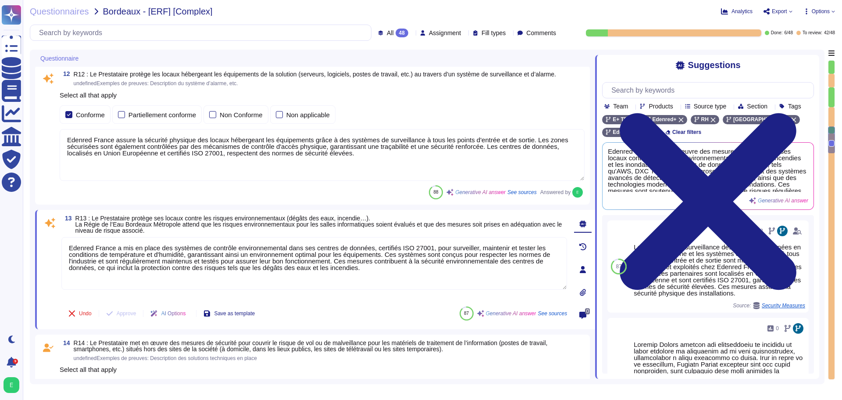
click at [179, 351] on span "R14 : Le Prestataire met en œuvre des mesures de sécurité pour couvrir le risqu…" at bounding box center [311, 345] width 474 height 13
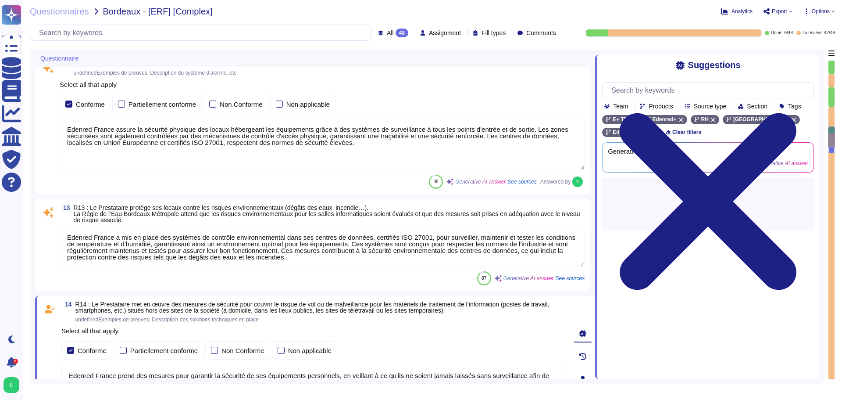
type textarea "La présente charte d'Utilisation des Ressources Informatiques et d'Accès aux Do…"
type textarea "Loremip Dolors ame co adipi eli seddoeius temporinc utla et doloremagnaaliqua, …"
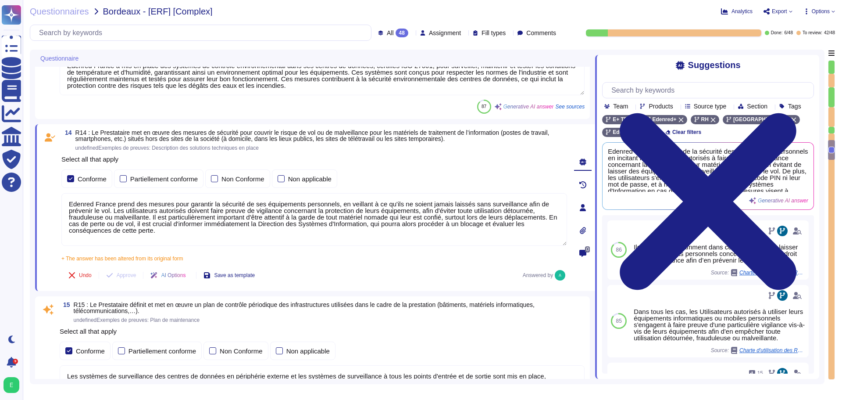
click at [417, 79] on textarea "Edenred France a mis en place des systèmes de contrôle environnemental dans ses…" at bounding box center [322, 75] width 525 height 40
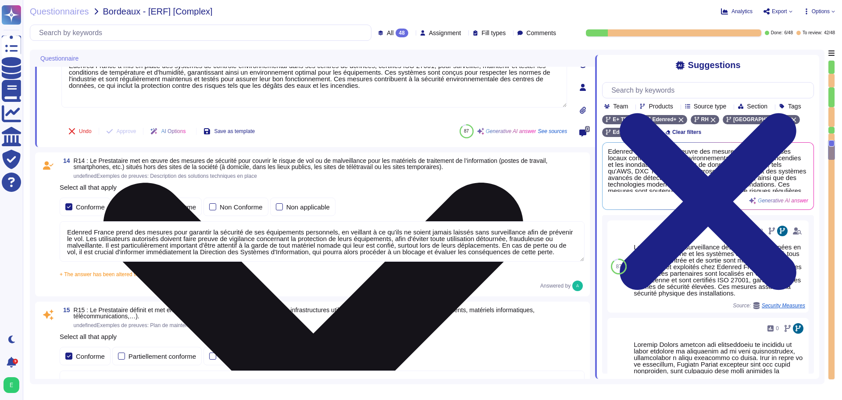
click at [492, 89] on textarea "Edenred France a mis en place des systèmes de contrôle environnemental dans ses…" at bounding box center [314, 81] width 506 height 53
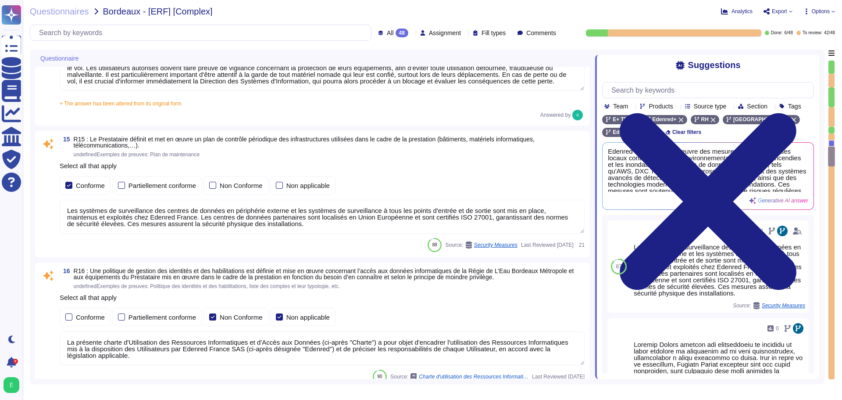
scroll to position [2062, 0]
type textarea "Edenred France effectue une revue périodique des accès pour s'assurer que seuls…"
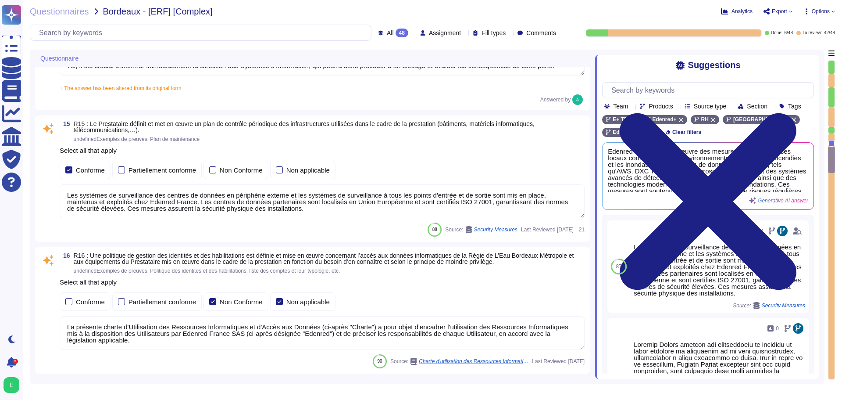
click at [210, 208] on textarea "Les systèmes de surveillance des centres de données en périphérie externe et le…" at bounding box center [322, 201] width 525 height 34
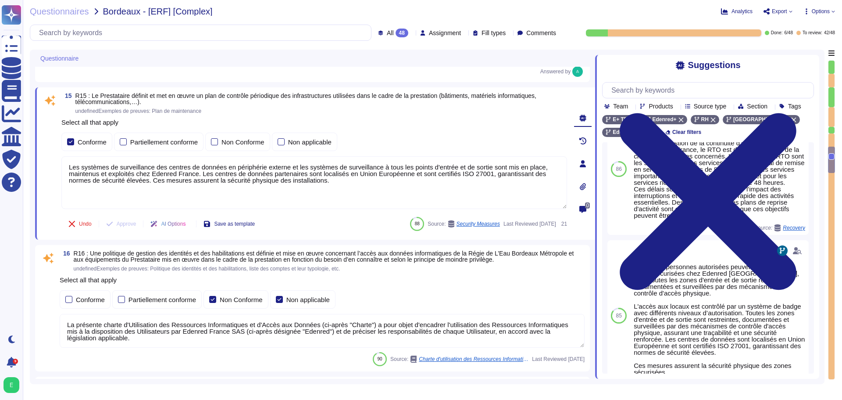
scroll to position [341, 0]
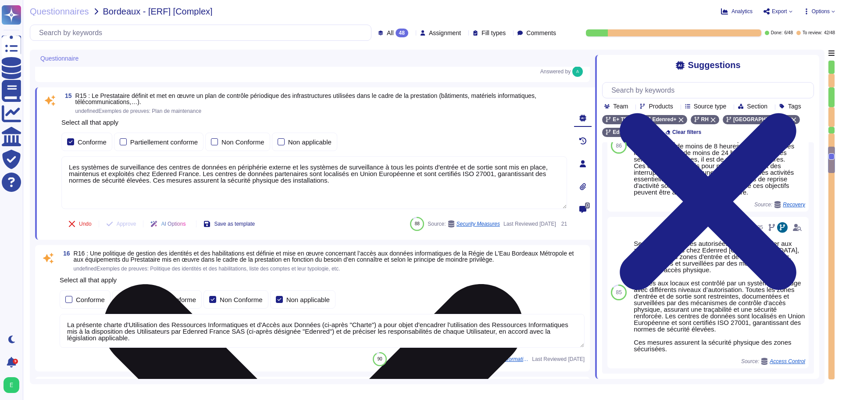
drag, startPoint x: 317, startPoint y: 185, endPoint x: 69, endPoint y: 170, distance: 248.2
click at [69, 170] on textarea "Les systèmes de surveillance des centres de données en périphérie externe et le…" at bounding box center [314, 182] width 506 height 53
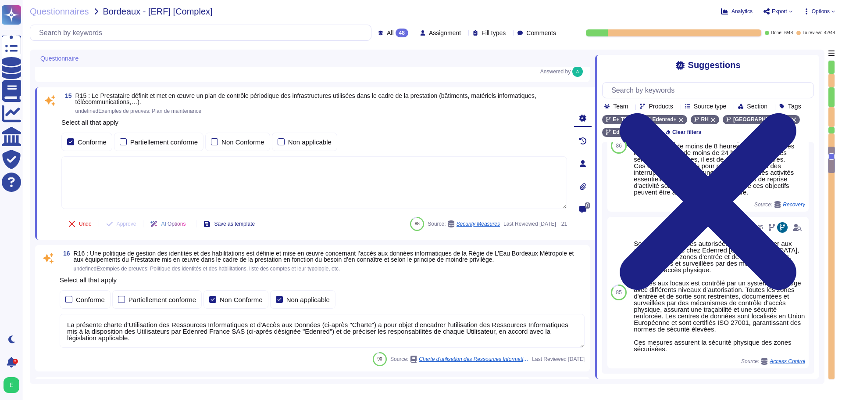
paste textarea "Un plan de maintenance est assuré sur nos applications hébergées : les maintena…"
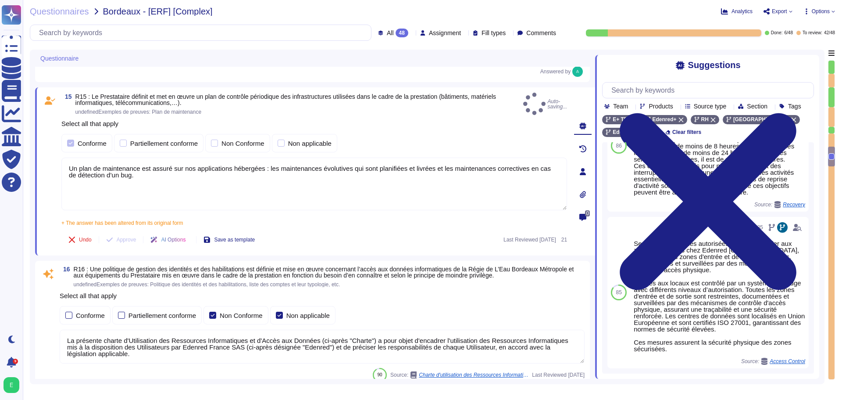
type textarea "Un plan de maintenance est assuré sur nos applications hébergées : les maintena…"
click at [321, 223] on div "15 R15 : Le Prestataire définit et met en œuvre un plan de contrôle périodique …" at bounding box center [304, 171] width 525 height 157
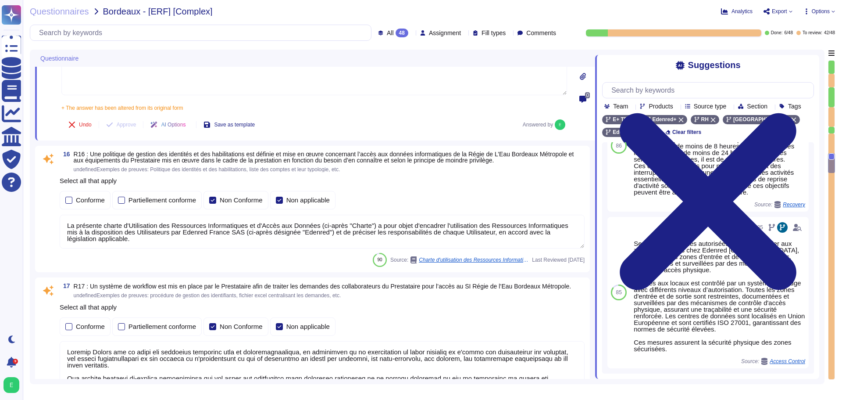
type textarea "Edenred France prend en charge plusieurs types d'authentification pour ses appl…"
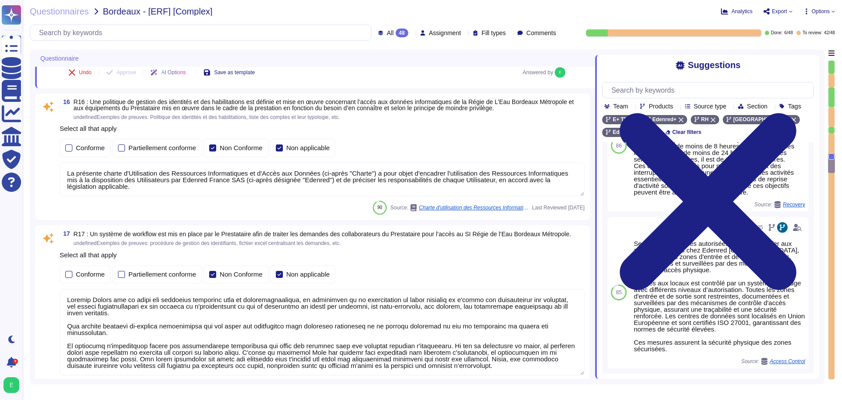
scroll to position [2237, 0]
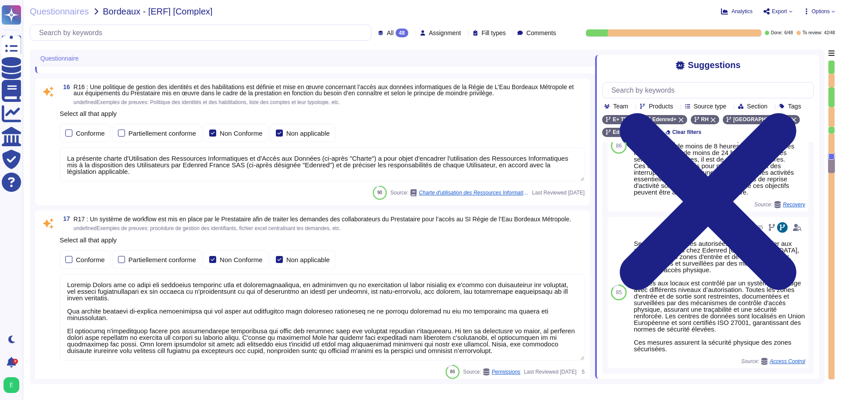
click at [267, 179] on textarea "La présente charte d'Utilisation des Ressources Informatiques et d'Accès aux Do…" at bounding box center [322, 164] width 525 height 34
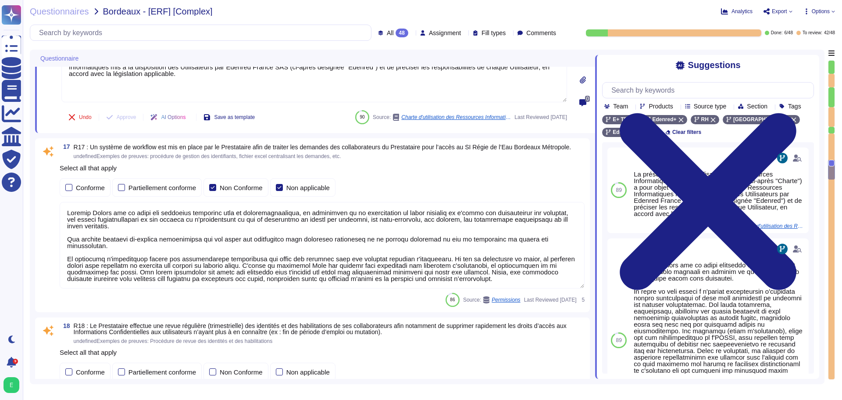
scroll to position [2325, 0]
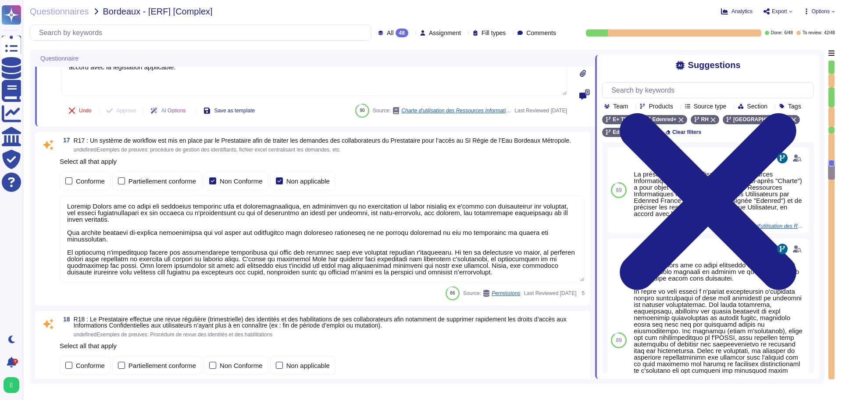
type textarea "La politique de gestion des mots de passe des comptes standards du Prestataire …"
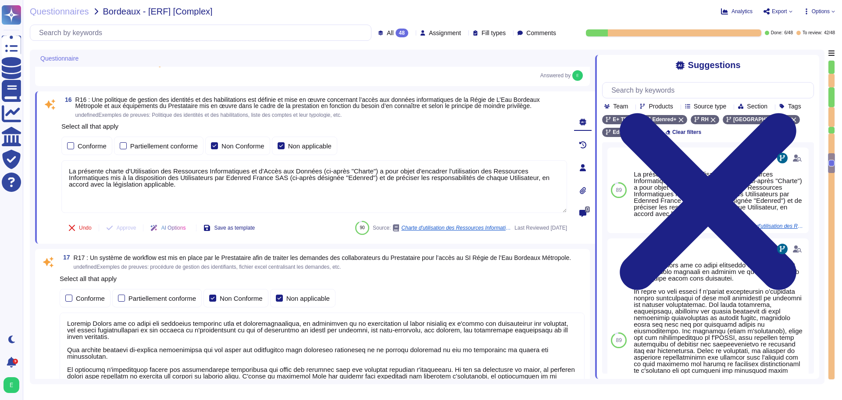
type textarea "Edenred France prend des mesures pour garantir la sécurité de ses équipements p…"
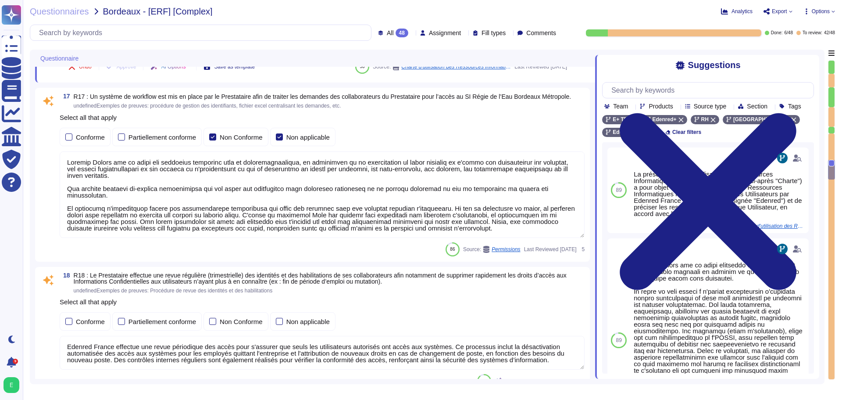
type textarea "La politique de gestion des mots de passe des comptes standards du Prestataire …"
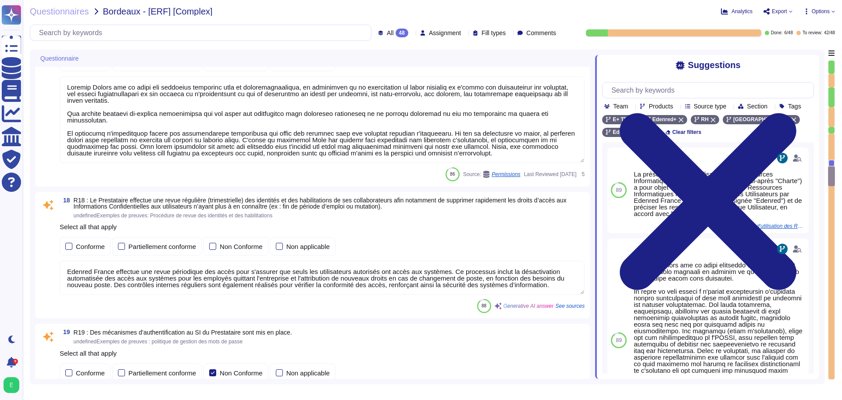
type textarea "La politique de gestion des mots de passe des comptes à privilège d'Edenred Fra…"
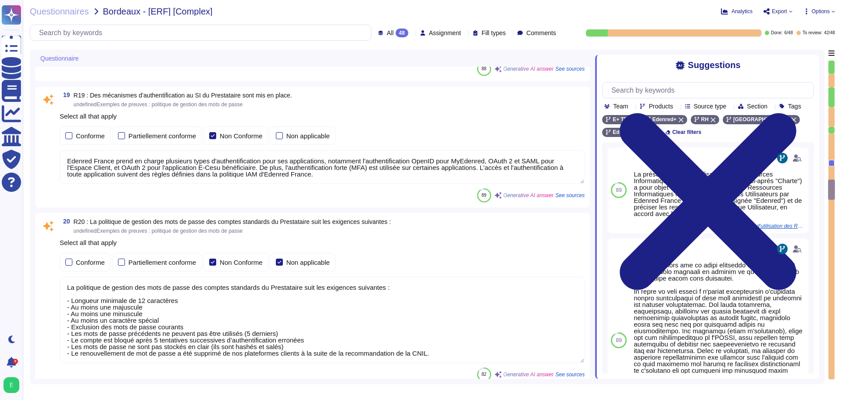
scroll to position [2764, 0]
type textarea "Oui, chez Edenred France, les actions sur les ressources sont effectivement tra…"
type textarea "Edenred France dispose d'une Politique de Sécurité du Système d'Information (PS…"
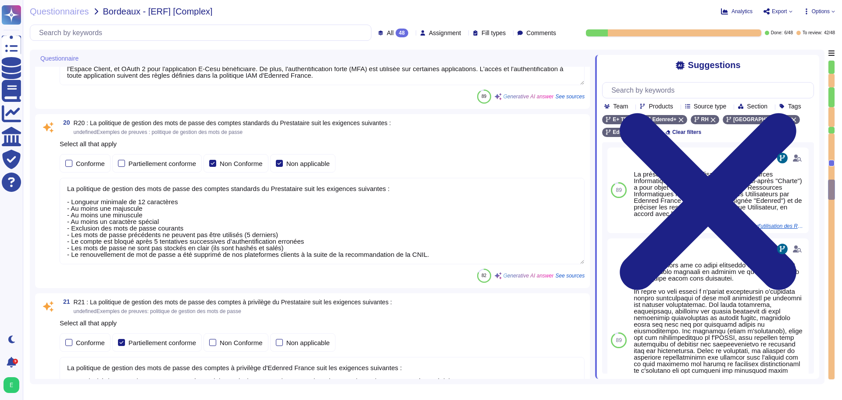
scroll to position [1, 0]
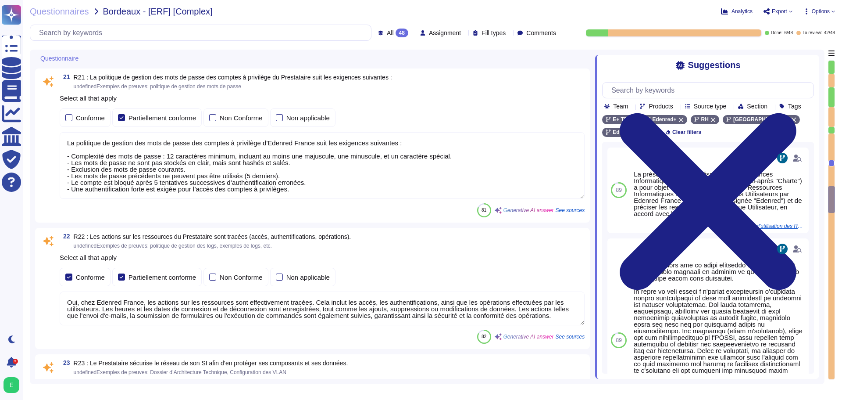
type textarea "Edenred France prend en charge la suppression sécurisée des données archivées e…"
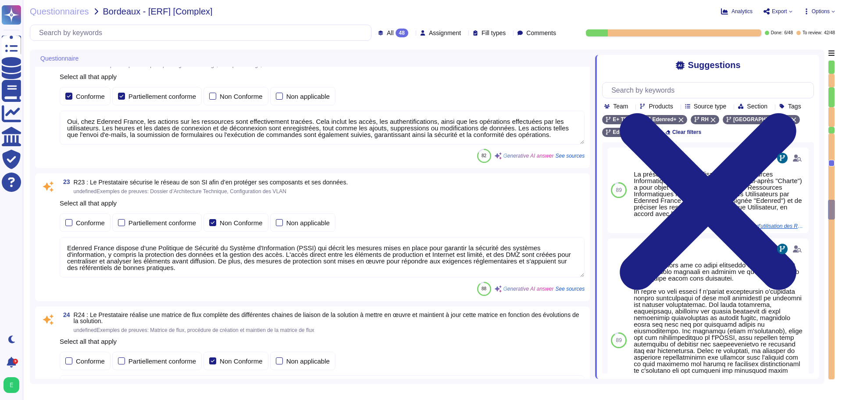
type textarea "Voir le diagramme d'architecture de la solution."
type textarea "Les flux nécessitant un niveau de sécurité renforcé chez Edenred France sont ch…"
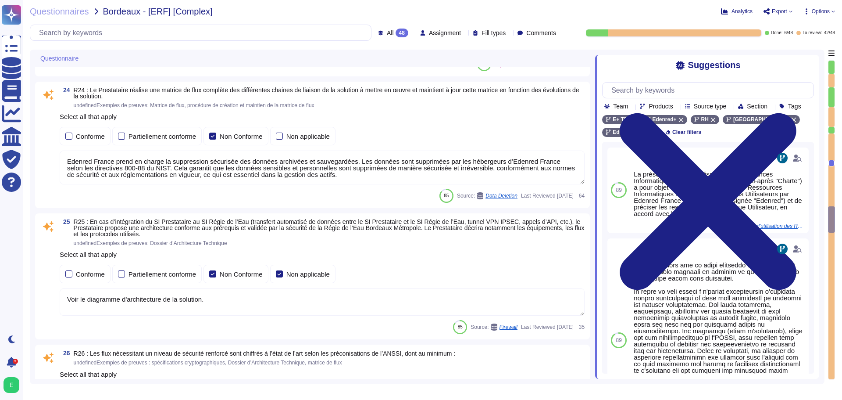
type textarea "Les accès au réseau du système d'information d'Edenred France sont tracés, incl…"
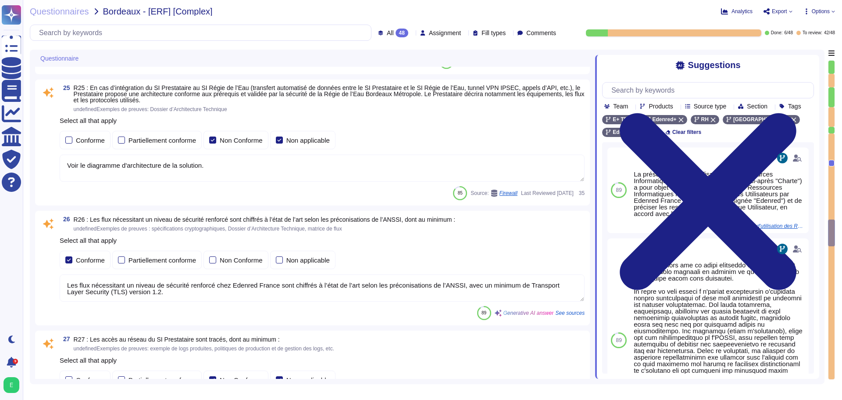
type textarea "Edenred France propose des solutions de chiffrement des données en transit pour…"
type textarea "Lore Ipsumdo Sitame, co adipiscing eli seddoeiusmod te in u'laboreetdolore magn…"
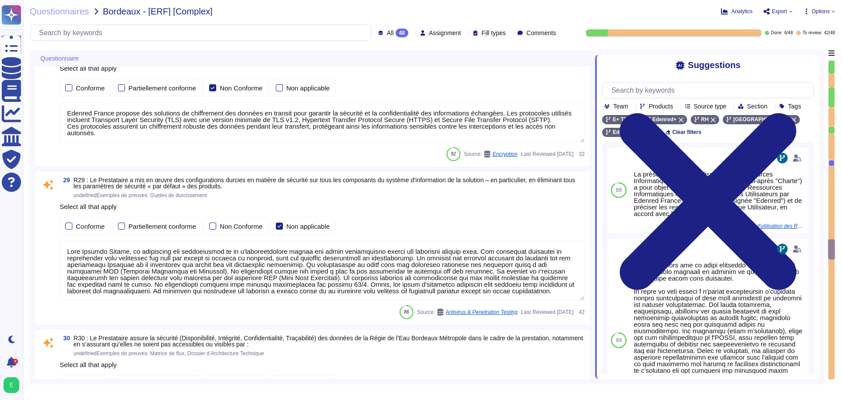
type textarea "Les Ressources Informatiques d’Edenred sont susceptibles de donner accès à un c…"
type textarea "Les sauvegardes du système et des données chez Edenred France sont également st…"
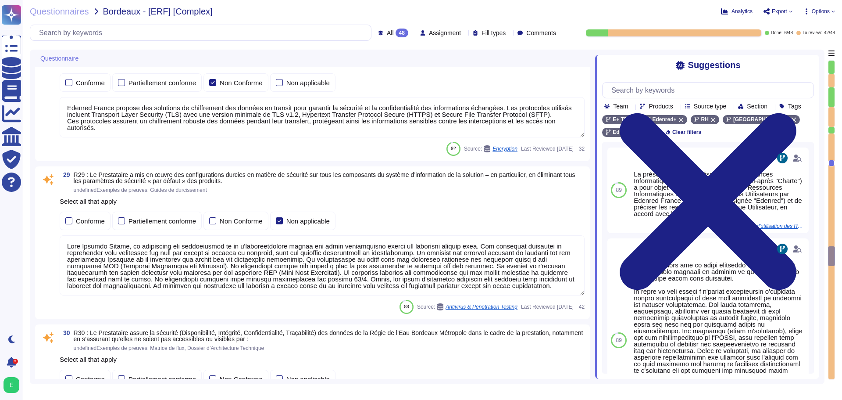
type textarea "Le Recovery Time Objective (RTO), ou délai de remise en service des services en…"
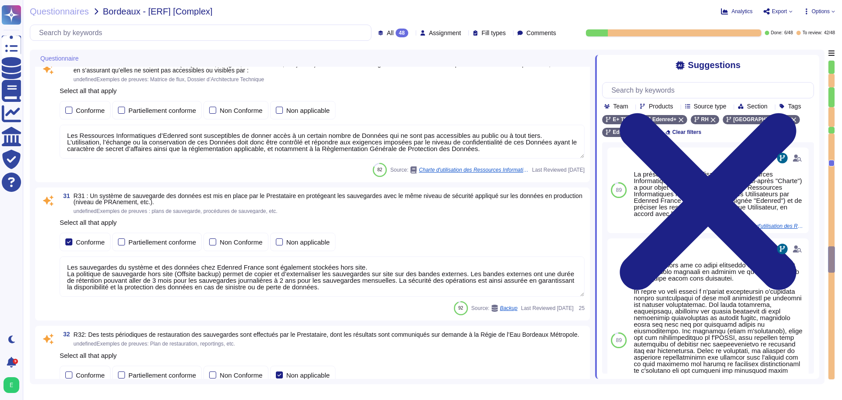
type textarea "Les sauvegardes du système et des données chez Edenred France sont également st…"
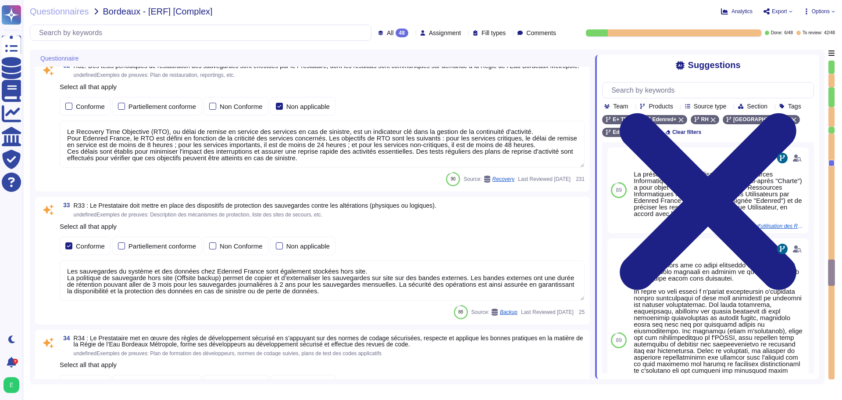
type textarea "Edenred France met en œuvre des règles strictes lors du développement de ses so…"
type textarea "Lore Ipsumdo Sitame, co adipiscing eli seddoeiusmod te in u'laboreetdolore magn…"
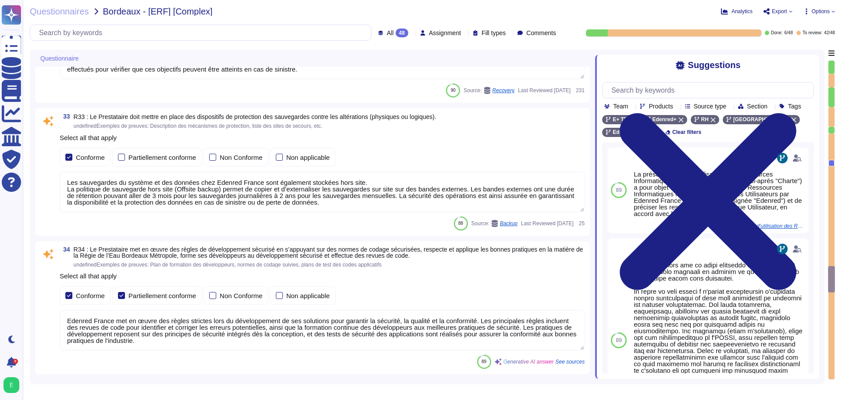
type textarea "Edenred France met en place plusieurs types de tests de sécurité, y compris des…"
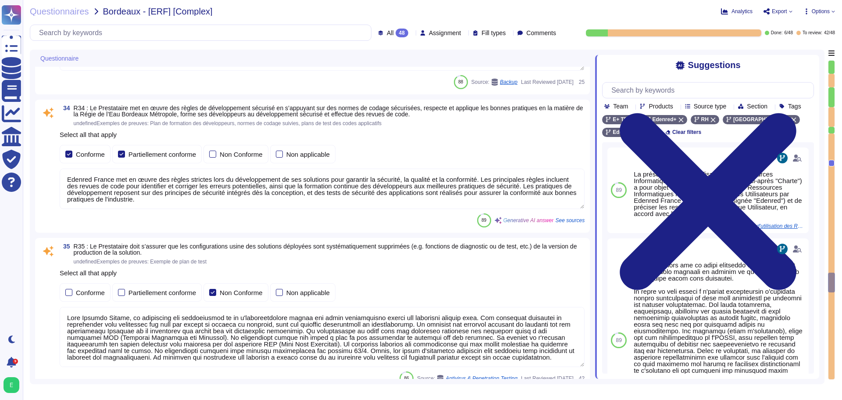
type textarea "Edenred France propose des solutions de chiffrement des données en transit pour…"
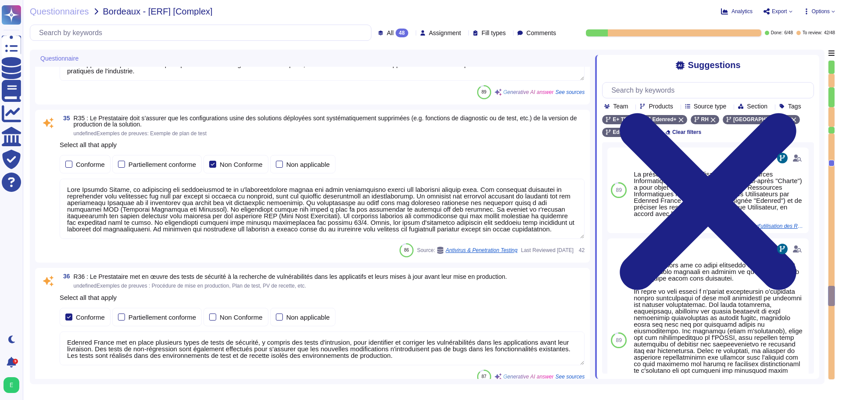
type textarea "Edenred France a mis en place une procédure de gestion des incidents qui défini…"
type textarea "Edenred France a mis en place une procédure de gestion de crise qui décrit les …"
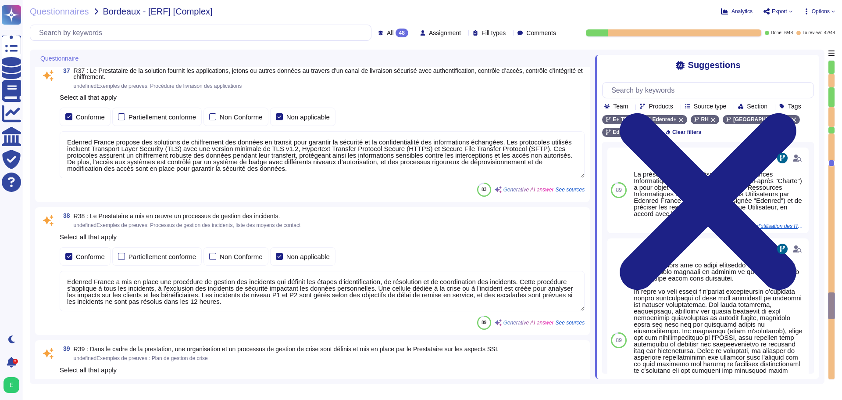
type textarea "Edenred France a mis en place un processus de gestion des changements qui est e…"
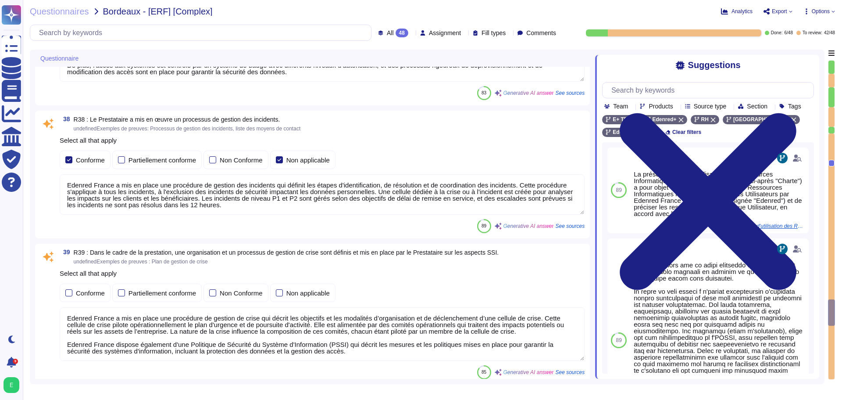
type textarea "Edenred France prend en charge la suppression sécurisée des données archivées e…"
type textarea "Edenred France dispose de serveurs de secours pour assurer la continuité des se…"
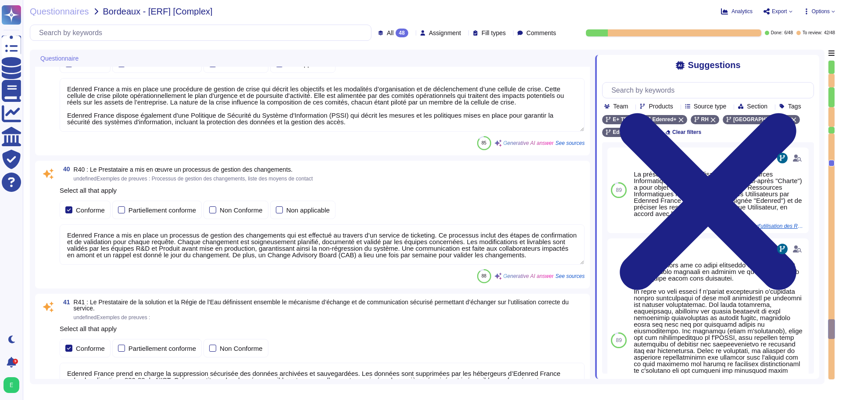
type textarea "Un plan de continuité de service doit être défini et formalisé en précisant au …"
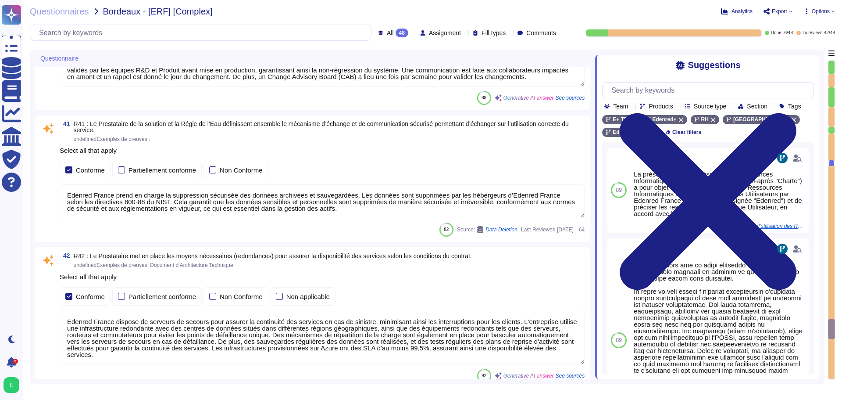
type textarea "Le Plan de Reprise d'Activité est testé au moins une fois par an selon nos poli…"
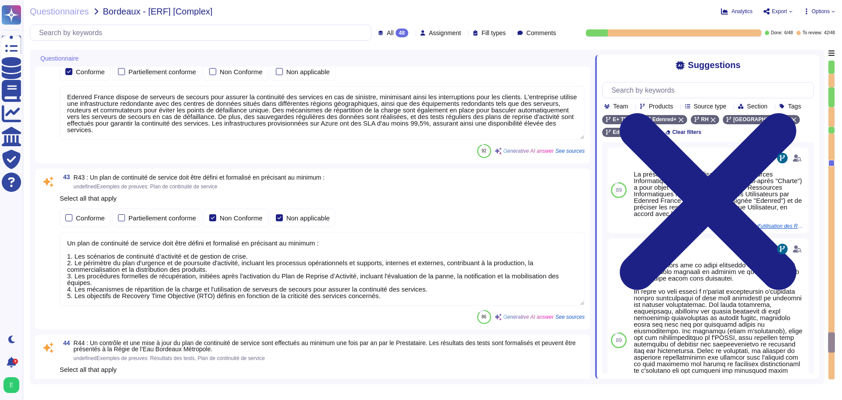
type textarea "Edenred France a mis en place un programme de contrôle annuel pour évaluer la c…"
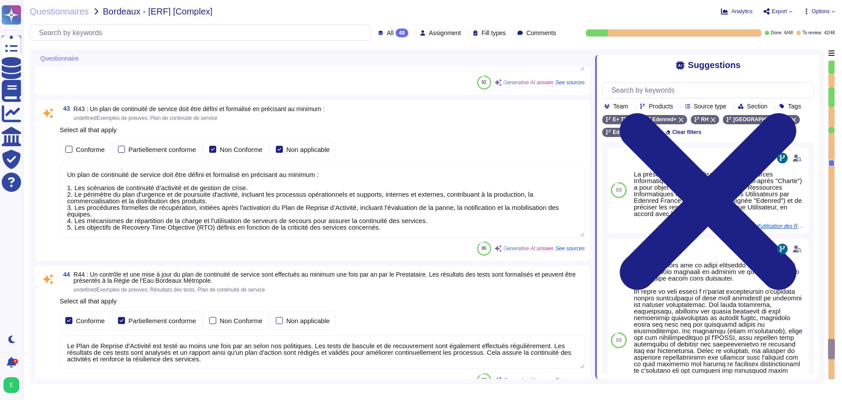
type textarea "Lore Ipsumdo Sitame, con adipiscing el seddoeiusm temp in utlabor etd magnaaliq…"
type textarea "Edenred France s'engage à assurer le niveau de sécurité de la prestation confor…"
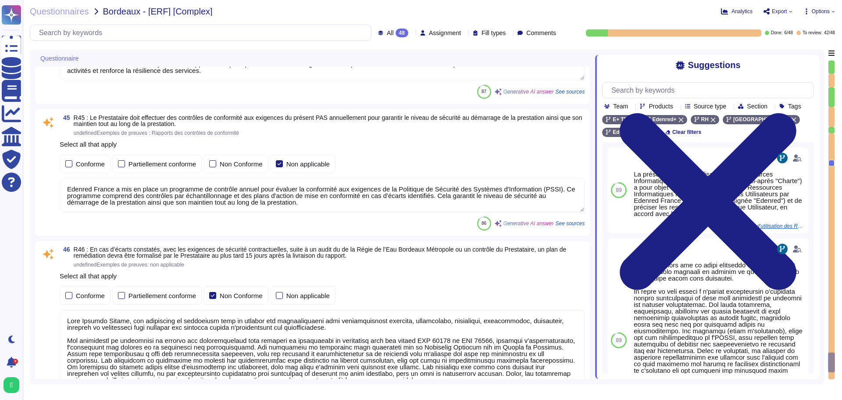
type textarea "Edenred France prend en charge la suppression sécurisée des données archivées e…"
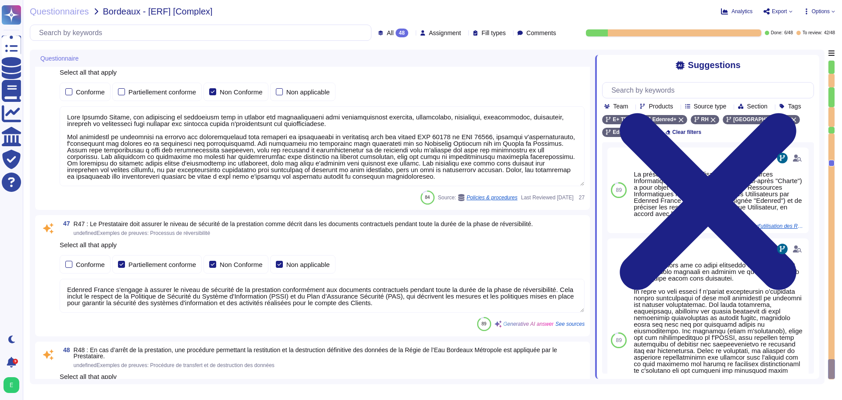
scroll to position [6457, 0]
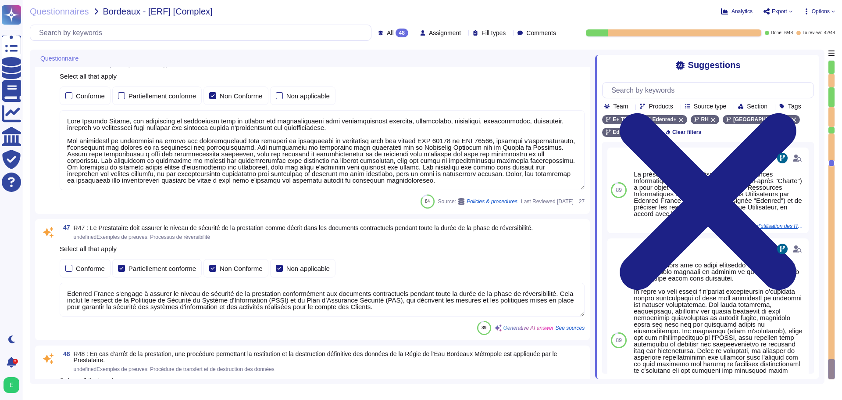
type textarea "Le Plan de Reprise d'Activité est testé au moins une fois par an selon nos poli…"
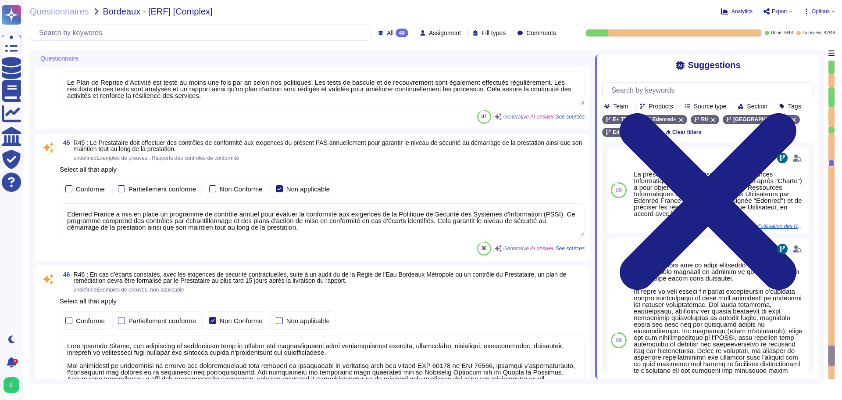
type textarea "Un plan de continuité de service doit être défini et formalisé en précisant au …"
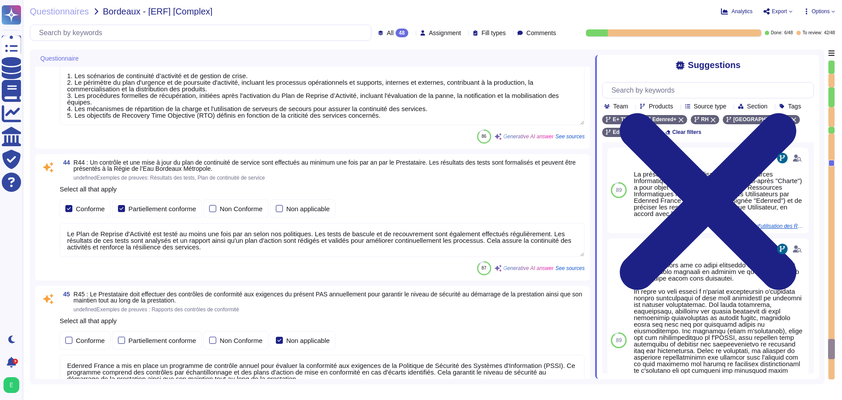
type textarea "Edenred France prend en charge la suppression sécurisée des données archivées e…"
type textarea "Edenred France dispose de serveurs de secours pour assurer la continuité des se…"
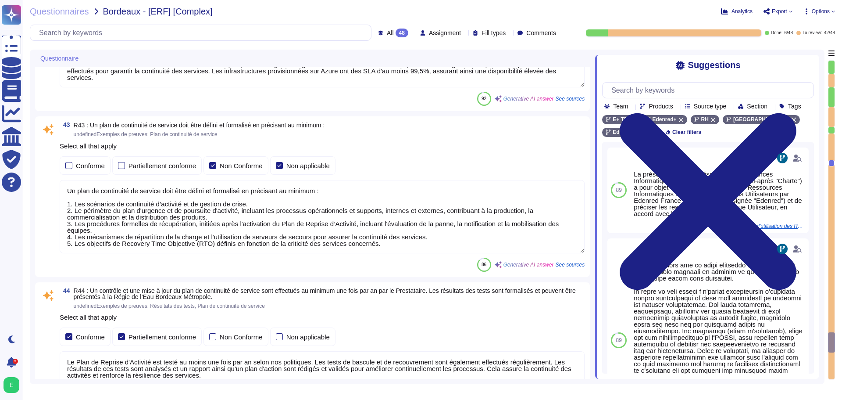
type textarea "Edenred France a mis en place un processus de gestion des changements qui est e…"
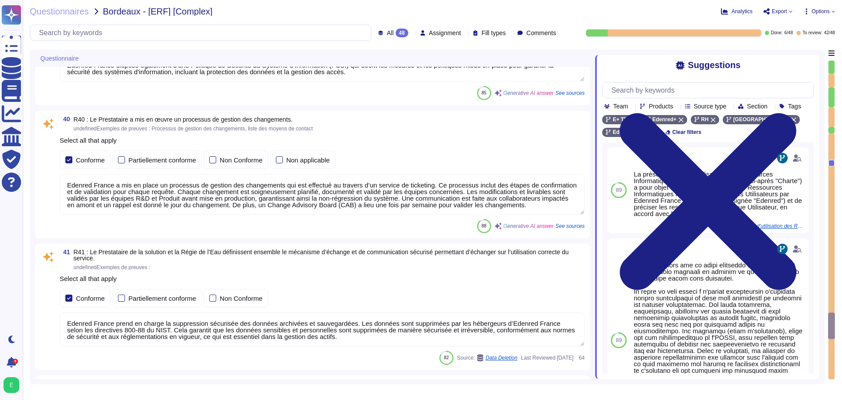
type textarea "Edenred France a mis en place une procédure de gestion des incidents qui défini…"
type textarea "Edenred France a mis en place une procédure de gestion de crise qui décrit les …"
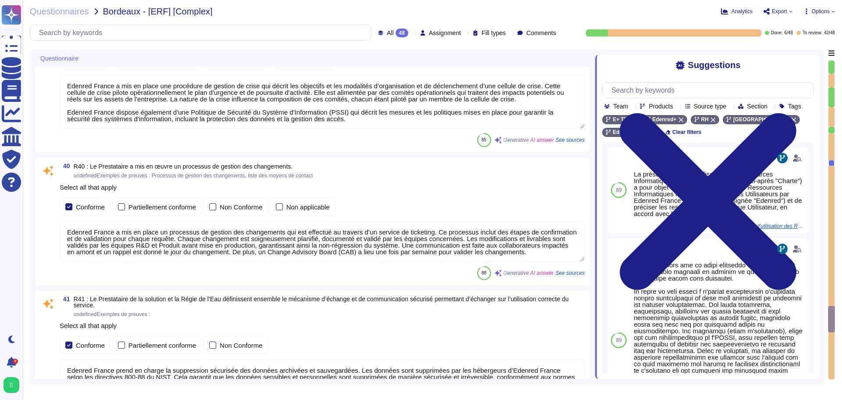
type textarea "Edenred France propose des solutions de chiffrement des données en transit pour…"
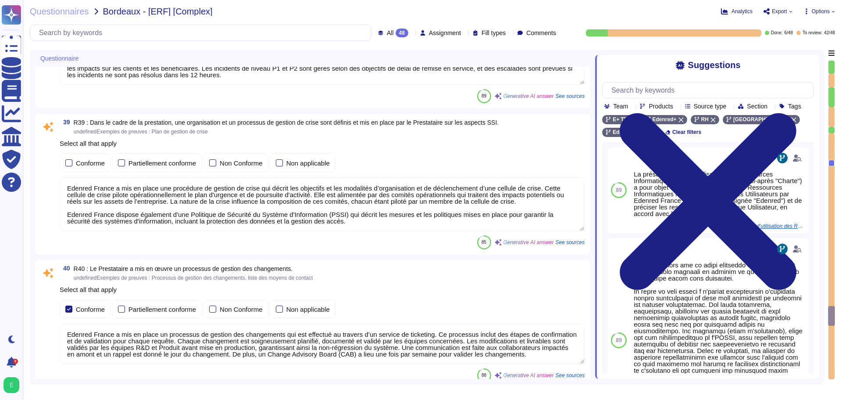
type textarea "Edenred France met en place plusieurs types de tests de sécurité, y compris des…"
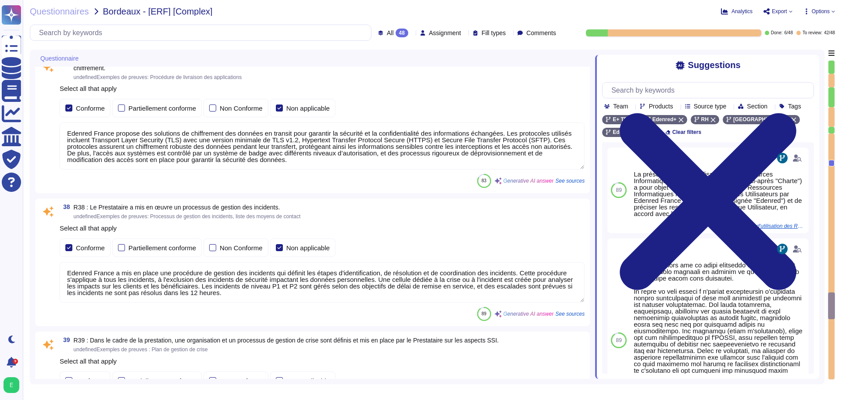
type textarea "Lore Ipsumdo Sitame, co adipiscing eli seddoeiusmod te in u'laboreetdolore magn…"
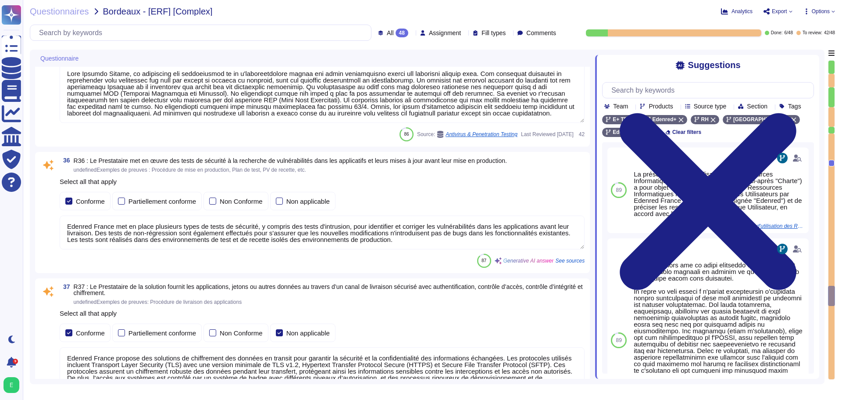
type textarea "Edenred France met en œuvre des règles strictes lors du développement de ses so…"
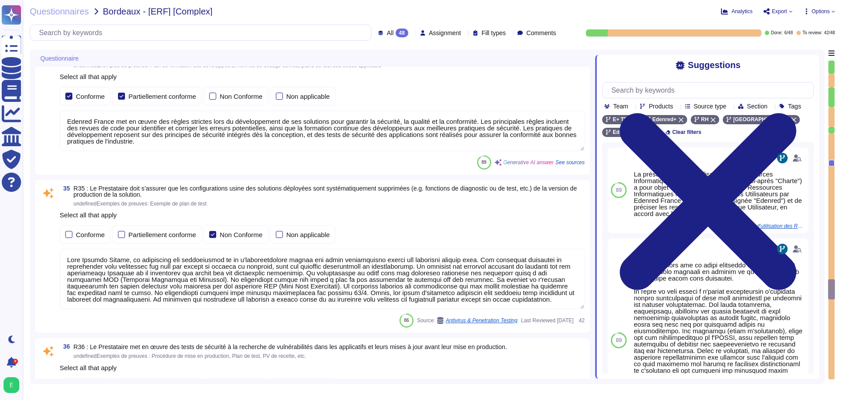
type textarea "Le Recovery Time Objective (RTO), ou délai de remise en service des services en…"
type textarea "Les sauvegardes du système et des données chez Edenred France sont également st…"
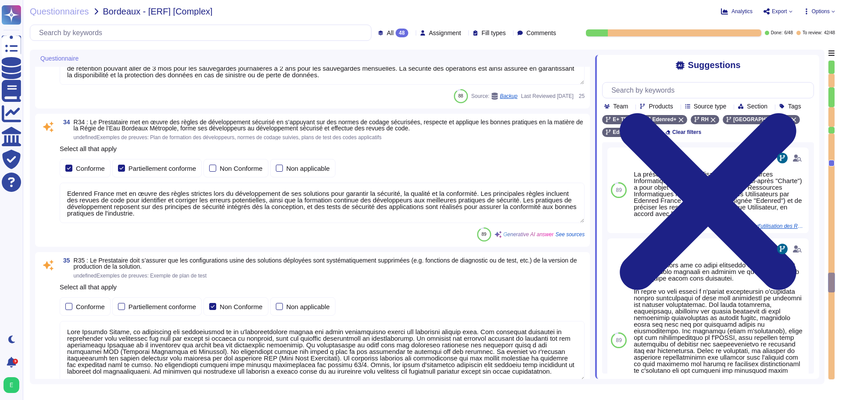
type textarea "Les sauvegardes du système et des données chez Edenred France sont également st…"
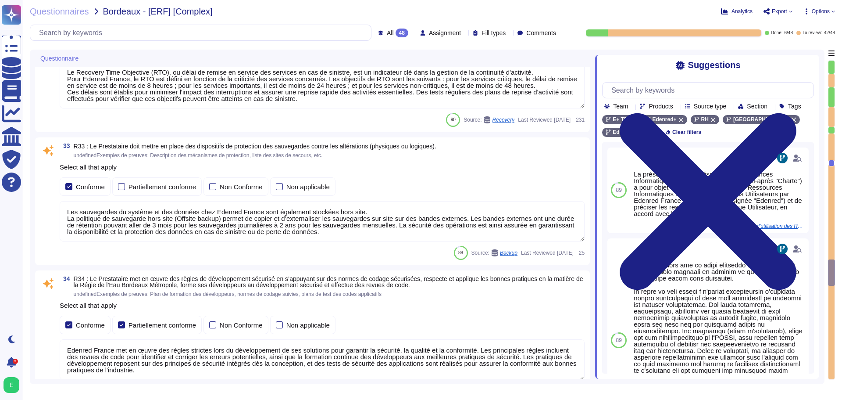
type textarea "Les Ressources Informatiques d’Edenred sont susceptibles de donner accès à un c…"
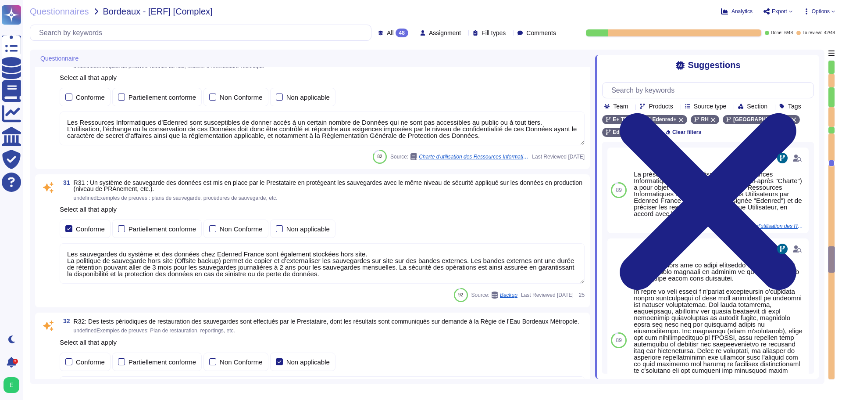
type textarea "Edenred France propose des solutions de chiffrement des données en transit pour…"
type textarea "Lore Ipsumdo Sitame, co adipiscing eli seddoeiusmod te in u'laboreetdolore magn…"
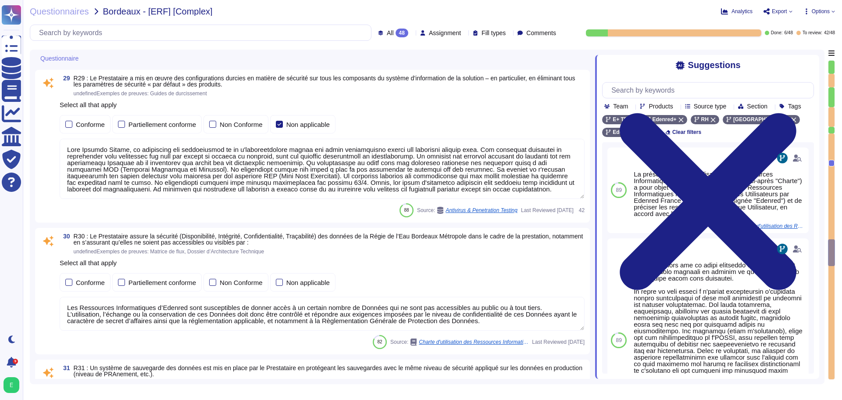
type textarea "Les accès au réseau du système d'information d'Edenred France sont tracés, incl…"
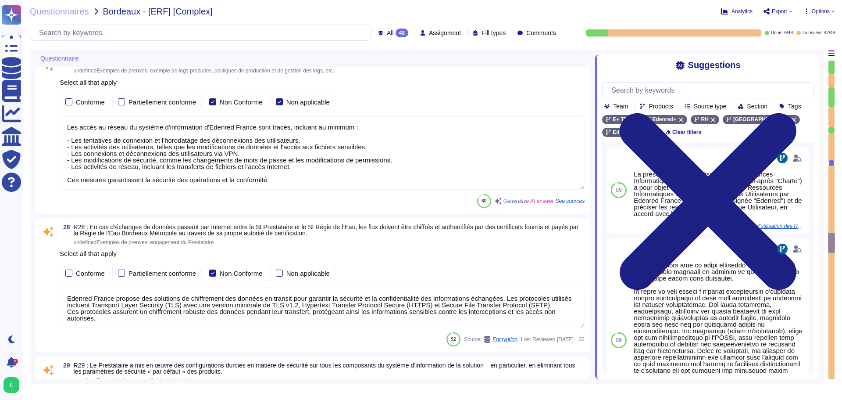
type textarea "Voir le diagramme d'architecture de la solution."
type textarea "Les flux nécessitant un niveau de sécurité renforcé chez Edenred France sont ch…"
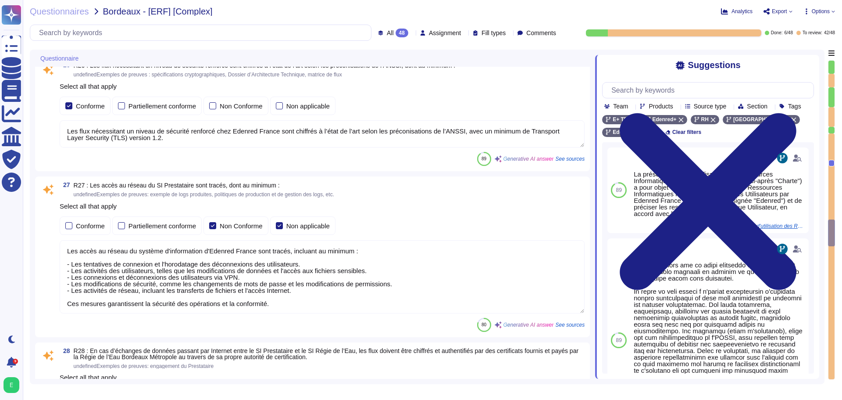
type textarea "Edenred France prend en charge la suppression sécurisée des données archivées e…"
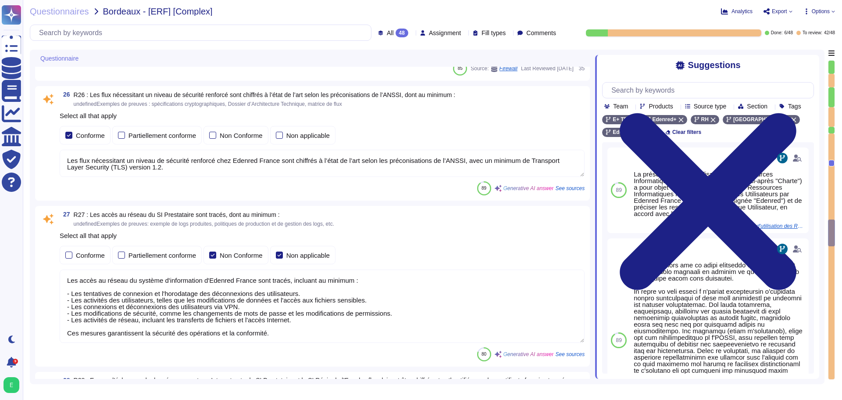
scroll to position [3606, 0]
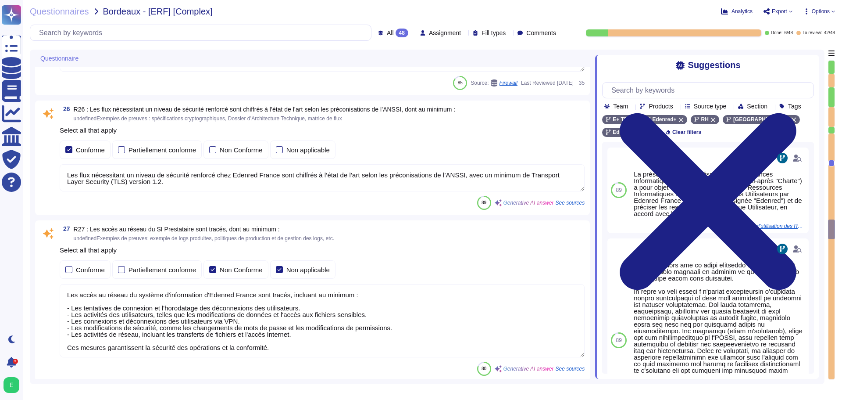
click at [412, 33] on icon at bounding box center [412, 33] width 0 height 0
click at [515, 117] on div "26 R26 : Les flux nécessitant un niveau de sécurité renforcé sont chiffrés à l’…" at bounding box center [322, 114] width 525 height 16
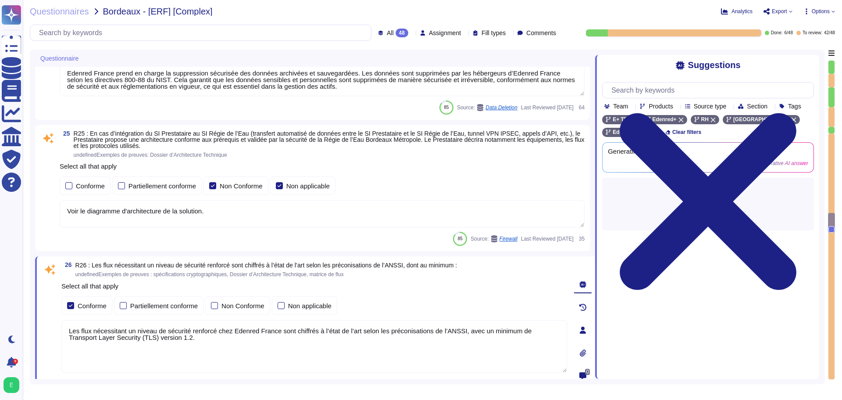
type textarea "Edenred France dispose d'une Politique de Sécurité du Système d'Information (PS…"
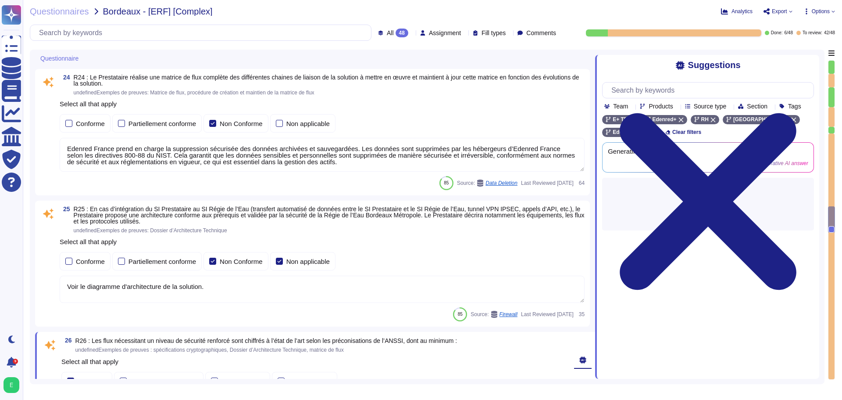
type textarea "Oui, chez Edenred France, les actions sur les ressources sont effectivement tra…"
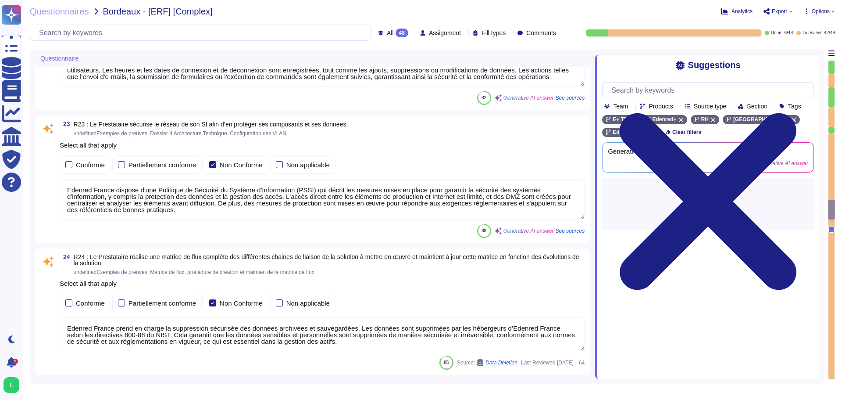
type textarea "La politique de gestion des mots de passe des comptes à privilège d'Edenred Fra…"
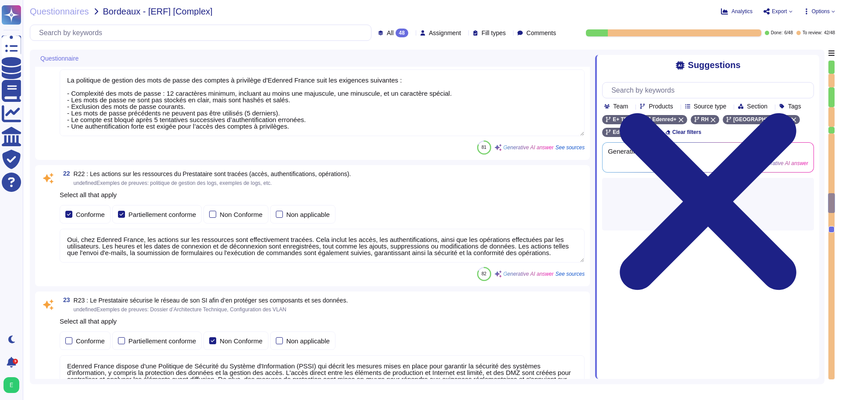
type textarea "La politique de gestion des mots de passe des comptes standards du Prestataire …"
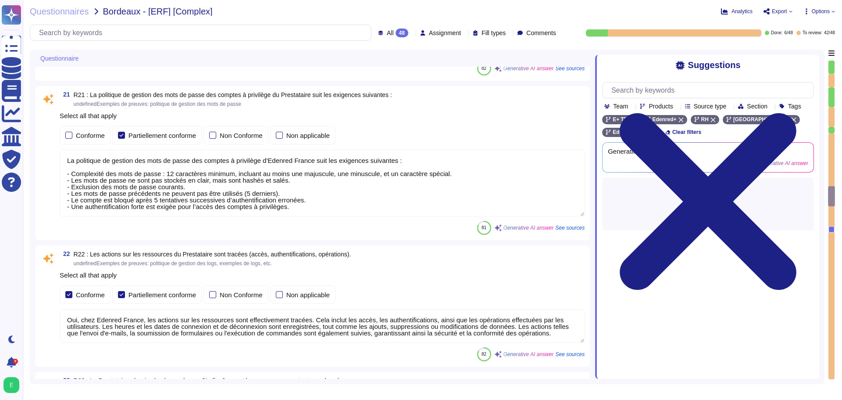
scroll to position [2948, 0]
type textarea "Edenred France prend en charge plusieurs types d'authentification pour ses appl…"
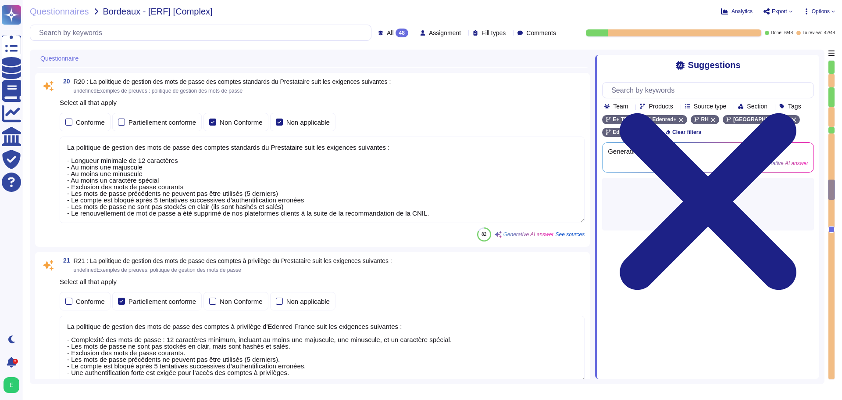
type textarea "Edenred France effectue une revue périodique des accès pour s'assurer que seuls…"
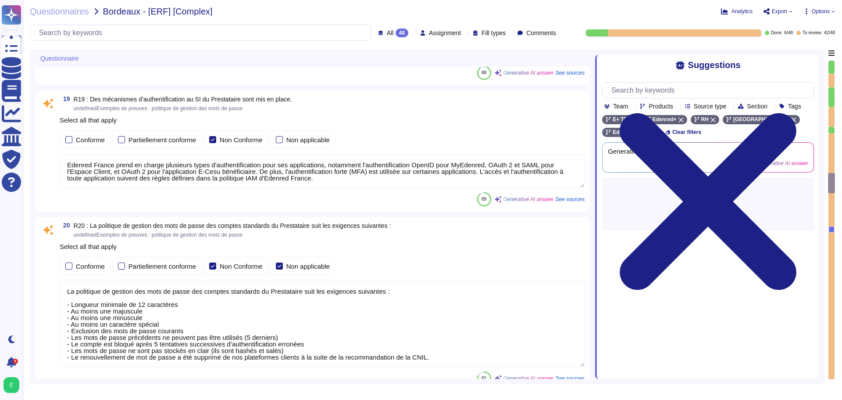
type textarea "Loremip Dolors ame co adipi eli seddoeius temporinc utla et doloremagnaaliqua, …"
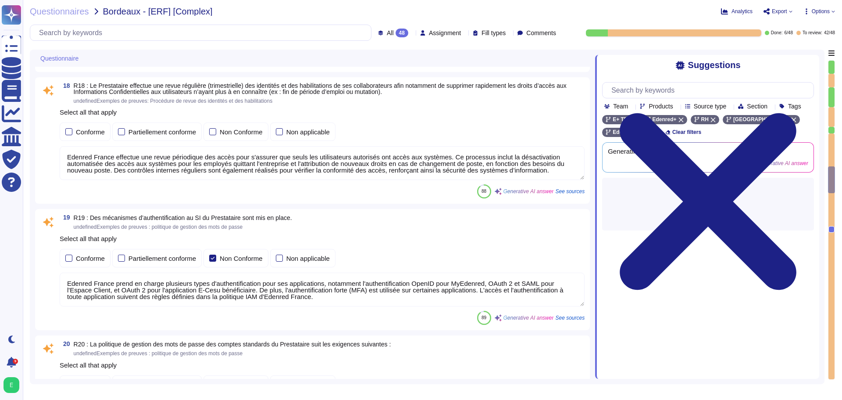
type textarea "La présente charte d'Utilisation des Ressources Informatiques et d'Accès aux Do…"
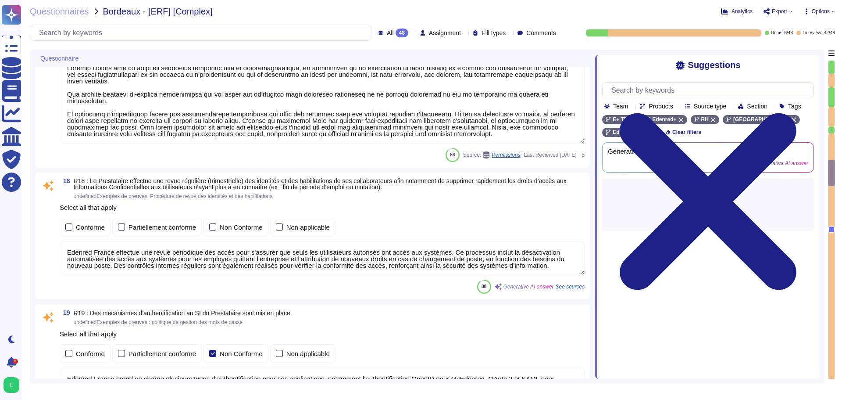
type textarea "Un plan de maintenance est assuré sur nos applications hébergées : les maintena…"
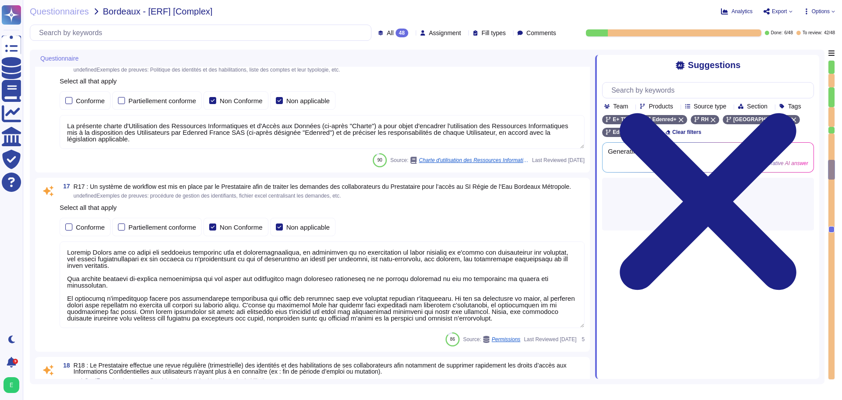
type textarea "Edenred France prend des mesures pour garantir la sécurité de ses équipements p…"
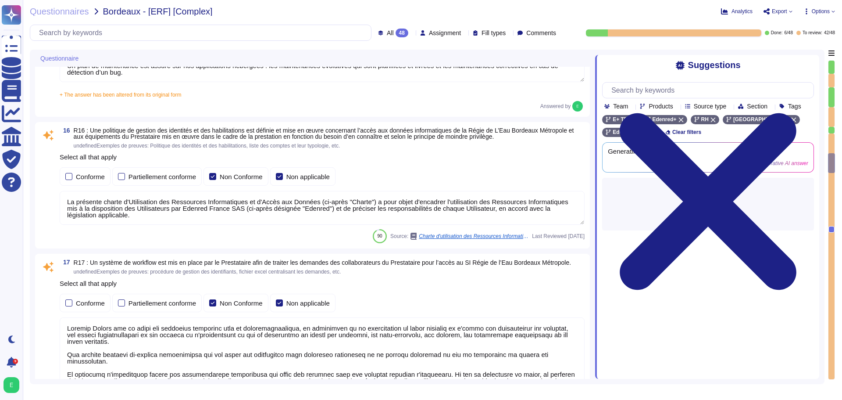
type textarea "Edenred France a mis en place des systèmes de contrôle environnemental dans ses…"
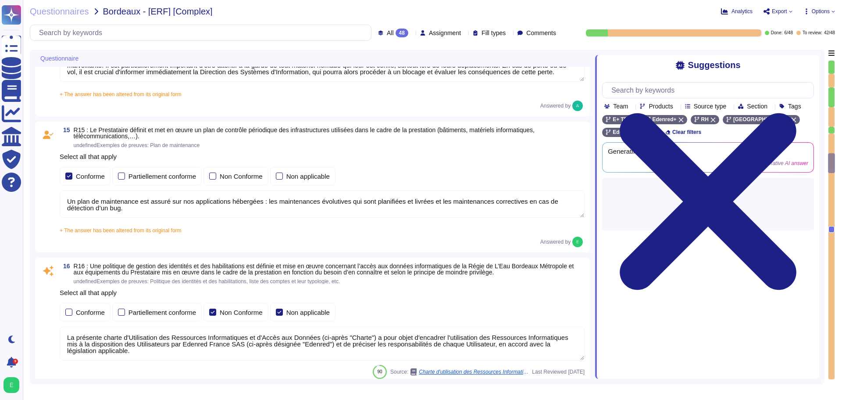
scroll to position [2020, 0]
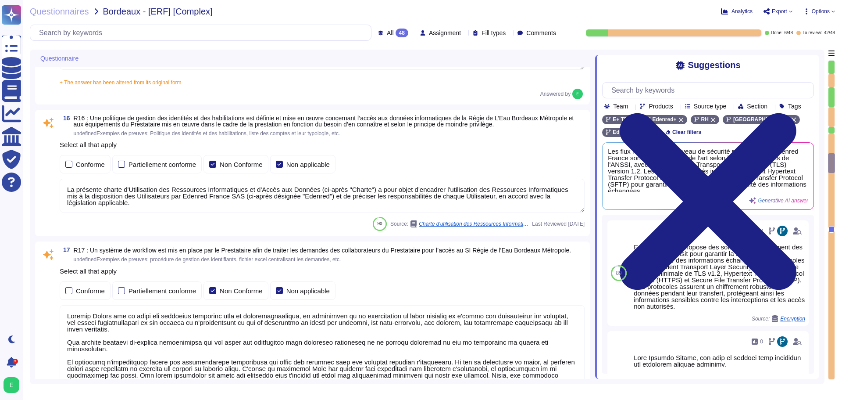
type textarea "Edenred France prend en charge plusieurs types d'authentification pour ses appl…"
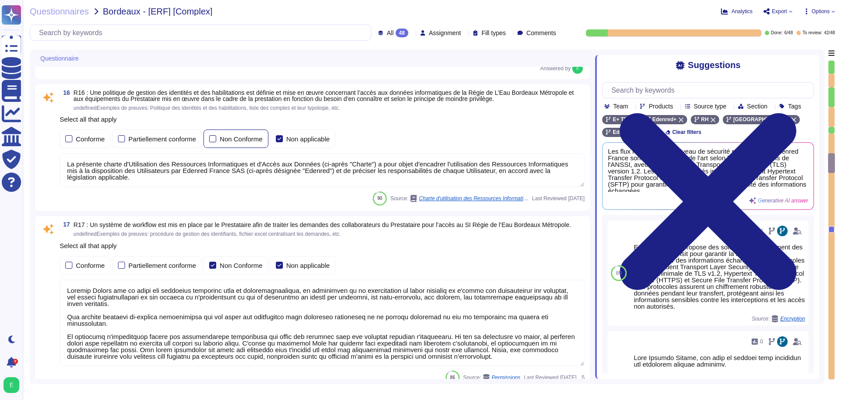
click at [213, 139] on div "Non Conforme" at bounding box center [236, 138] width 65 height 18
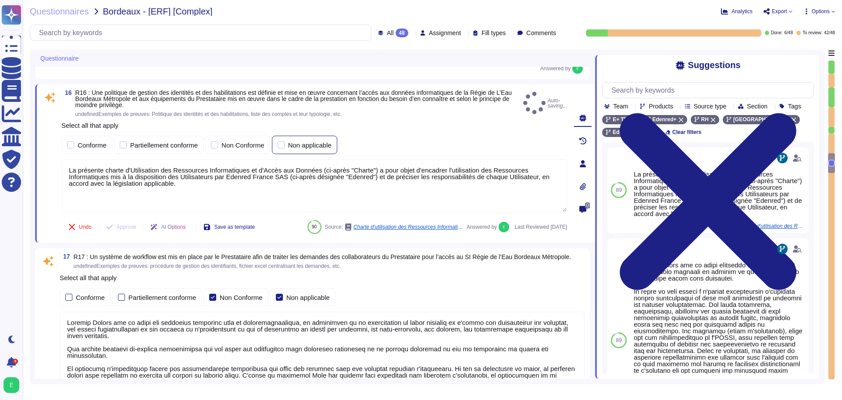
click at [280, 146] on div at bounding box center [281, 144] width 7 height 7
click at [68, 146] on div at bounding box center [70, 145] width 7 height 7
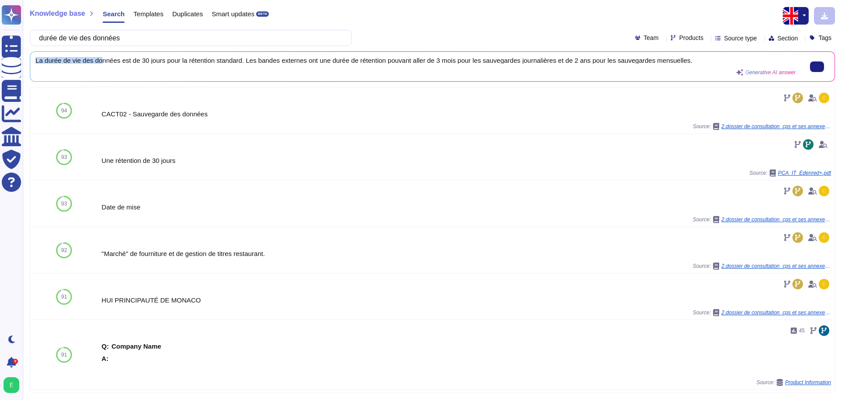
scroll to position [1, 0]
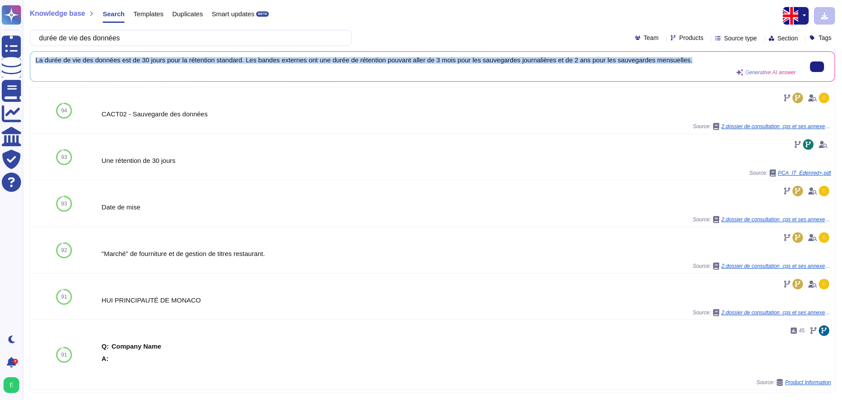
drag, startPoint x: 36, startPoint y: 62, endPoint x: 693, endPoint y: 73, distance: 656.7
click at [693, 73] on div "La durée de vie des données est de 30 jours pour la rétention standard. Les ban…" at bounding box center [416, 66] width 760 height 19
click at [685, 60] on span "La durée de vie des données est de 30 jours pour la rétention standard. Les ban…" at bounding box center [416, 60] width 760 height 7
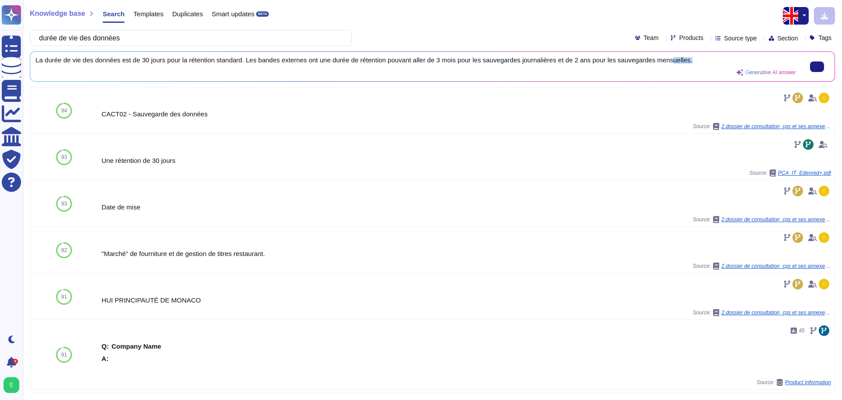
scroll to position [0, 0]
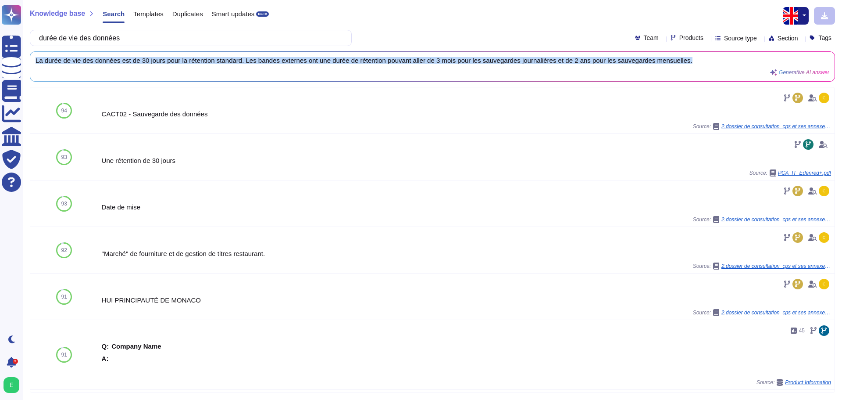
drag, startPoint x: 684, startPoint y: 60, endPoint x: 35, endPoint y: 59, distance: 649.1
click at [35, 59] on div "La durée de vie des données est de 30 jours pour la rétention standard. Les ban…" at bounding box center [432, 66] width 804 height 29
copy span "La durée de vie des données est de 30 jours pour la rétention standard. Les ban…"
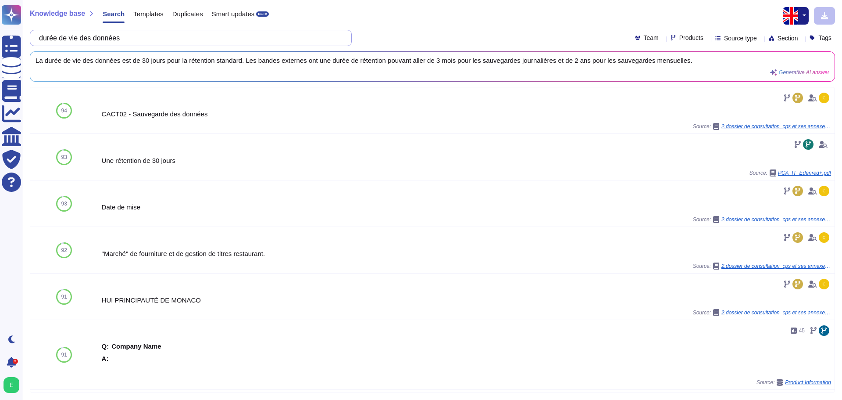
click at [138, 41] on input "durée de vie des données" at bounding box center [189, 37] width 308 height 15
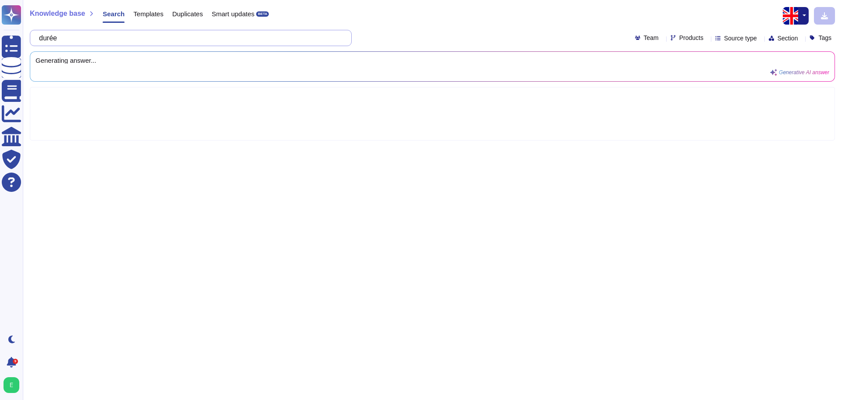
type input "dur"
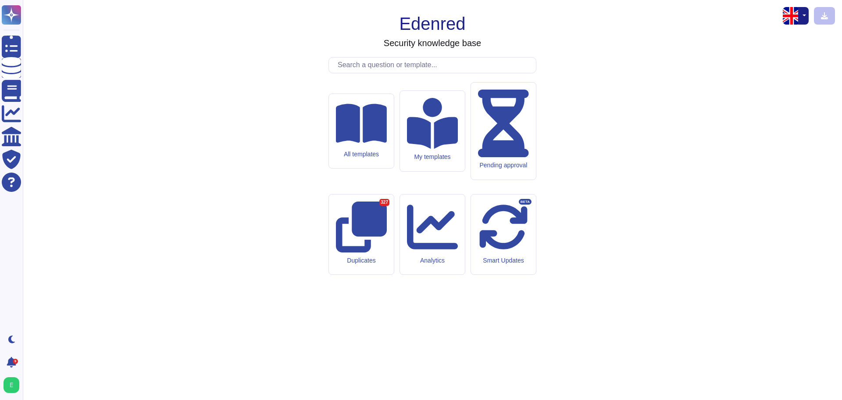
click at [393, 73] on input "text" at bounding box center [434, 64] width 203 height 15
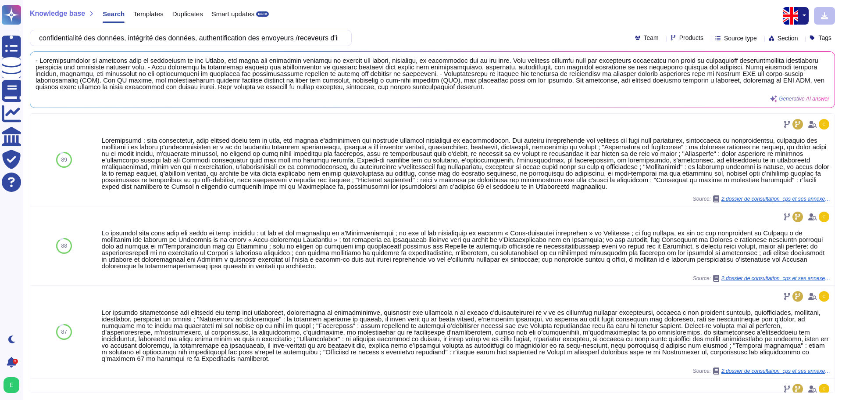
click at [805, 17] on button "button" at bounding box center [803, 16] width 11 height 18
click at [776, 42] on link "French" at bounding box center [773, 45] width 69 height 11
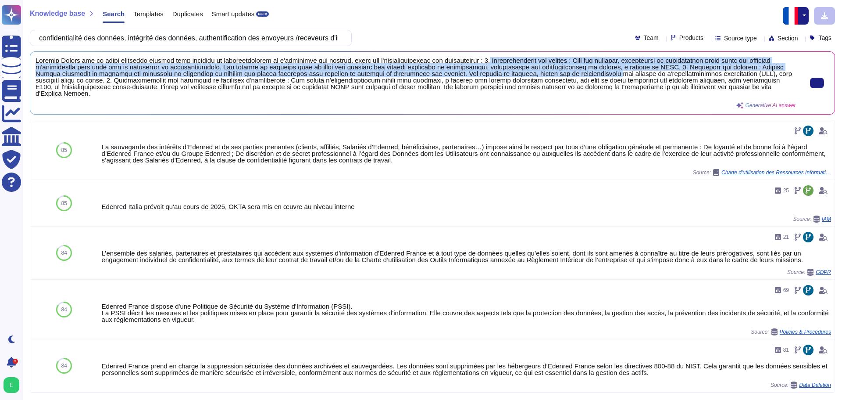
drag, startPoint x: 476, startPoint y: 60, endPoint x: 579, endPoint y: 72, distance: 103.9
click at [579, 72] on span at bounding box center [416, 76] width 760 height 39
click at [576, 72] on span at bounding box center [416, 76] width 760 height 39
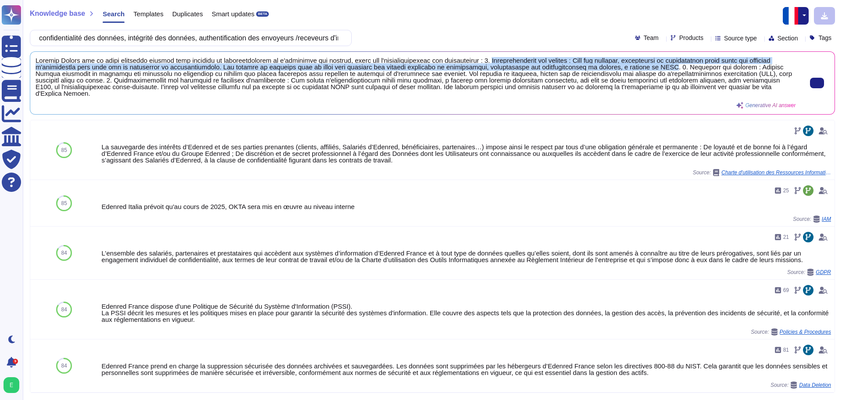
drag, startPoint x: 478, startPoint y: 59, endPoint x: 674, endPoint y: 66, distance: 196.6
click at [674, 66] on span at bounding box center [416, 76] width 760 height 39
copy span "Confidentialité des données : Tous les employés, partenaires et prestataires ay…"
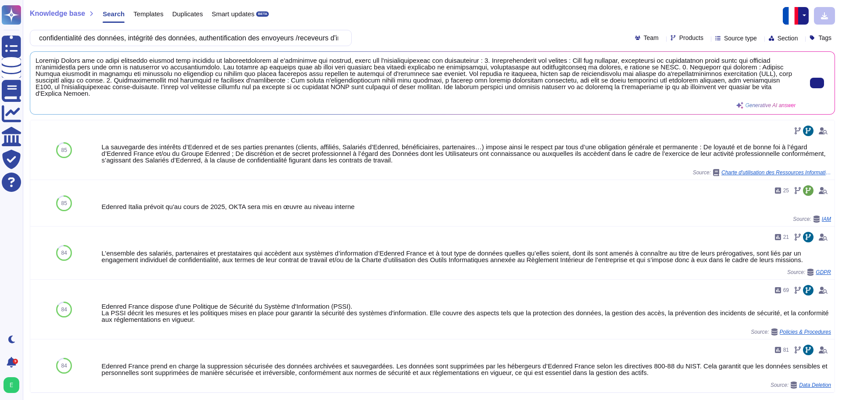
click at [686, 68] on span at bounding box center [416, 76] width 760 height 39
click at [692, 73] on span at bounding box center [416, 76] width 760 height 39
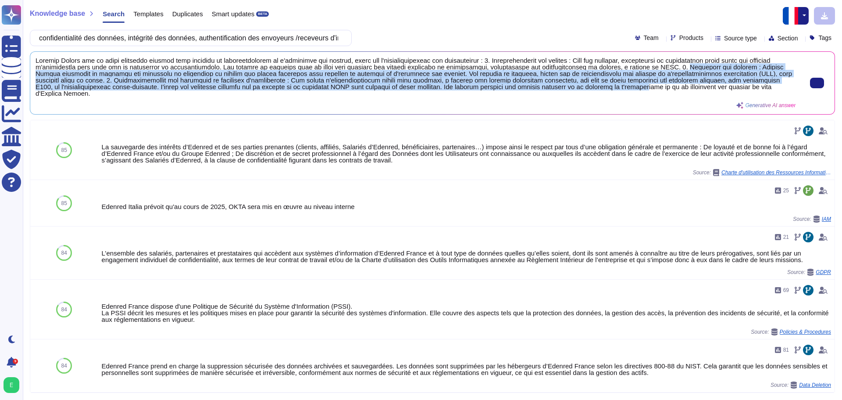
drag, startPoint x: 685, startPoint y: 69, endPoint x: 615, endPoint y: 86, distance: 71.4
click at [615, 86] on span at bounding box center [416, 76] width 760 height 39
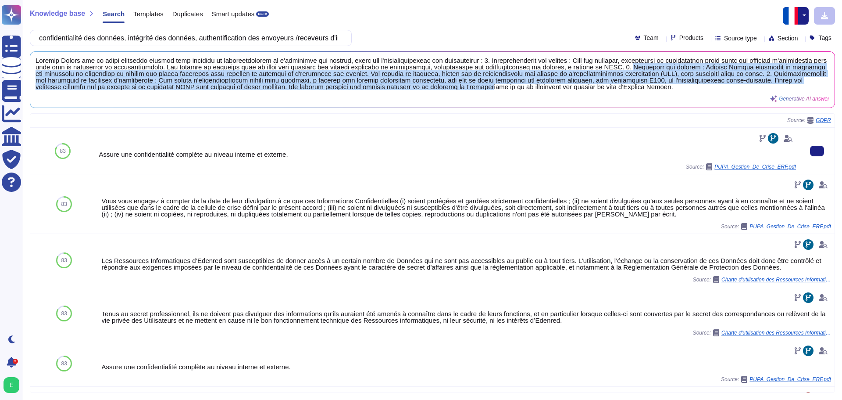
scroll to position [603, 0]
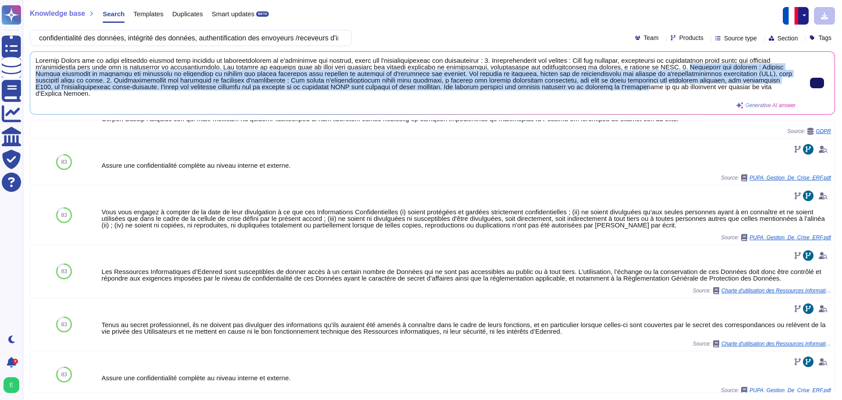
click at [812, 86] on button at bounding box center [817, 83] width 14 height 11
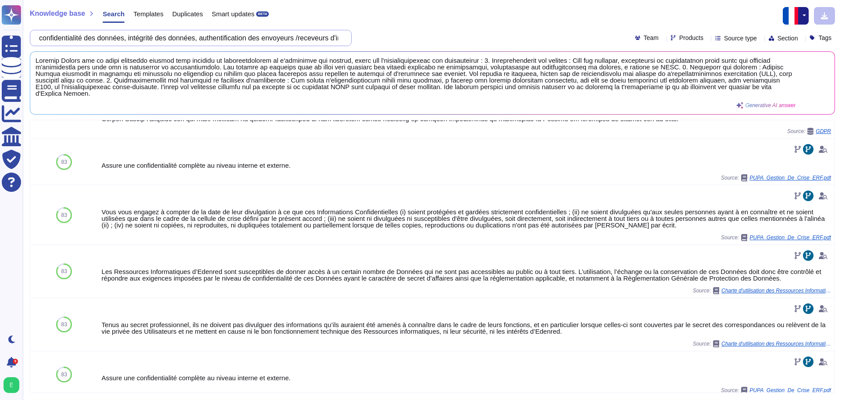
click at [340, 37] on input "confidentialité des données, intégrité des données, authentification des envoye…" at bounding box center [189, 37] width 308 height 15
drag, startPoint x: 340, startPoint y: 37, endPoint x: 44, endPoint y: 42, distance: 296.1
click at [44, 42] on input "confidentialité des données, intégrité des données, authentification des envoye…" at bounding box center [189, 37] width 308 height 15
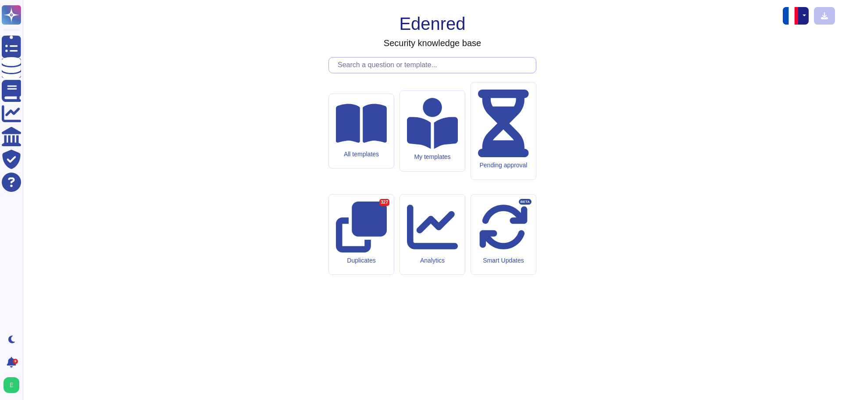
click at [398, 73] on input "text" at bounding box center [434, 64] width 203 height 15
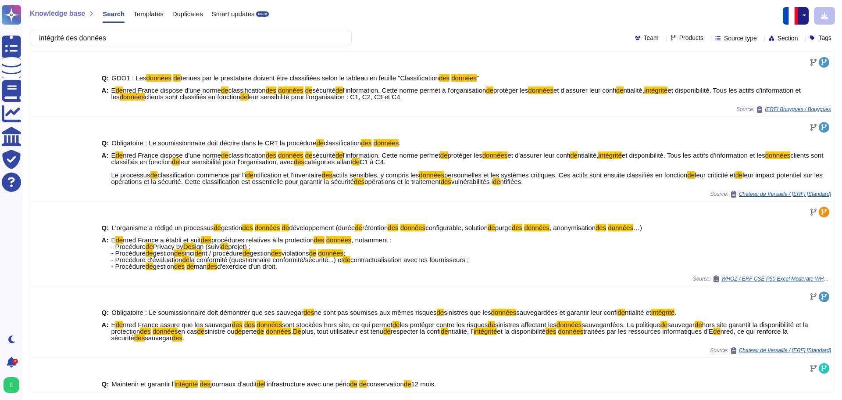
click at [801, 39] on icon at bounding box center [801, 39] width 0 height 0
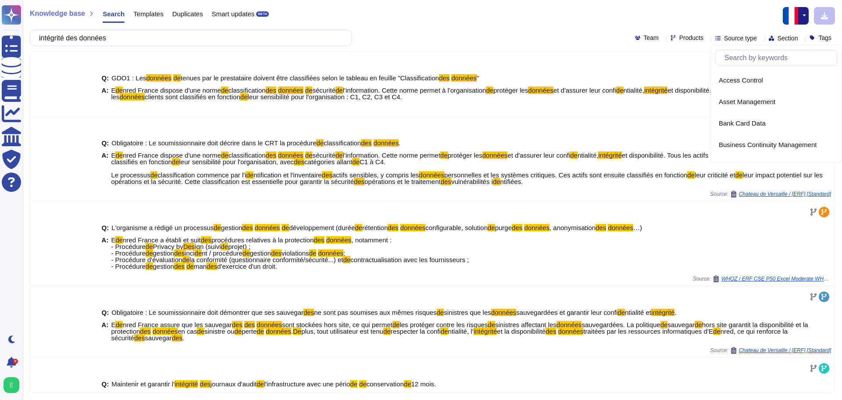
click at [801, 39] on icon at bounding box center [801, 39] width 0 height 0
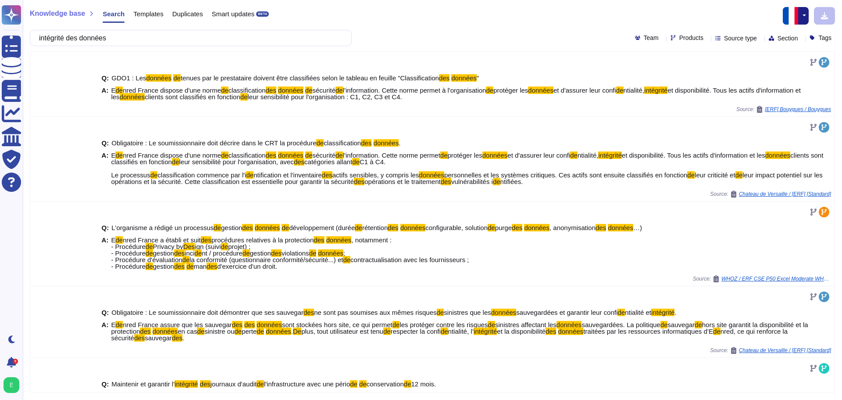
click at [707, 41] on div at bounding box center [707, 38] width 0 height 7
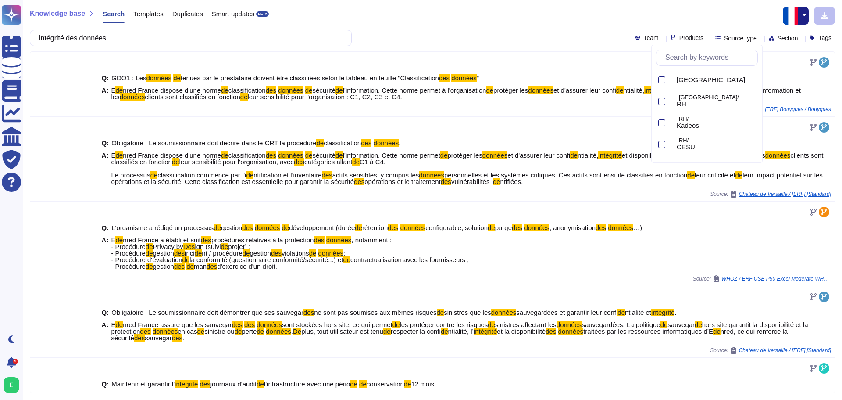
click at [707, 39] on icon at bounding box center [707, 39] width 0 height 0
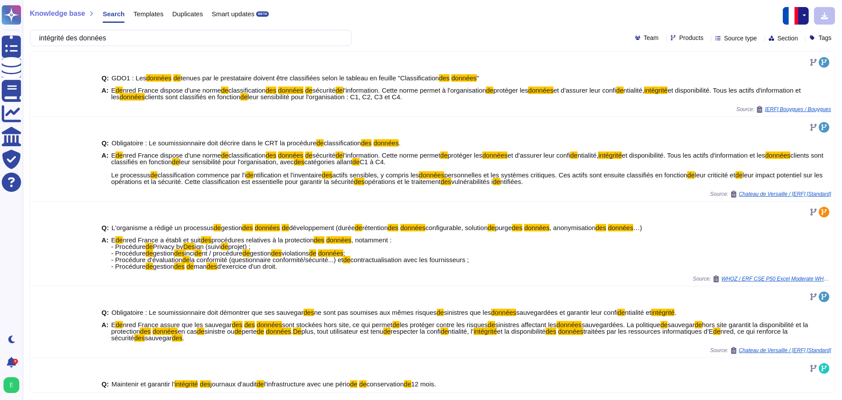
click at [135, 48] on div "Knowledge base Search Templates Duplicates Smart updates BETA intégrité des don…" at bounding box center [432, 200] width 819 height 400
click at [134, 43] on input "intégrité des données" at bounding box center [189, 37] width 308 height 15
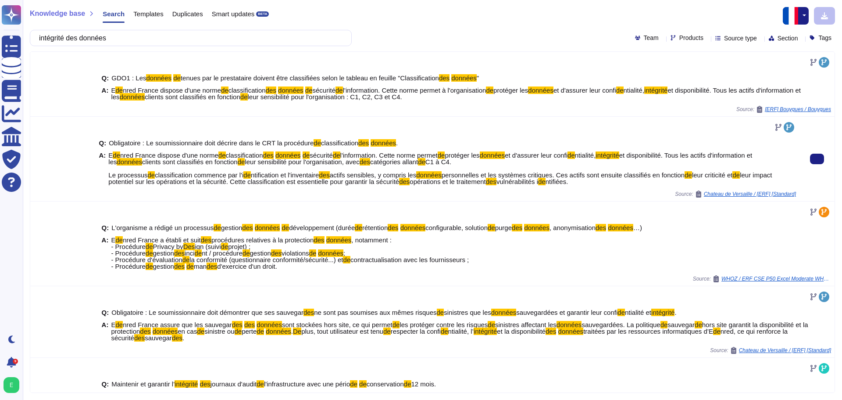
click at [104, 129] on div at bounding box center [447, 127] width 697 height 14
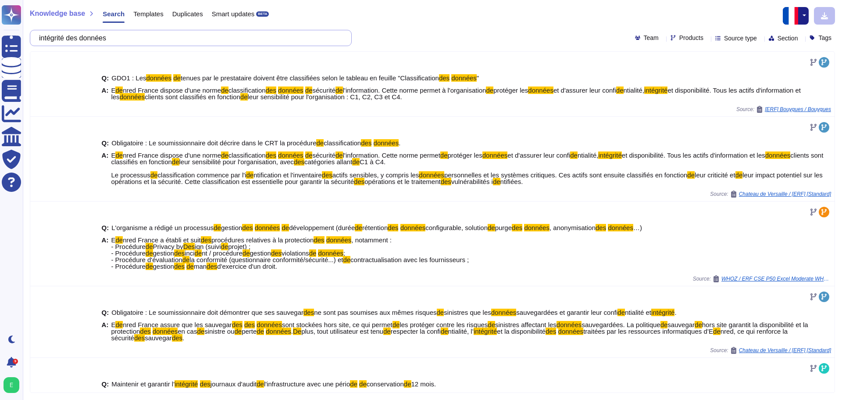
click at [128, 39] on input "intégrité des données" at bounding box center [189, 37] width 308 height 15
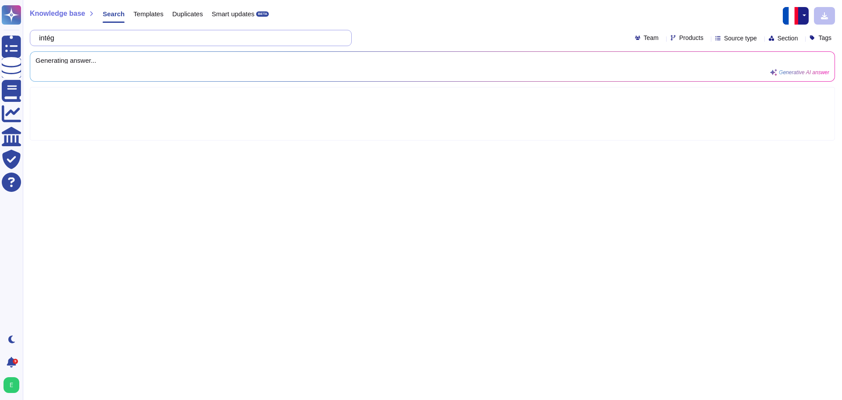
type input "int"
type input "mesures de sécurité pour garantir l'intégrité des données"
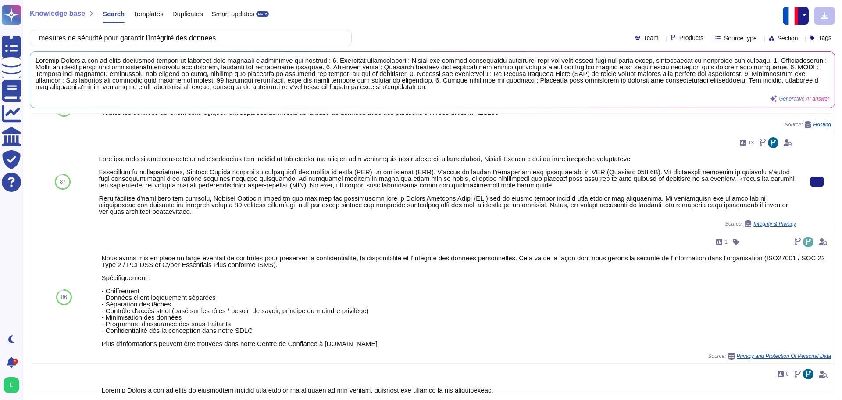
scroll to position [132, 0]
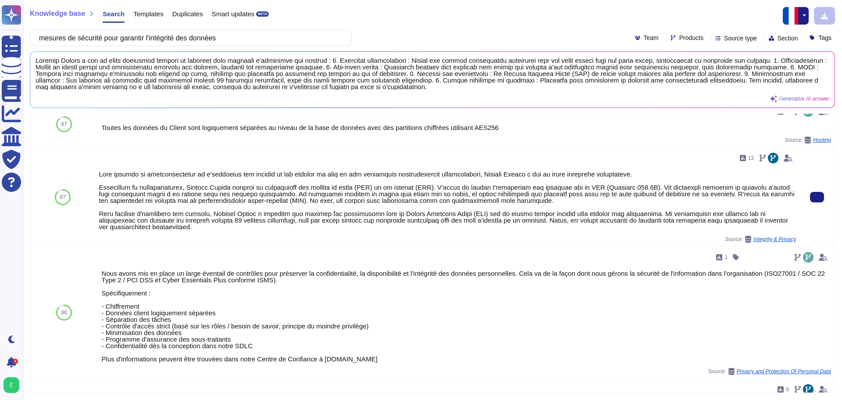
click at [132, 219] on div at bounding box center [447, 200] width 697 height 59
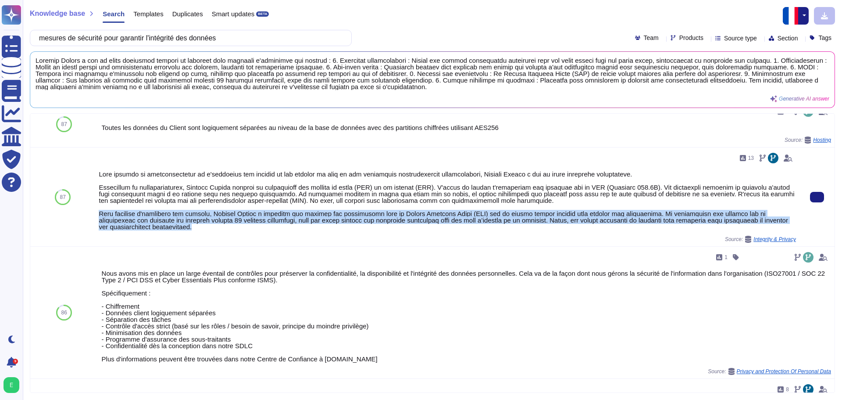
drag, startPoint x: 100, startPoint y: 214, endPoint x: 175, endPoint y: 226, distance: 75.6
click at [175, 226] on div at bounding box center [447, 200] width 697 height 59
click at [817, 197] on icon at bounding box center [817, 197] width 0 height 0
click at [364, 214] on div at bounding box center [447, 200] width 697 height 59
drag, startPoint x: 98, startPoint y: 216, endPoint x: 177, endPoint y: 229, distance: 79.5
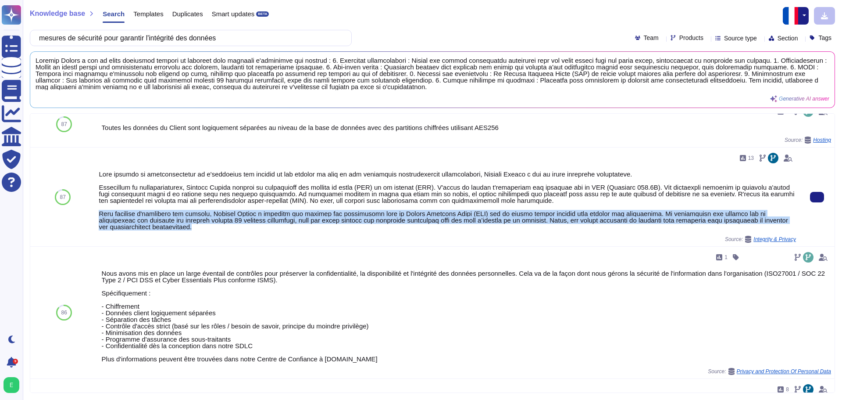
click at [177, 229] on div at bounding box center [447, 200] width 697 height 59
copy div "Pour garantir l'intégrité des données, Edenred France a instauré une gestion de…"
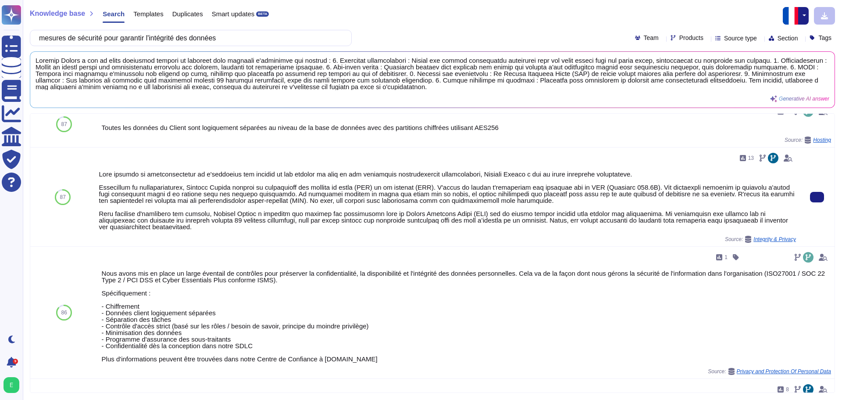
click at [231, 235] on div "13 Source: Integrity & Privacy" at bounding box center [447, 197] width 697 height 92
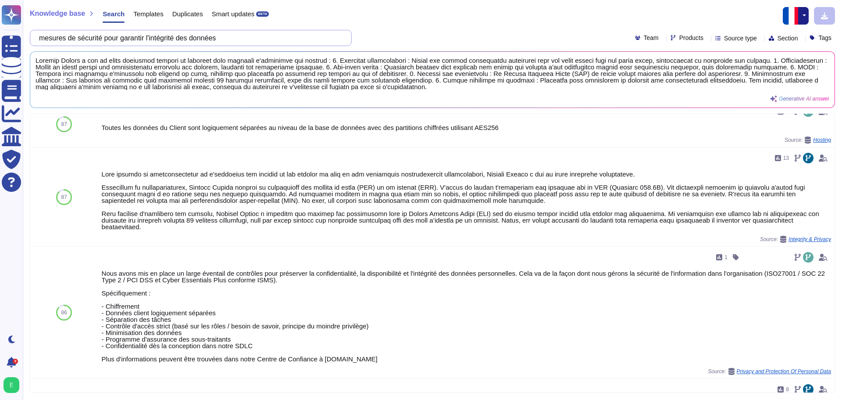
drag, startPoint x: 229, startPoint y: 35, endPoint x: 33, endPoint y: 39, distance: 196.1
click at [33, 39] on div "mesures de sécurité pour garantir l'intégrité des données" at bounding box center [191, 38] width 322 height 16
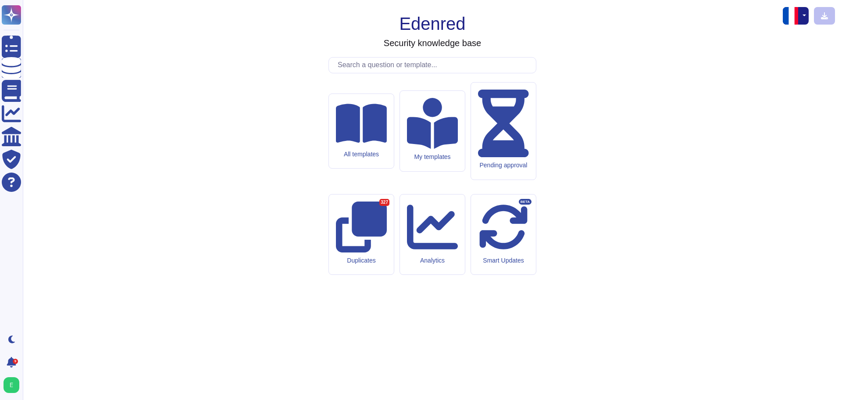
click at [387, 73] on input "text" at bounding box center [434, 64] width 203 height 15
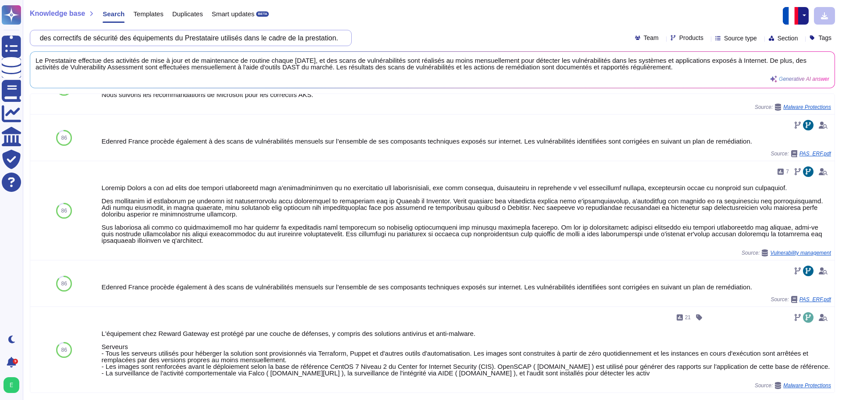
scroll to position [0, 0]
click at [342, 36] on input "Le Prestataire effectue un suivi régulier (mensuel) de l’état de mise à jour lo…" at bounding box center [189, 37] width 308 height 15
click at [330, 41] on input "Le Prestataire effectue un suivi régulier (mensuel) de l’état de mise à jour lo…" at bounding box center [189, 37] width 308 height 15
click at [339, 39] on input "Le Prestataire effectue un suivi régulier (mensuel) de l’état de mise à jour lo…" at bounding box center [189, 37] width 308 height 15
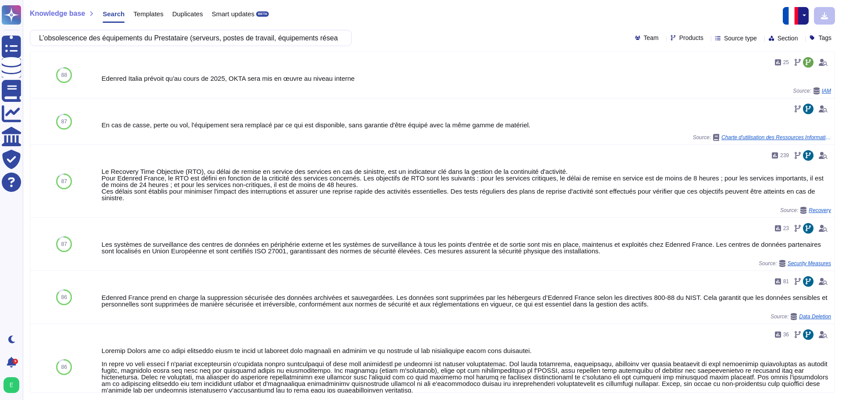
click at [761, 39] on icon at bounding box center [761, 39] width 0 height 0
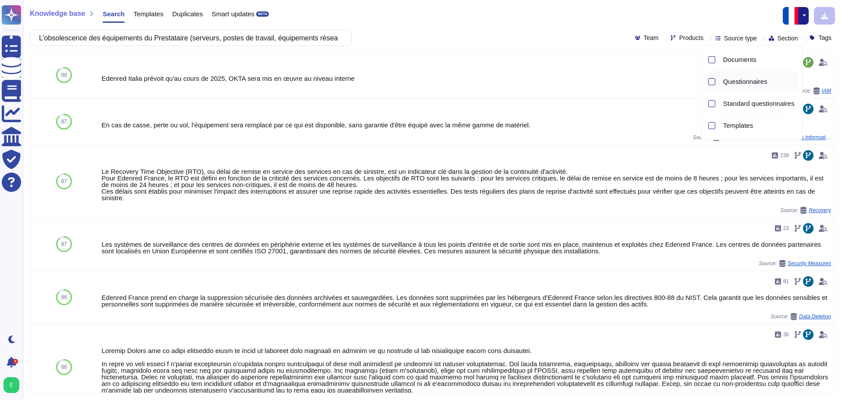
click at [711, 84] on div at bounding box center [711, 81] width 7 height 7
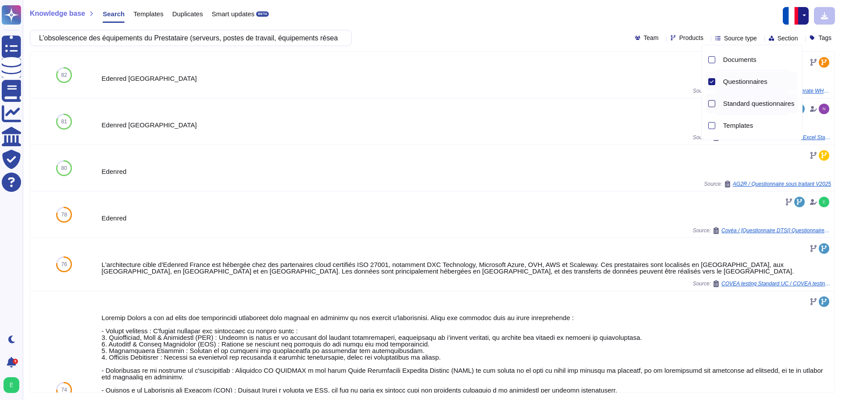
click at [714, 103] on div at bounding box center [711, 103] width 7 height 7
click at [712, 82] on icon at bounding box center [712, 81] width 4 height 4
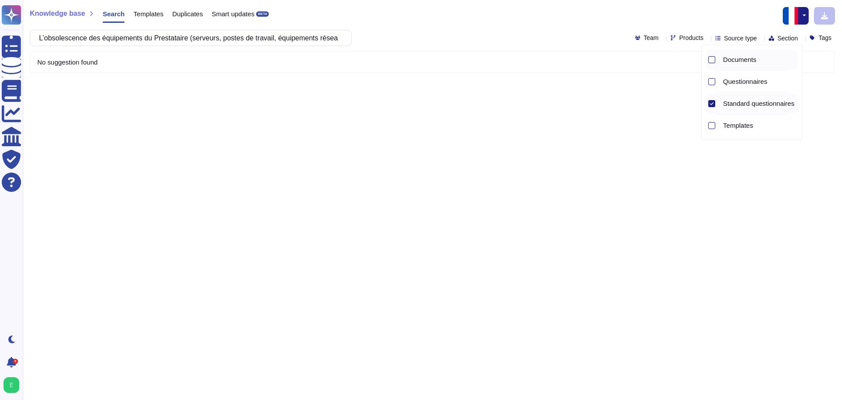
click at [712, 62] on div at bounding box center [711, 59] width 7 height 7
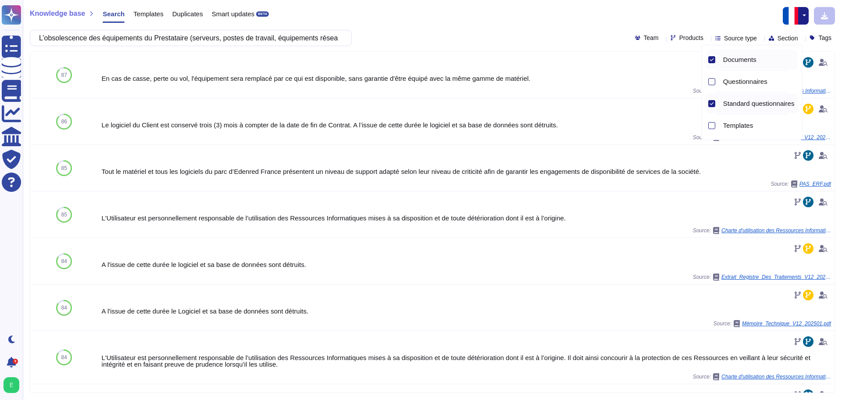
click at [711, 107] on div at bounding box center [711, 103] width 7 height 7
click at [714, 127] on div at bounding box center [711, 125] width 7 height 7
